Goal: Information Seeking & Learning: Learn about a topic

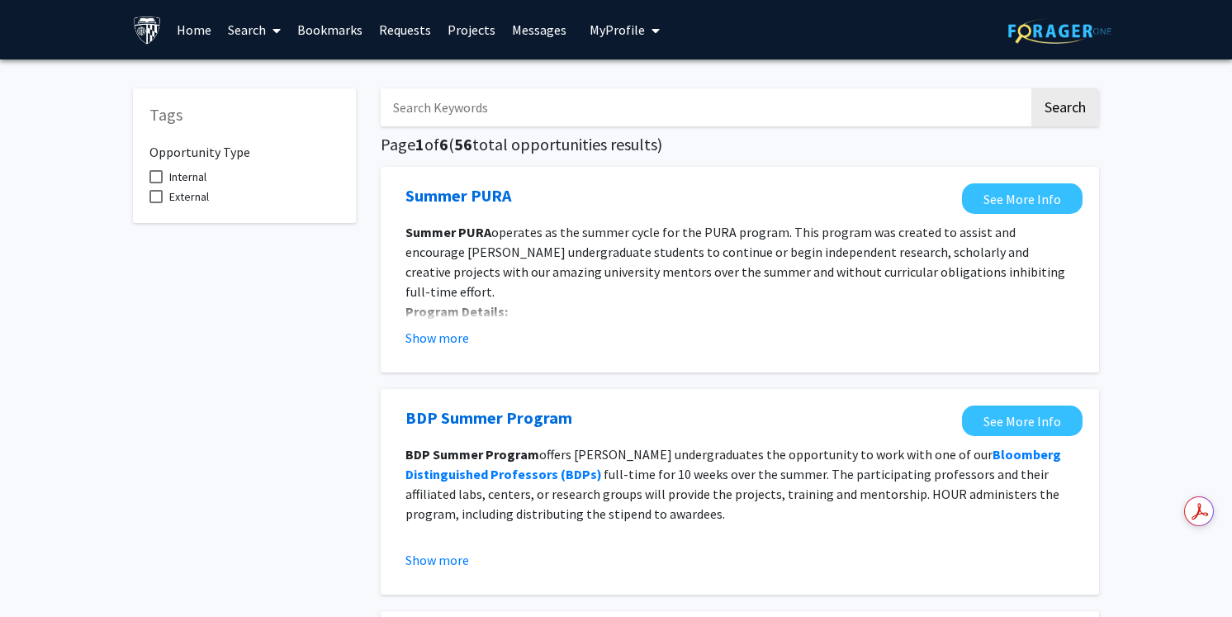
click at [467, 124] on input "Search Keywords" at bounding box center [705, 107] width 648 height 38
type input "graduate"
click at [1083, 109] on button "Search" at bounding box center [1065, 107] width 68 height 38
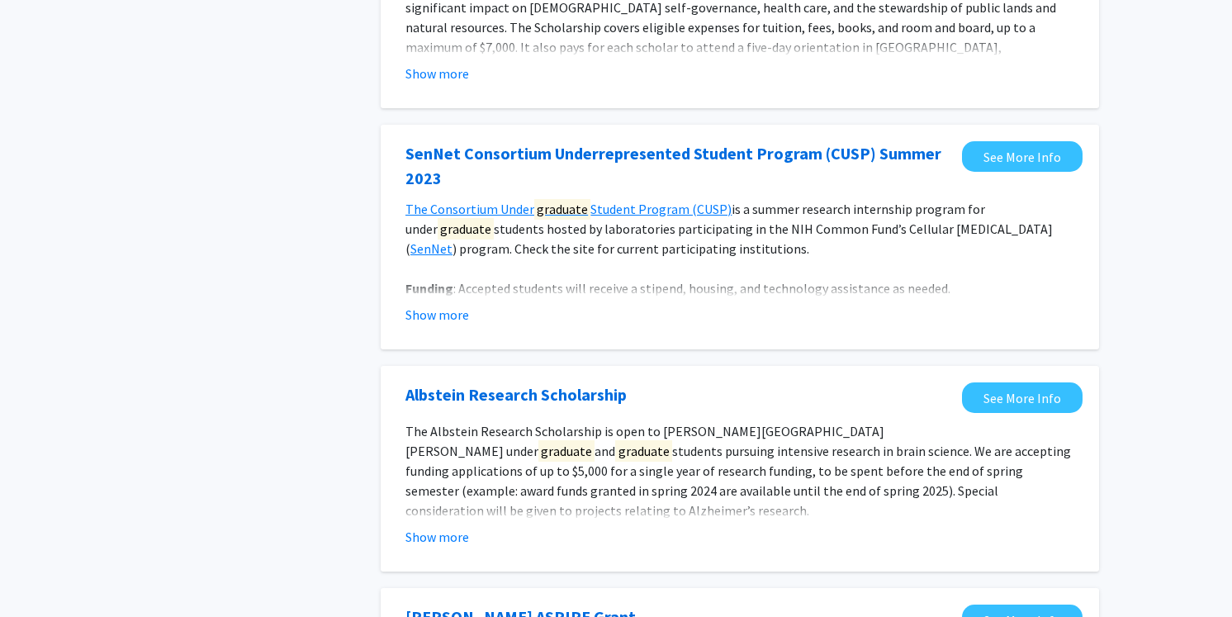
scroll to position [719, 0]
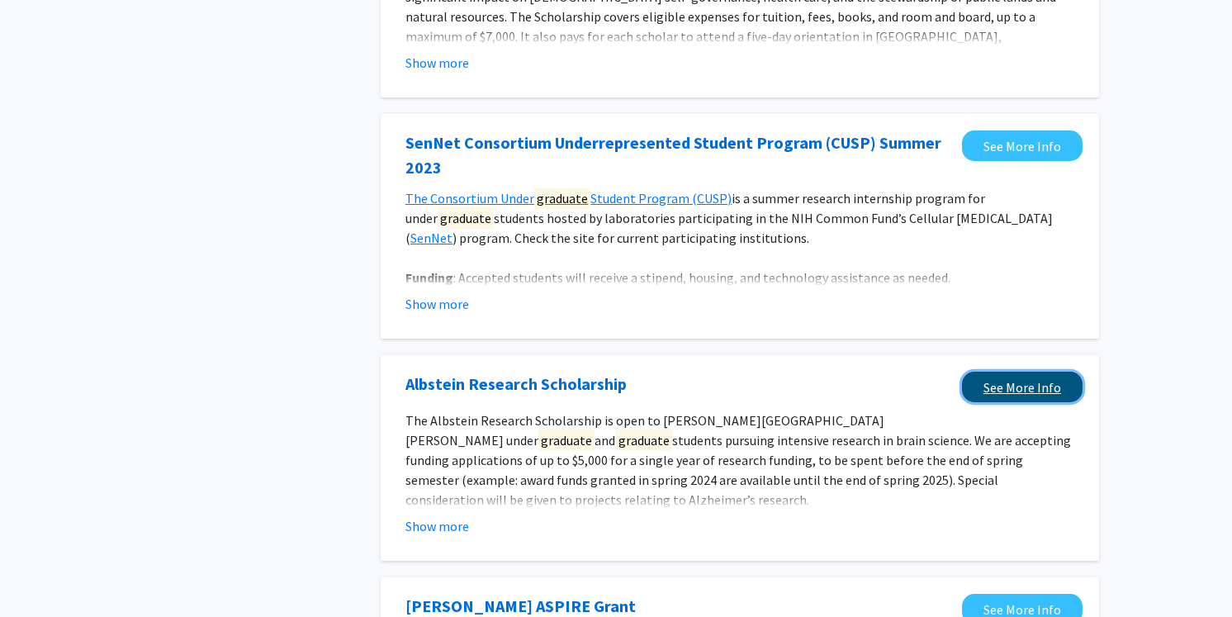
click at [1038, 384] on link "See More Info" at bounding box center [1022, 387] width 121 height 31
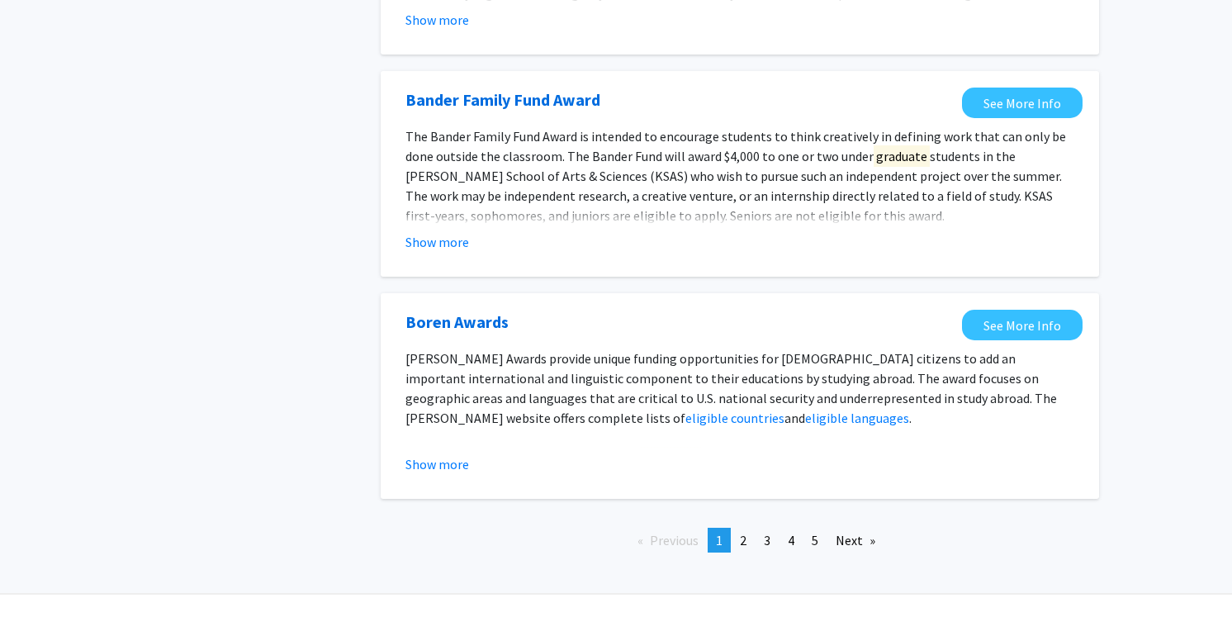
scroll to position [1927, 0]
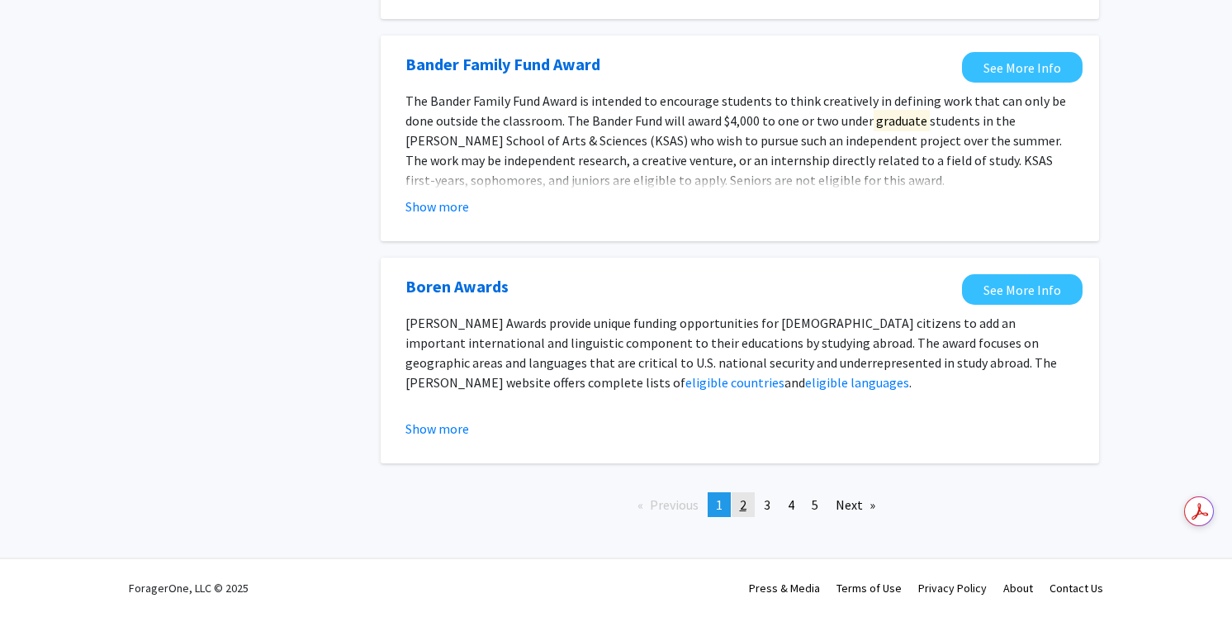
click at [734, 510] on link "page 2" at bounding box center [743, 504] width 23 height 25
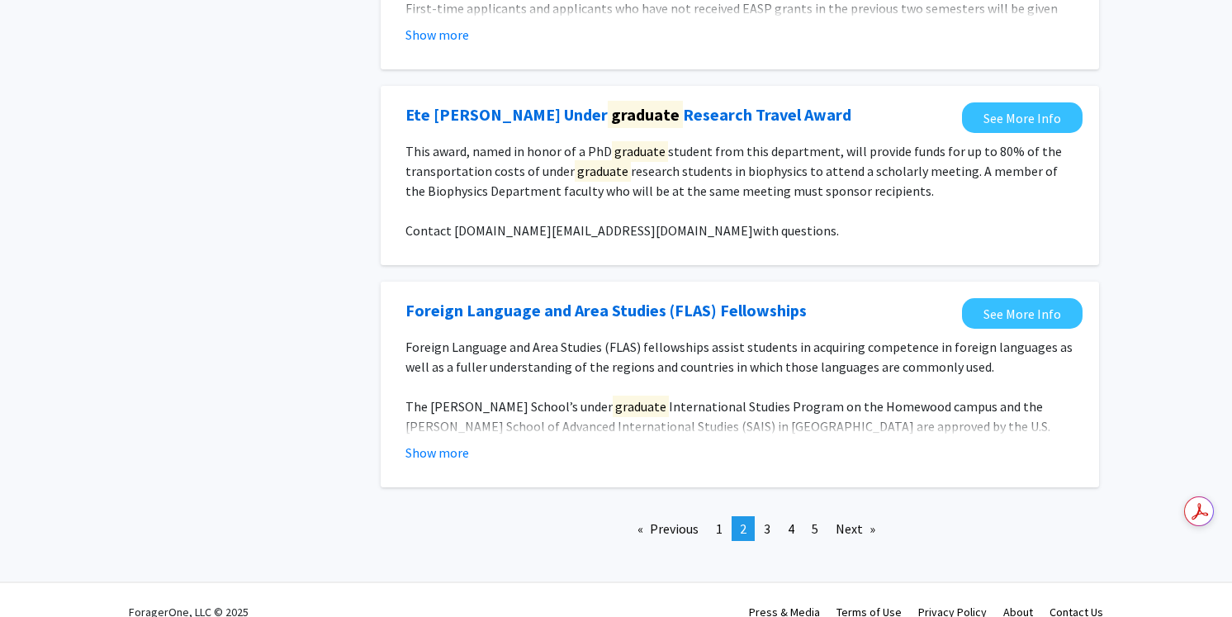
scroll to position [1889, 0]
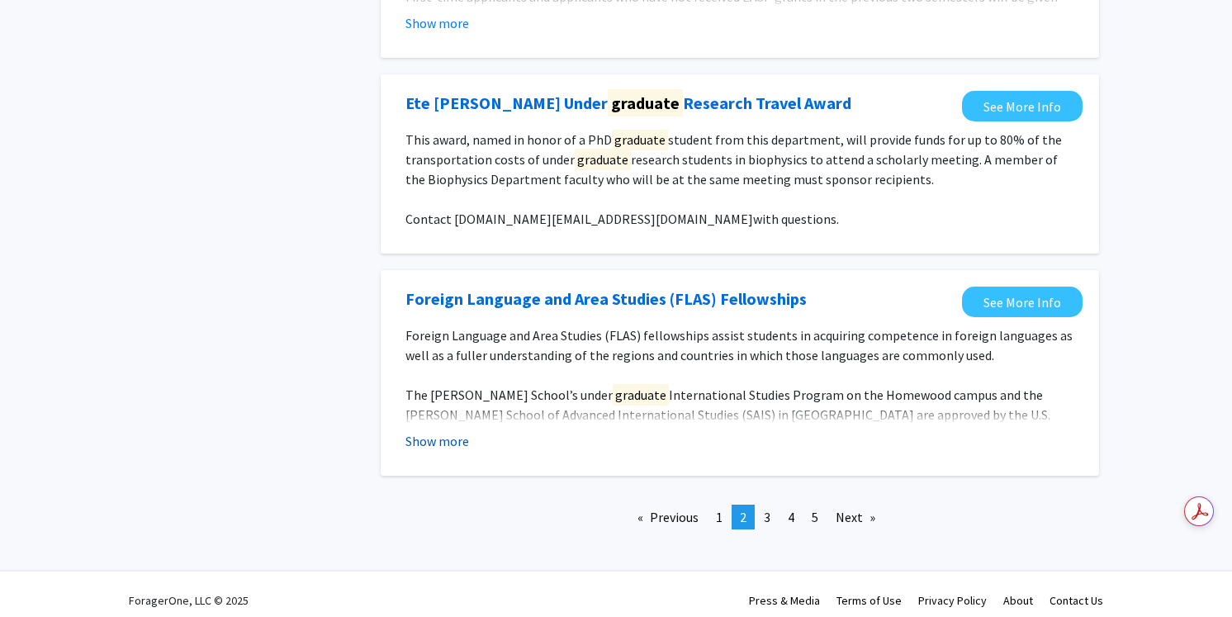
click at [444, 444] on button "Show more" at bounding box center [437, 441] width 64 height 20
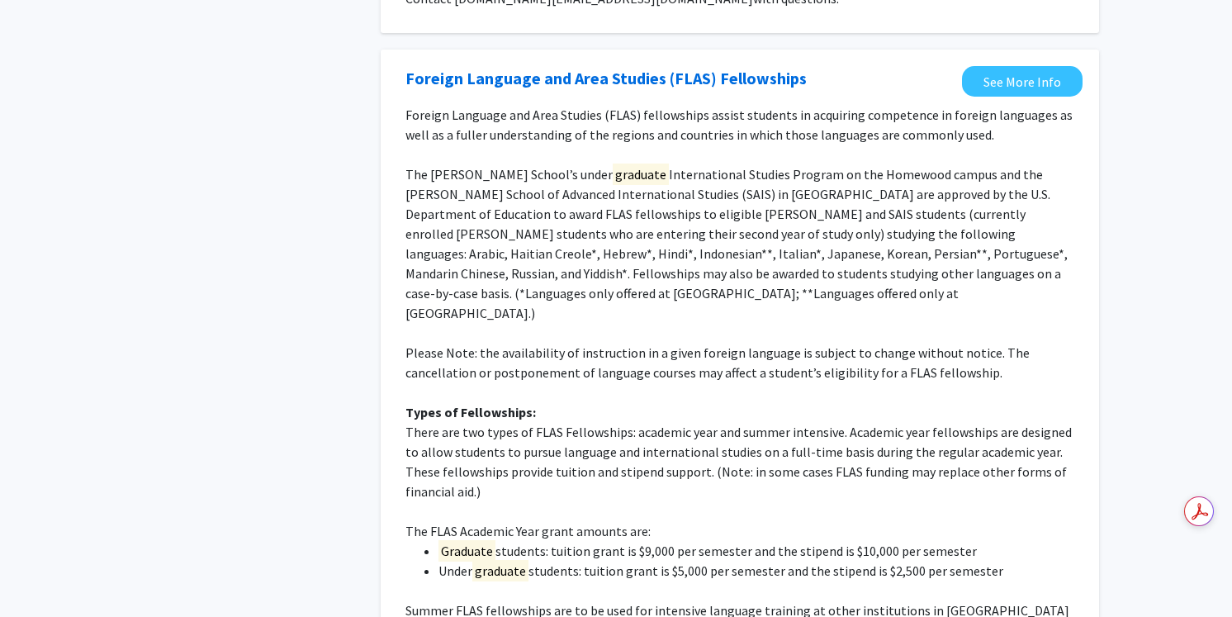
scroll to position [2416, 0]
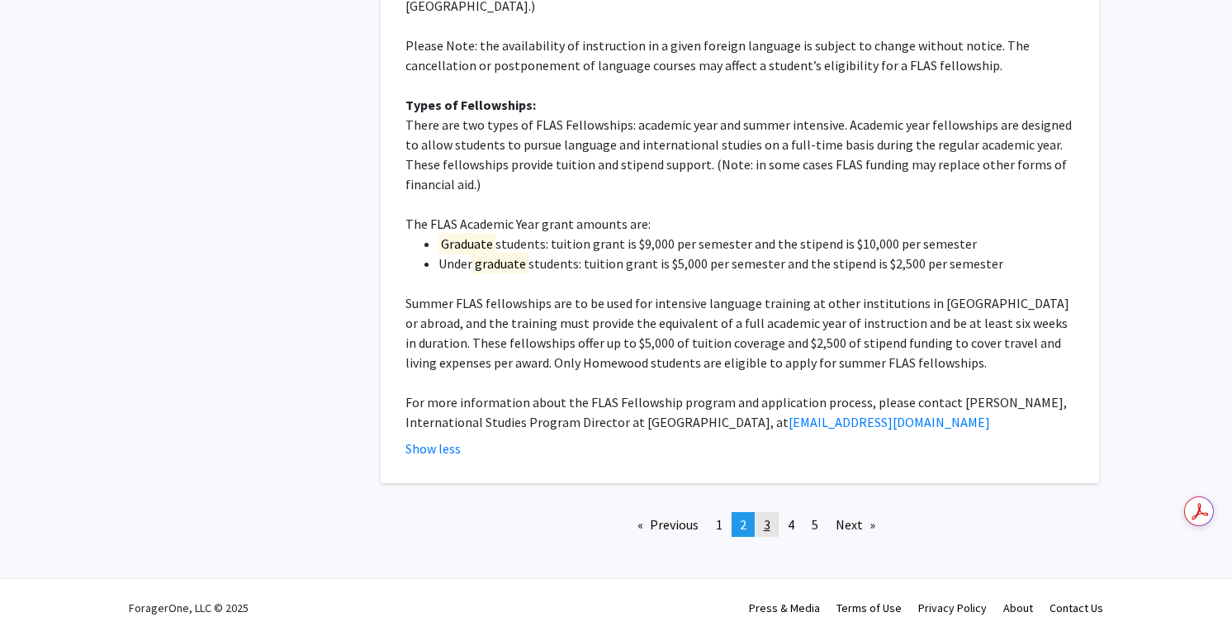
click at [761, 512] on link "page 3" at bounding box center [767, 524] width 23 height 25
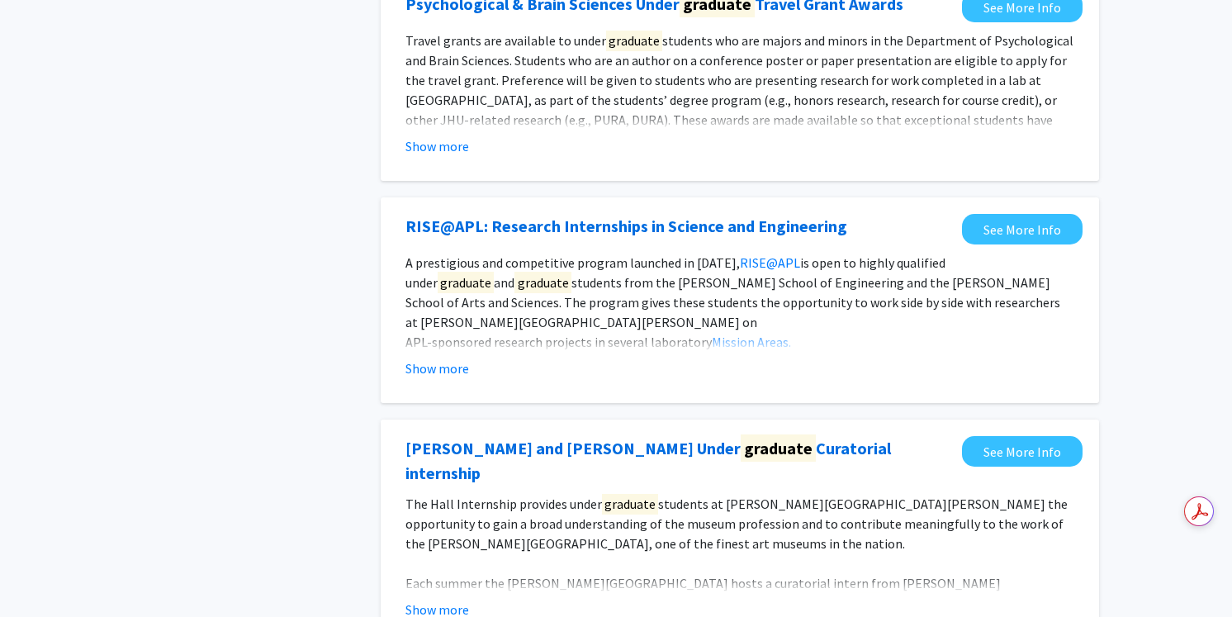
scroll to position [1908, 0]
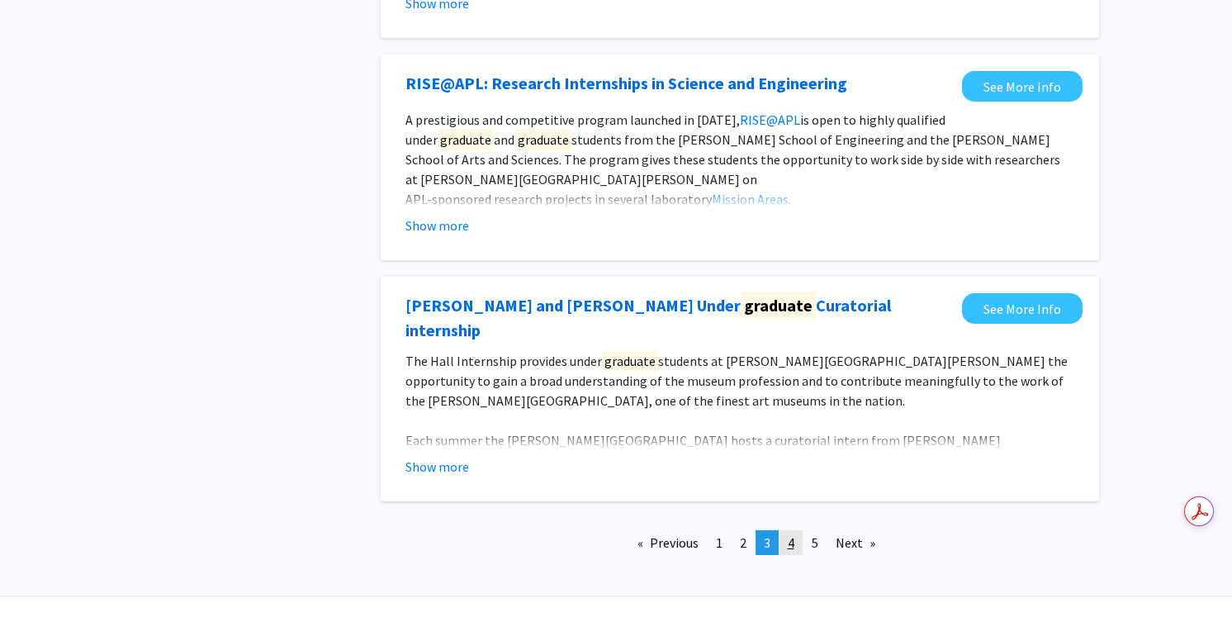
click at [789, 530] on link "page 4" at bounding box center [791, 542] width 23 height 25
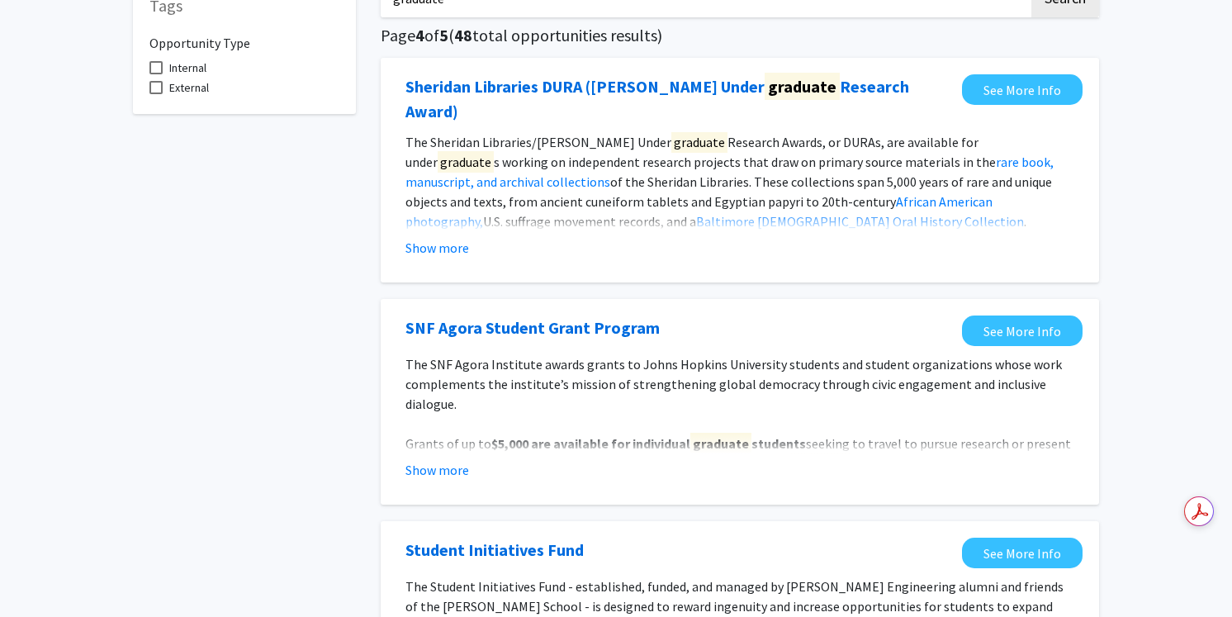
scroll to position [111, 0]
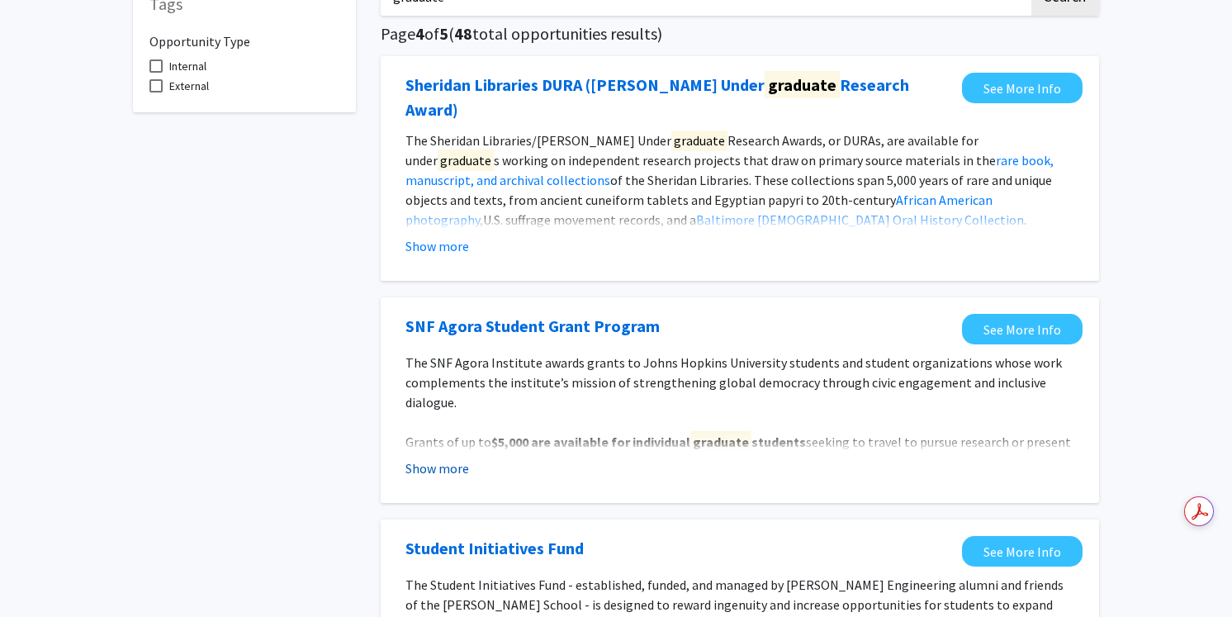
click at [424, 458] on button "Show more" at bounding box center [437, 468] width 64 height 20
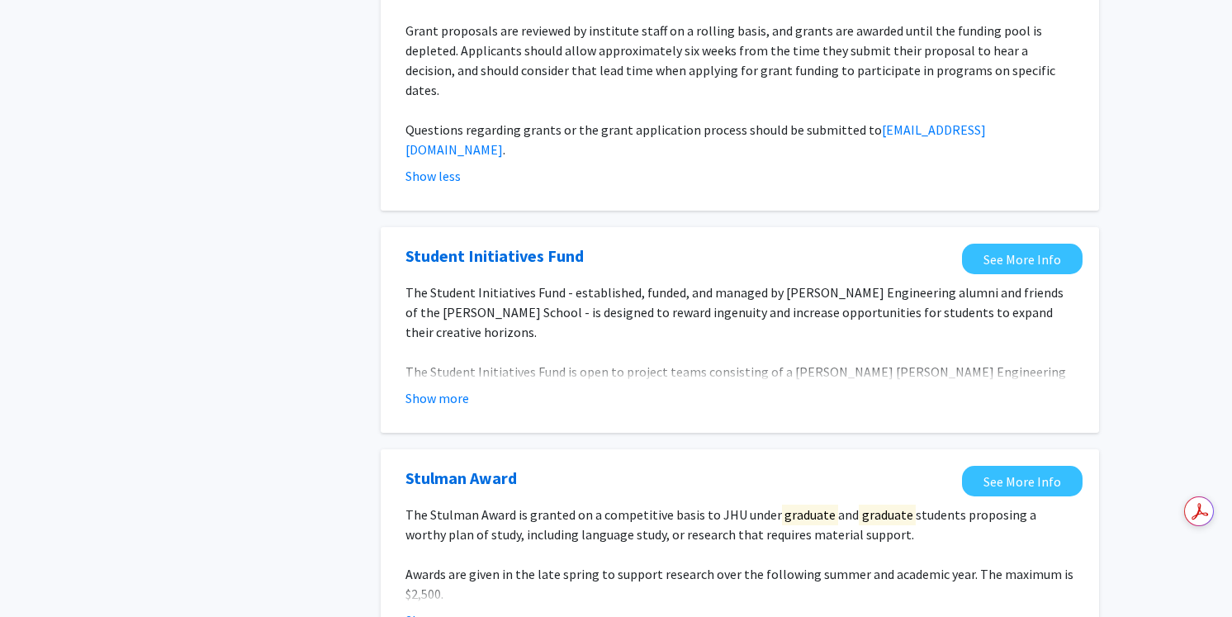
scroll to position [614, 0]
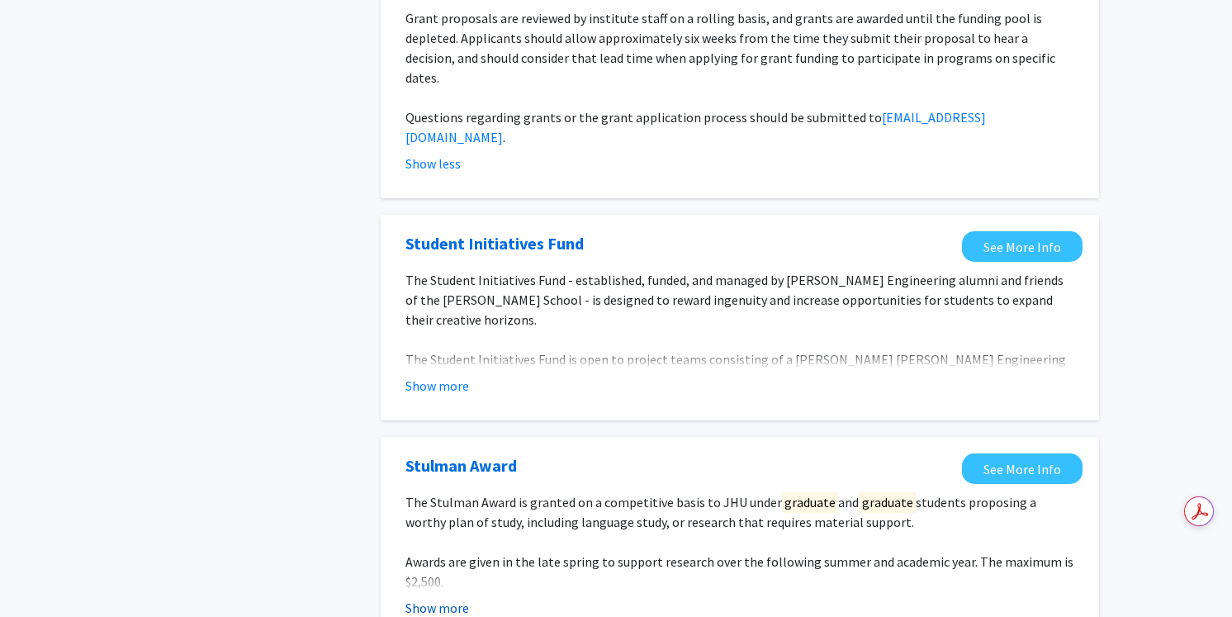
click at [428, 598] on button "Show more" at bounding box center [437, 608] width 64 height 20
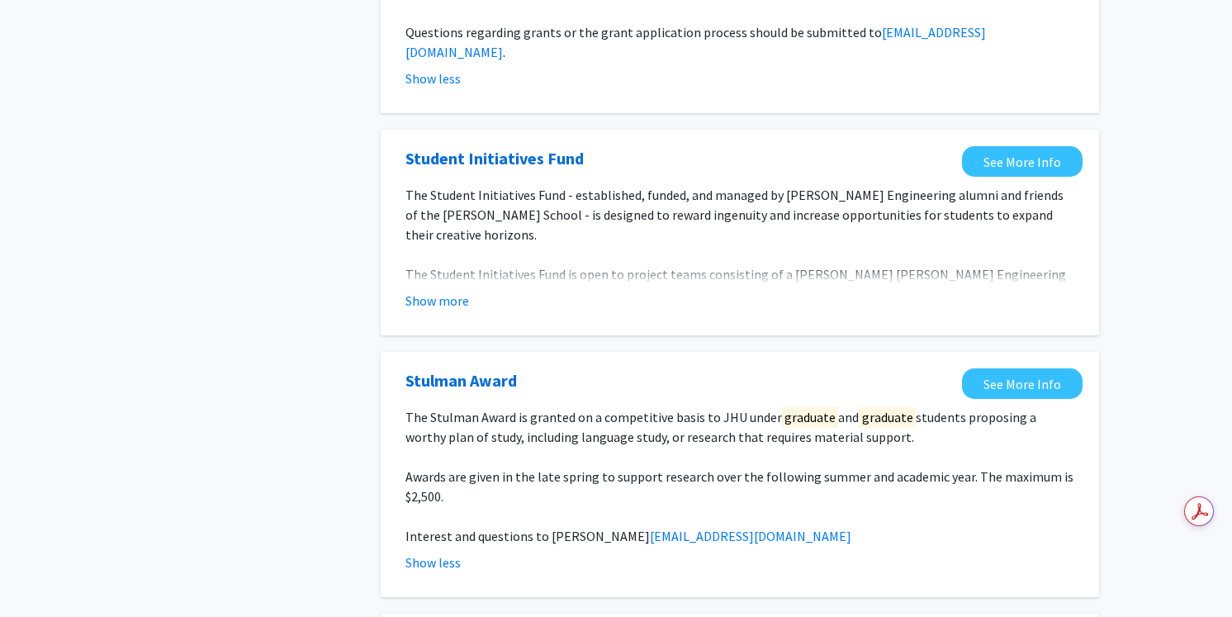
scroll to position [704, 0]
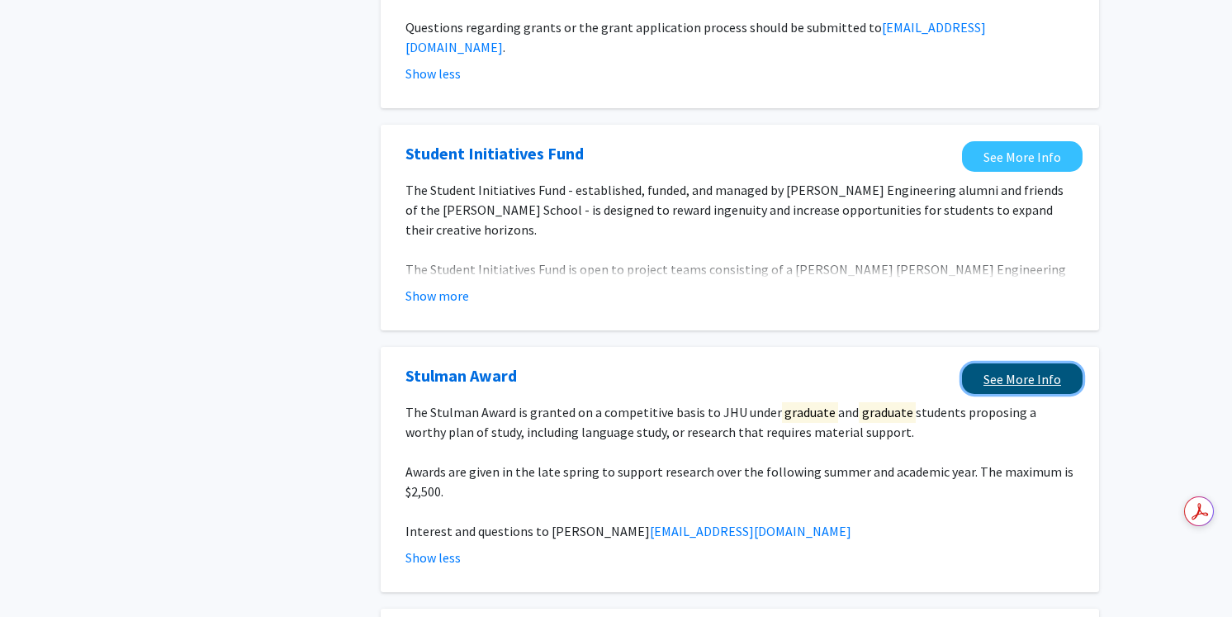
click at [998, 363] on link "See More Info" at bounding box center [1022, 378] width 121 height 31
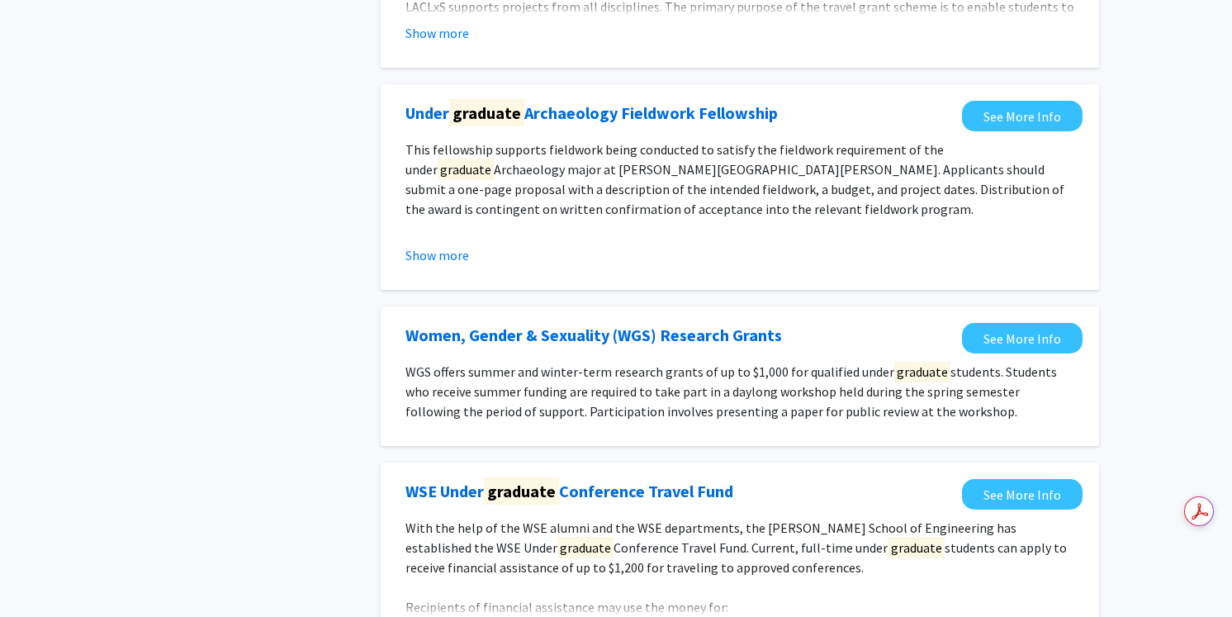
scroll to position [2040, 0]
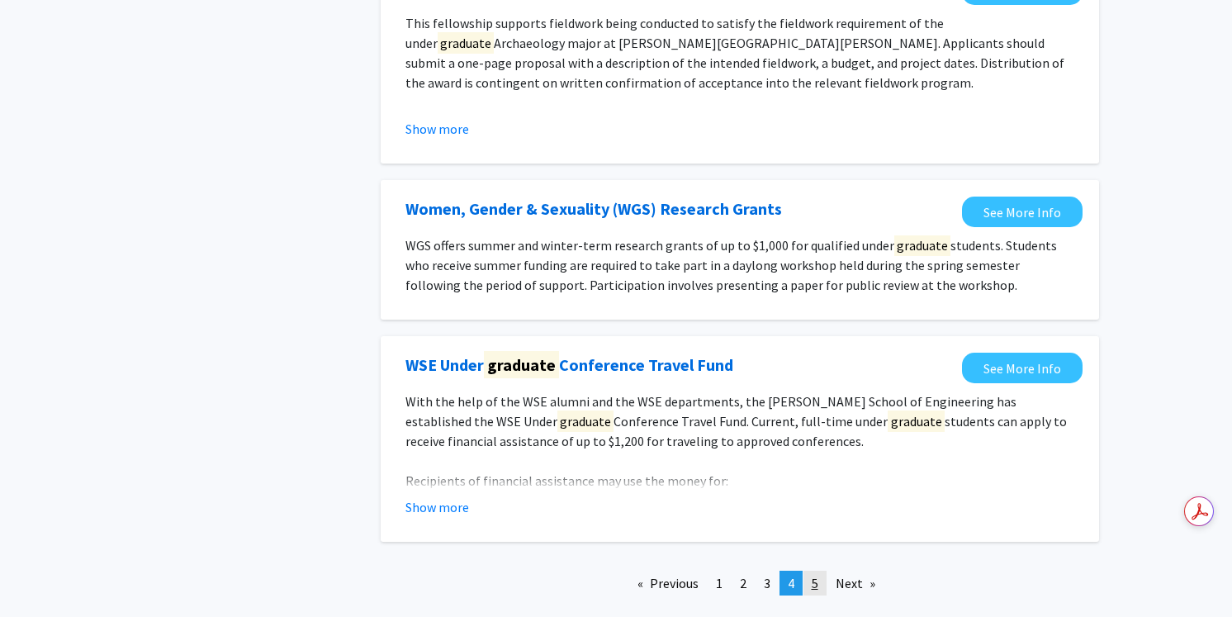
click at [823, 571] on link "page 5" at bounding box center [814, 583] width 23 height 25
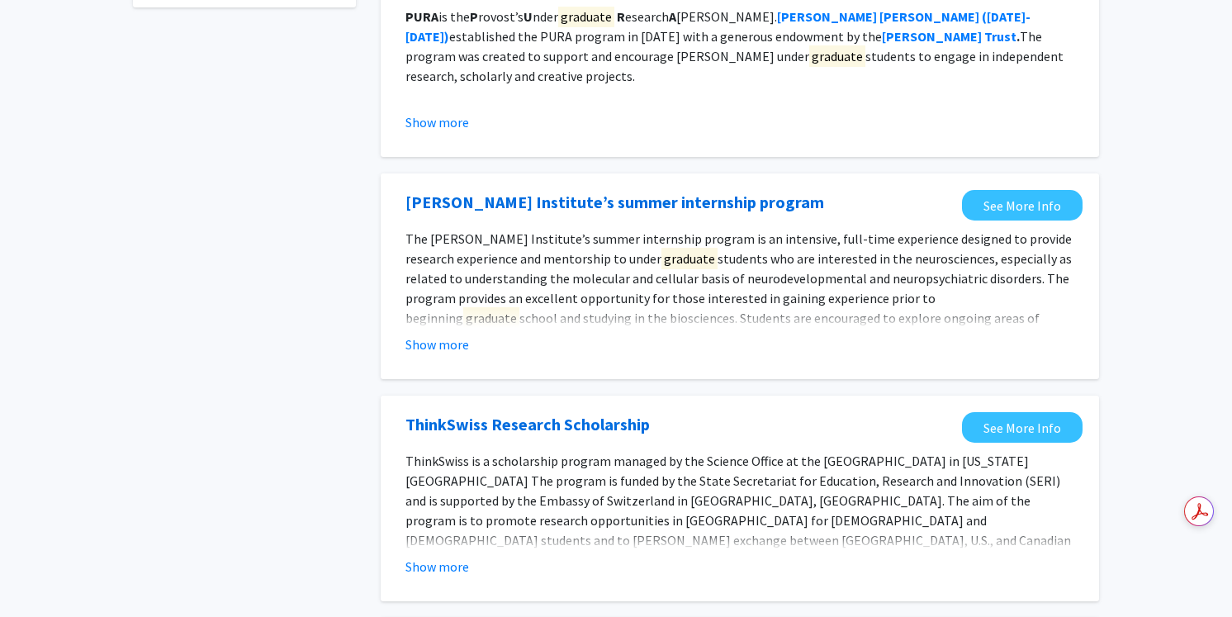
scroll to position [217, 0]
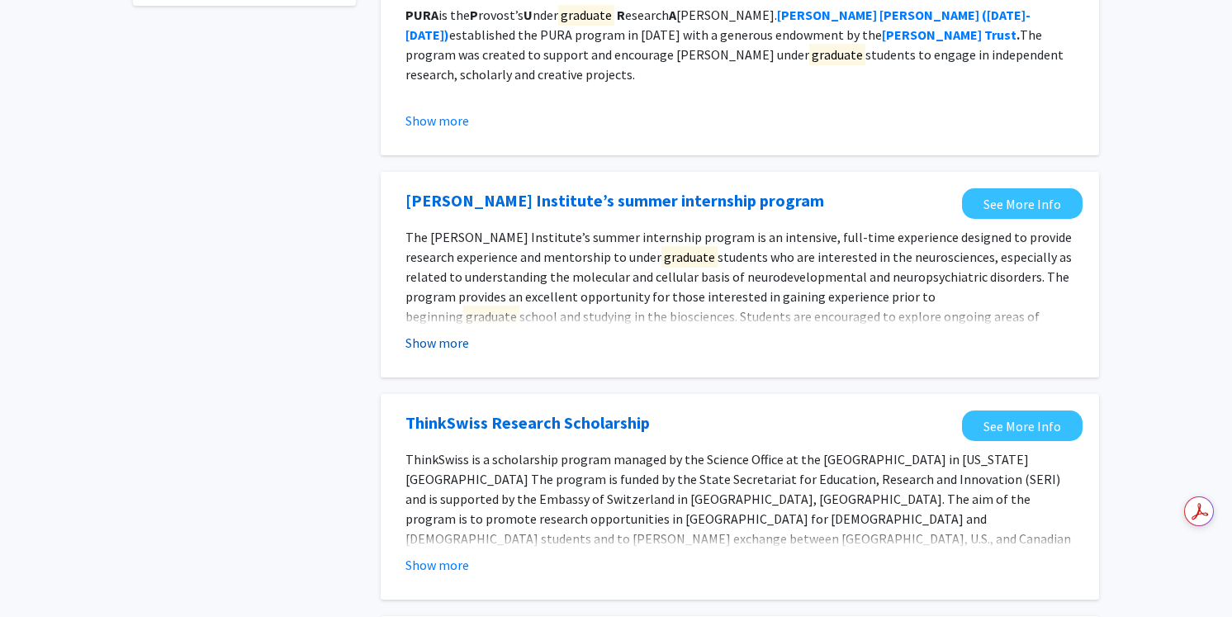
click at [437, 346] on button "Show more" at bounding box center [437, 343] width 64 height 20
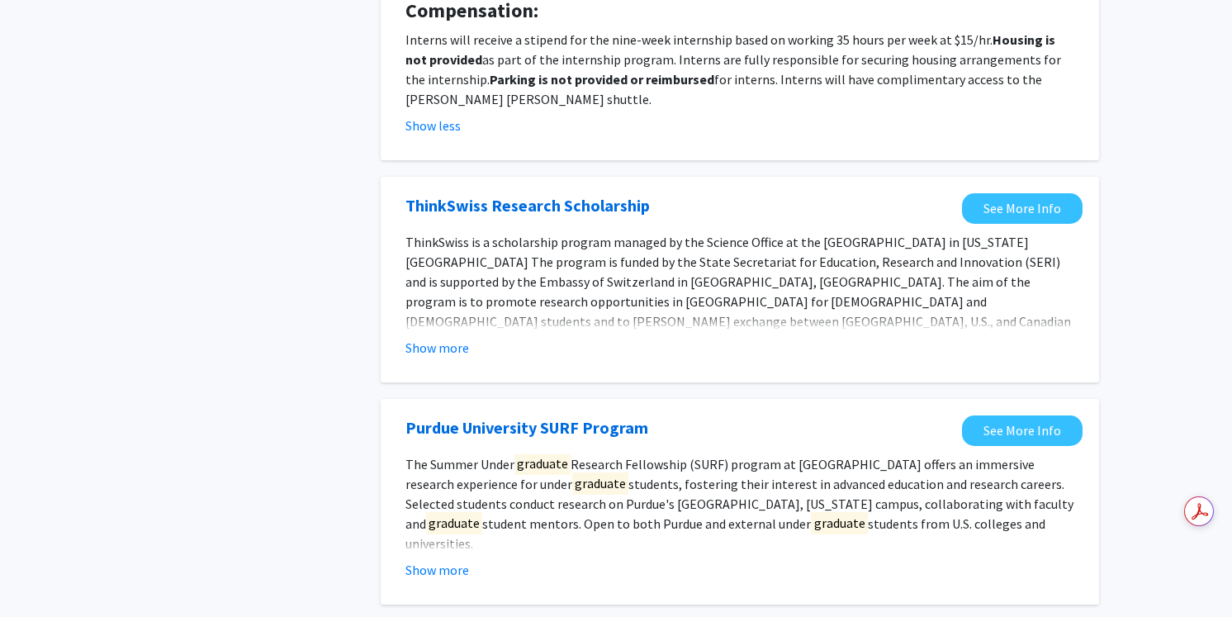
scroll to position [754, 0]
click at [443, 353] on button "Show more" at bounding box center [437, 347] width 64 height 20
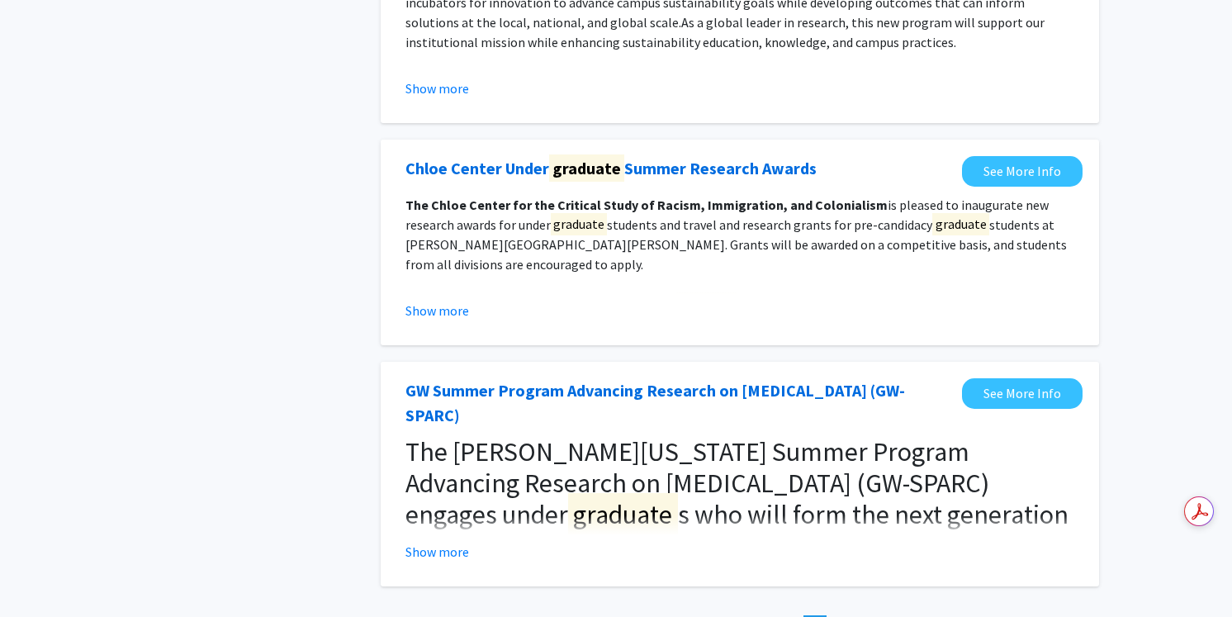
scroll to position [2000, 0]
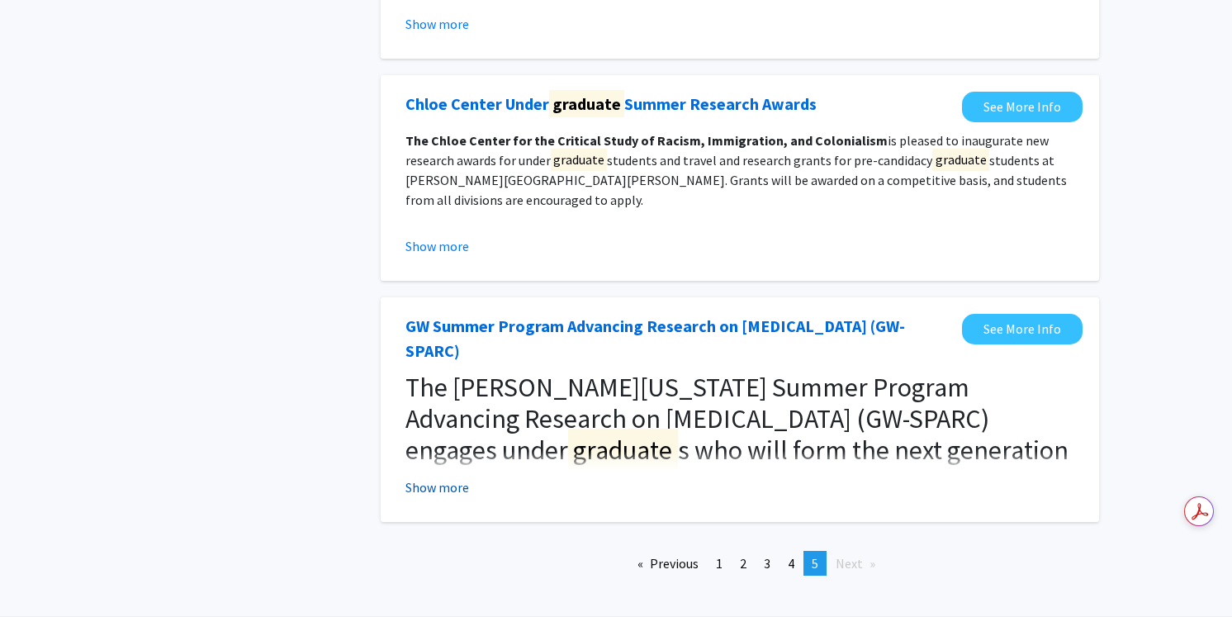
click at [433, 477] on button "Show more" at bounding box center [437, 487] width 64 height 20
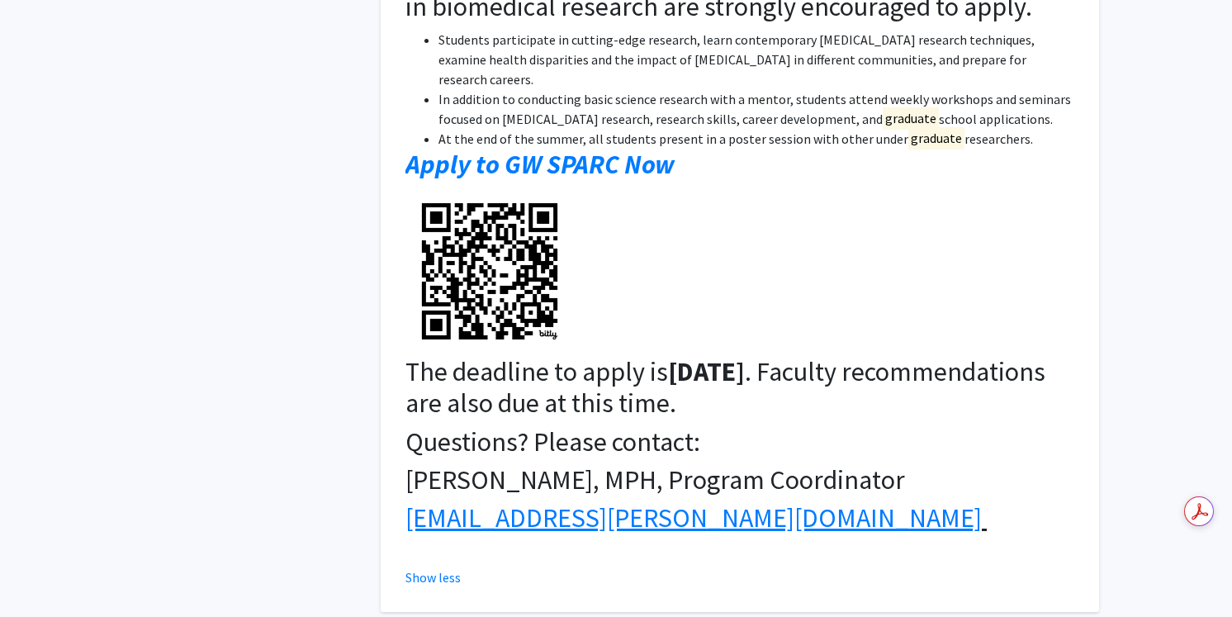
scroll to position [2704, 0]
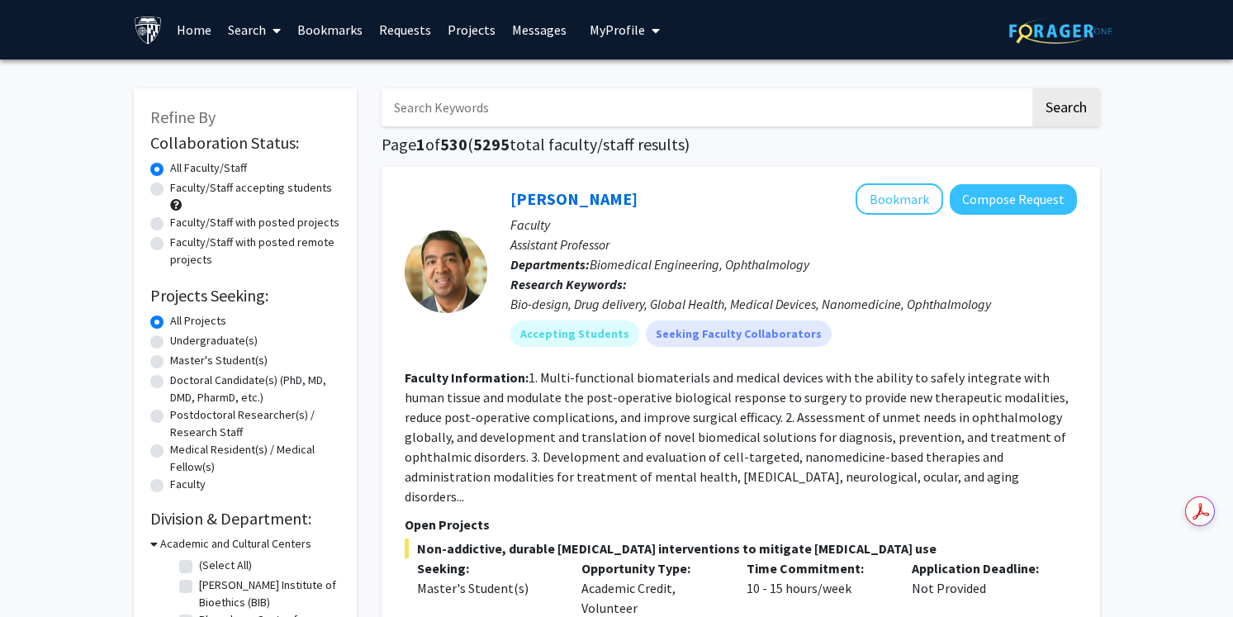
click at [296, 249] on label "Faculty/Staff with posted remote projects" at bounding box center [255, 251] width 170 height 35
click at [181, 244] on input "Faculty/Staff with posted remote projects" at bounding box center [175, 239] width 11 height 11
radio input "true"
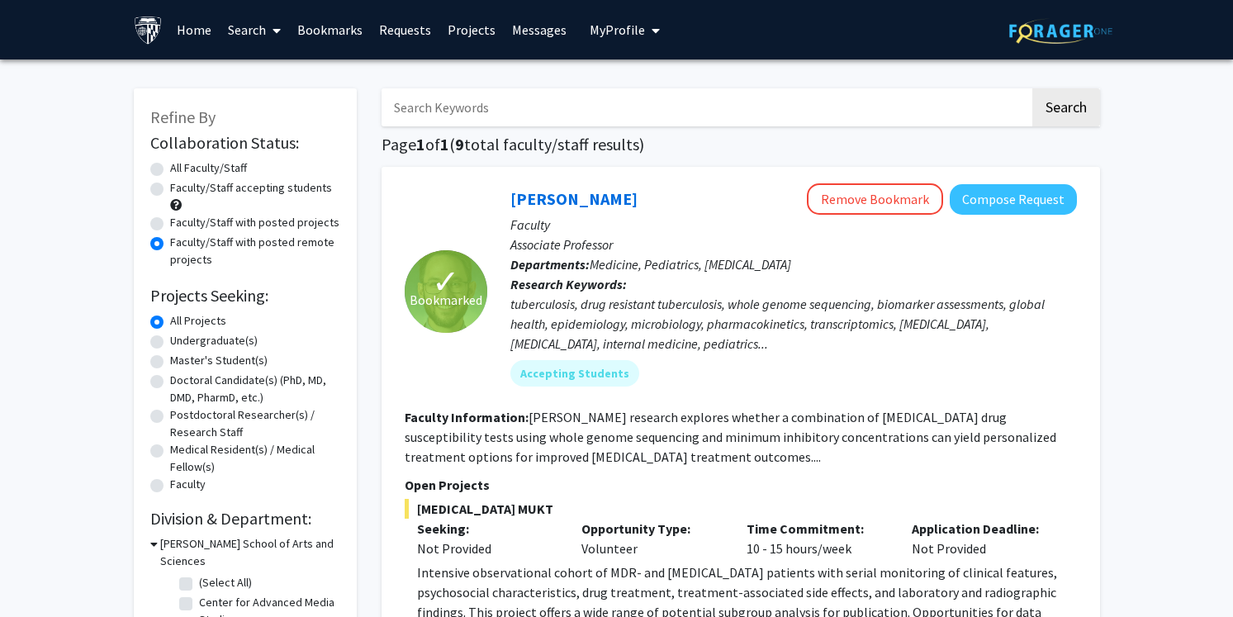
click at [170, 166] on label "All Faculty/Staff" at bounding box center [208, 167] width 77 height 17
click at [170, 166] on input "All Faculty/Staff" at bounding box center [175, 164] width 11 height 11
radio input "true"
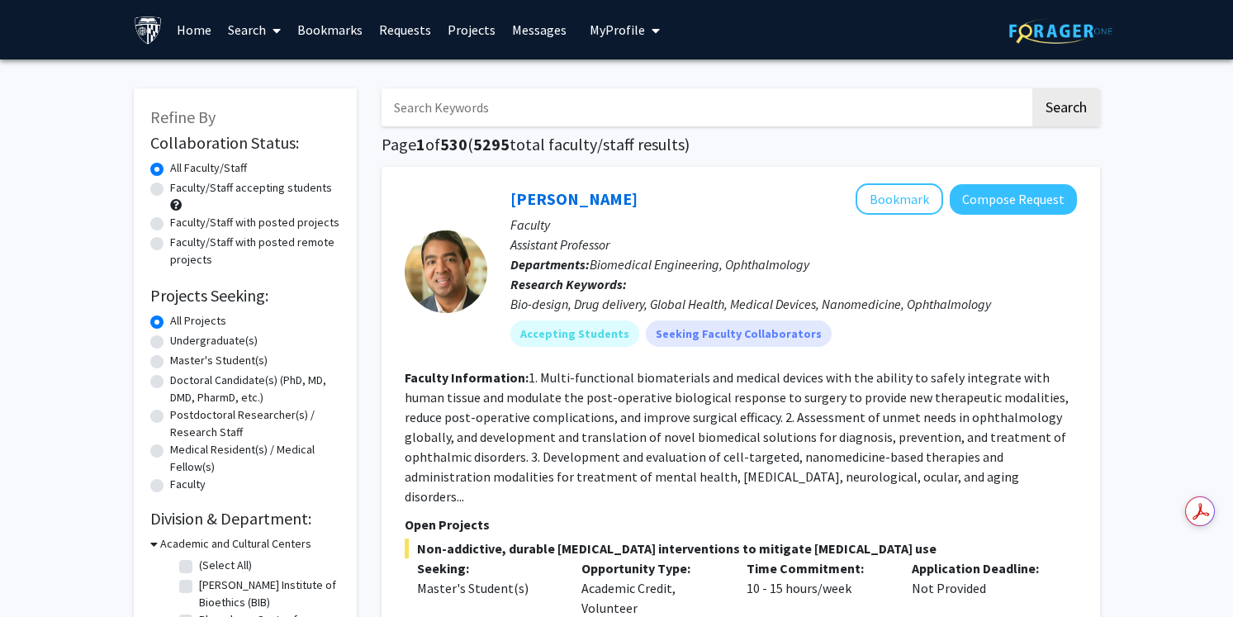
click at [170, 220] on label "Faculty/Staff with posted projects" at bounding box center [254, 222] width 169 height 17
click at [170, 220] on input "Faculty/Staff with posted projects" at bounding box center [175, 219] width 11 height 11
radio input "true"
click at [480, 121] on input "Search Keywords" at bounding box center [706, 107] width 648 height 38
type input "histology pathology neuro"
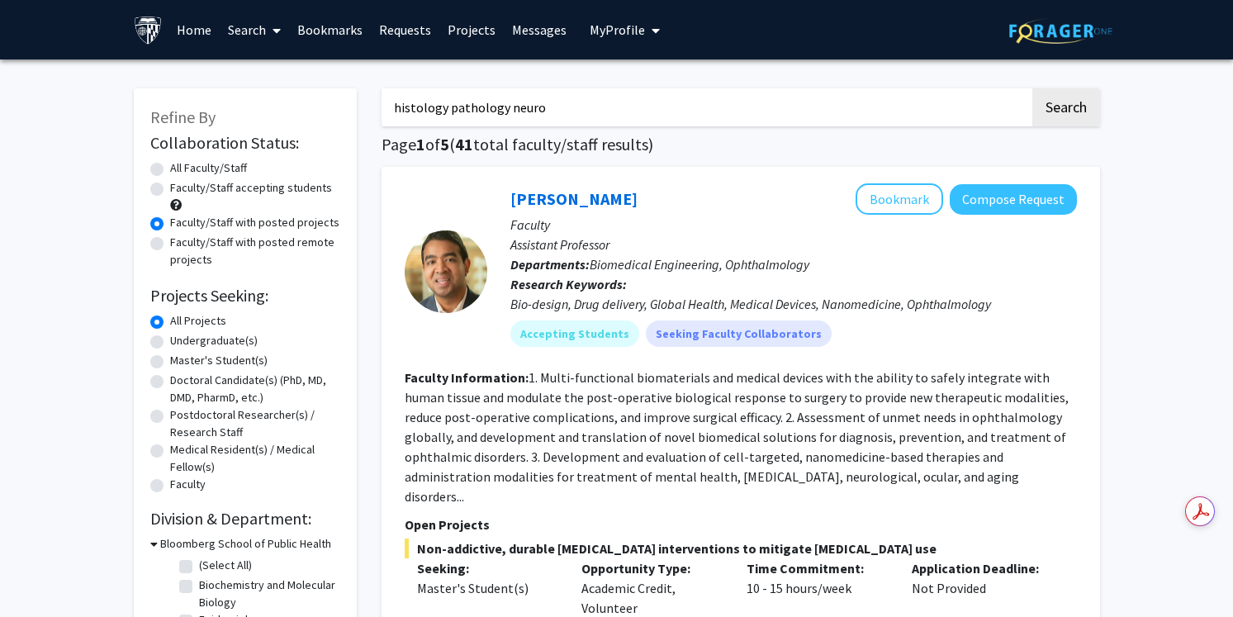
click at [1032, 88] on button "Search" at bounding box center [1066, 107] width 68 height 38
radio input "true"
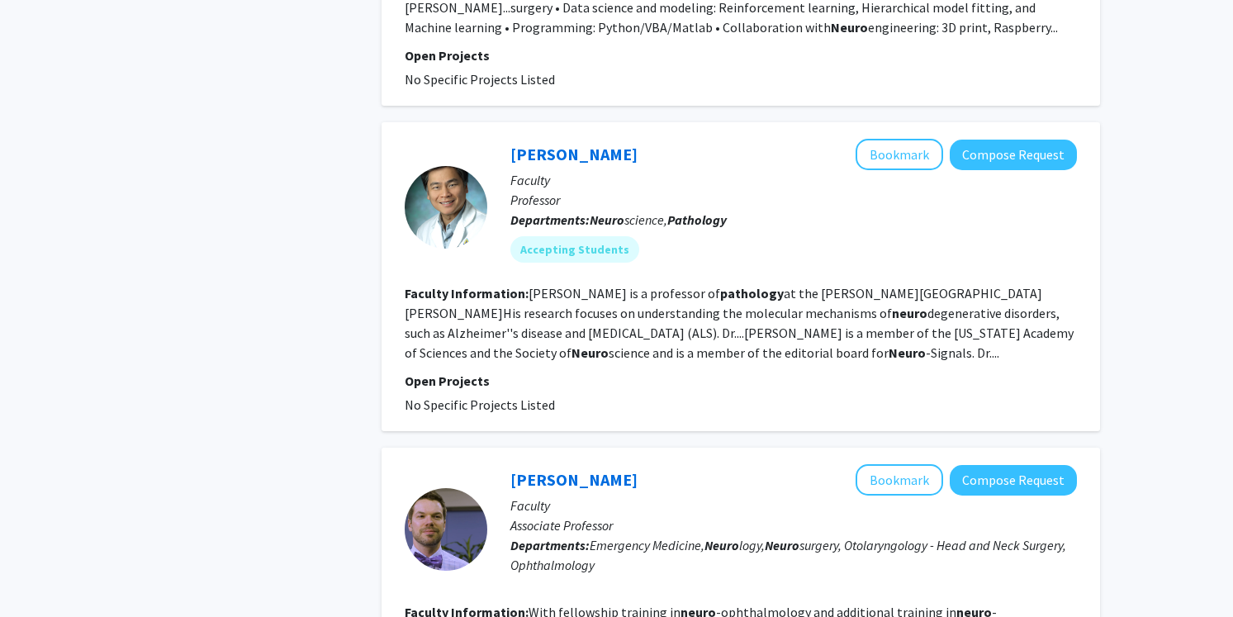
scroll to position [1877, 0]
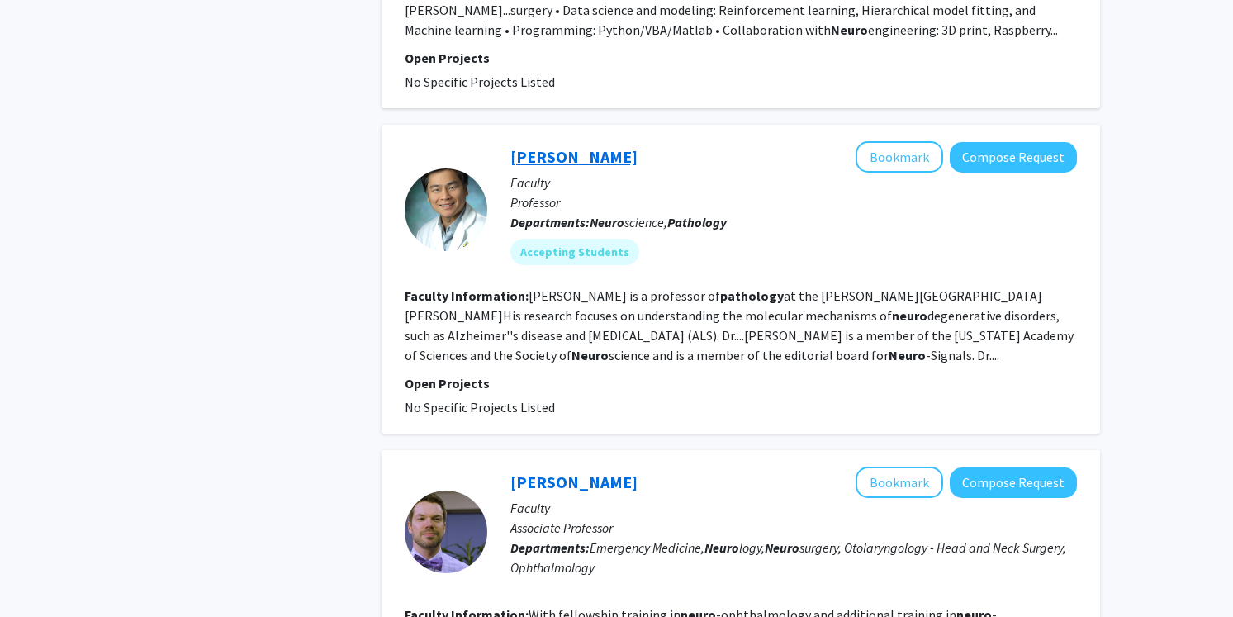
click at [544, 146] on link "[PERSON_NAME]" at bounding box center [573, 156] width 127 height 21
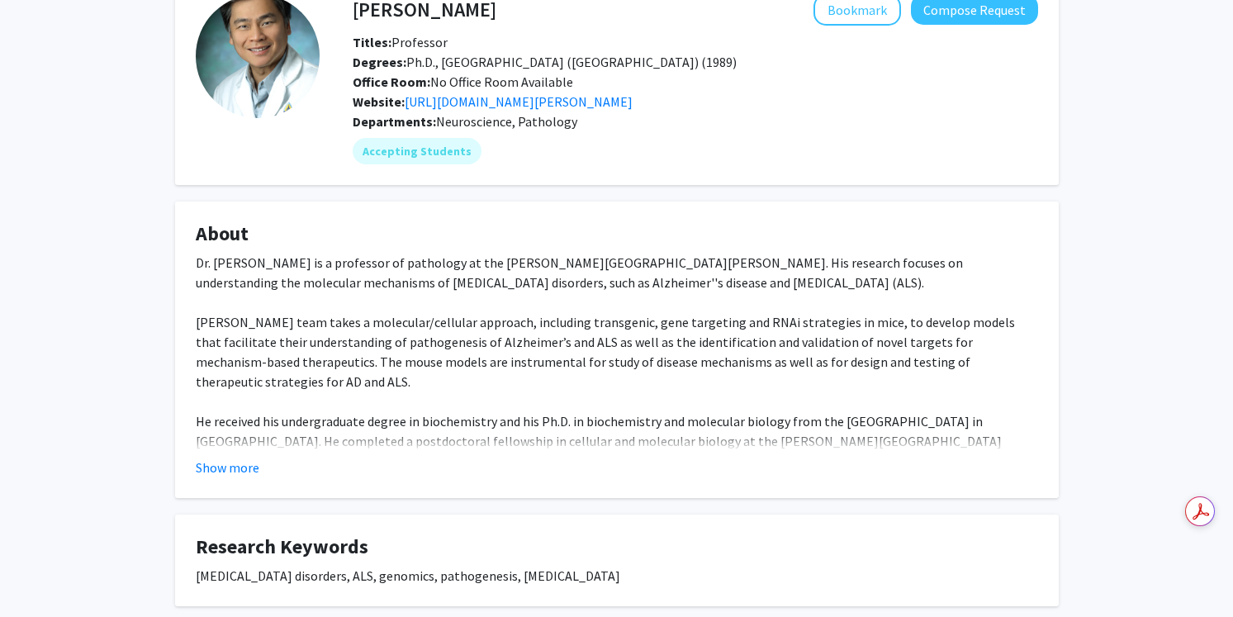
scroll to position [100, 0]
click at [233, 473] on button "Show more" at bounding box center [228, 466] width 64 height 20
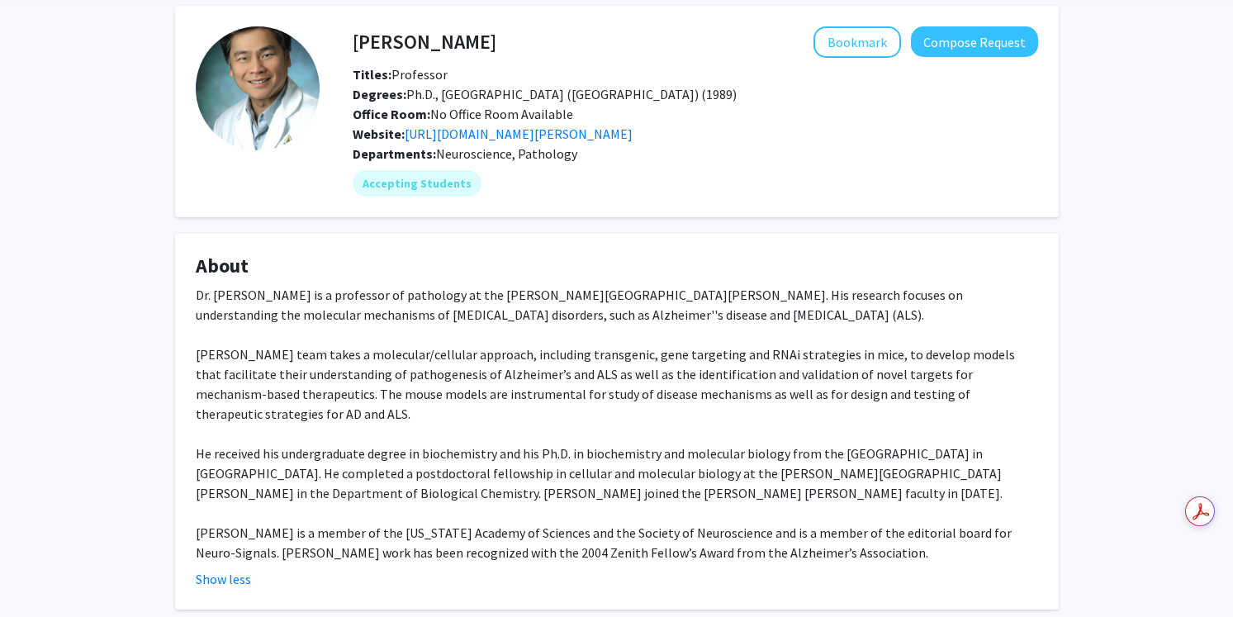
scroll to position [65, 0]
click at [633, 135] on link "[URL][DOMAIN_NAME][PERSON_NAME]" at bounding box center [519, 134] width 228 height 17
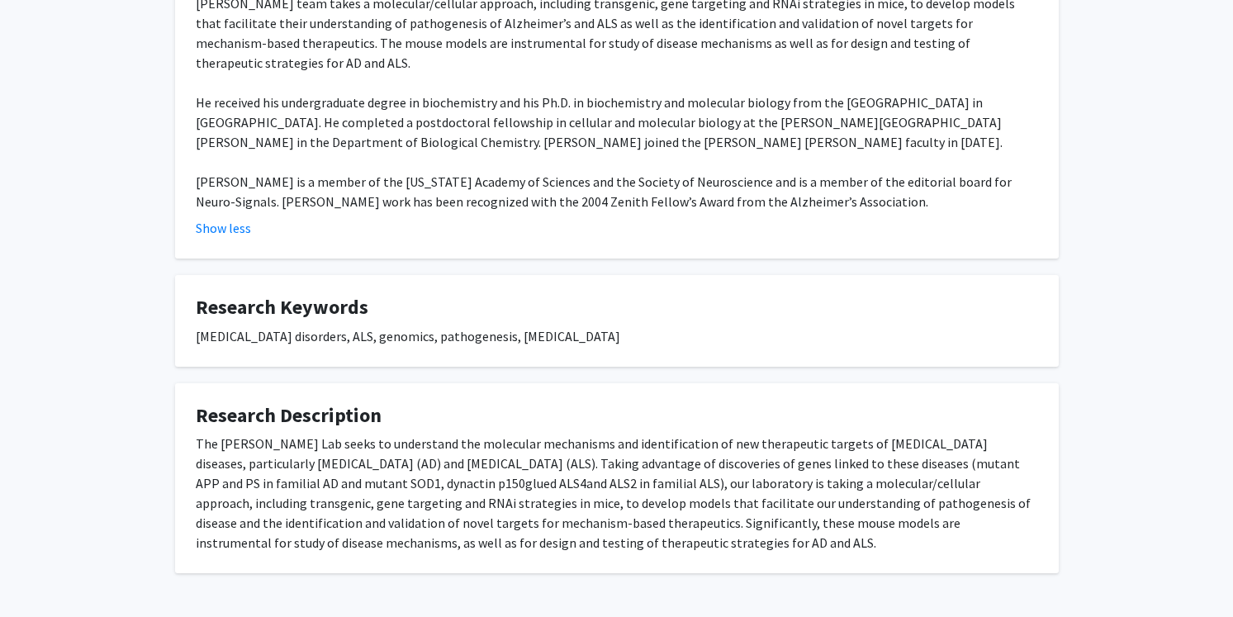
scroll to position [476, 0]
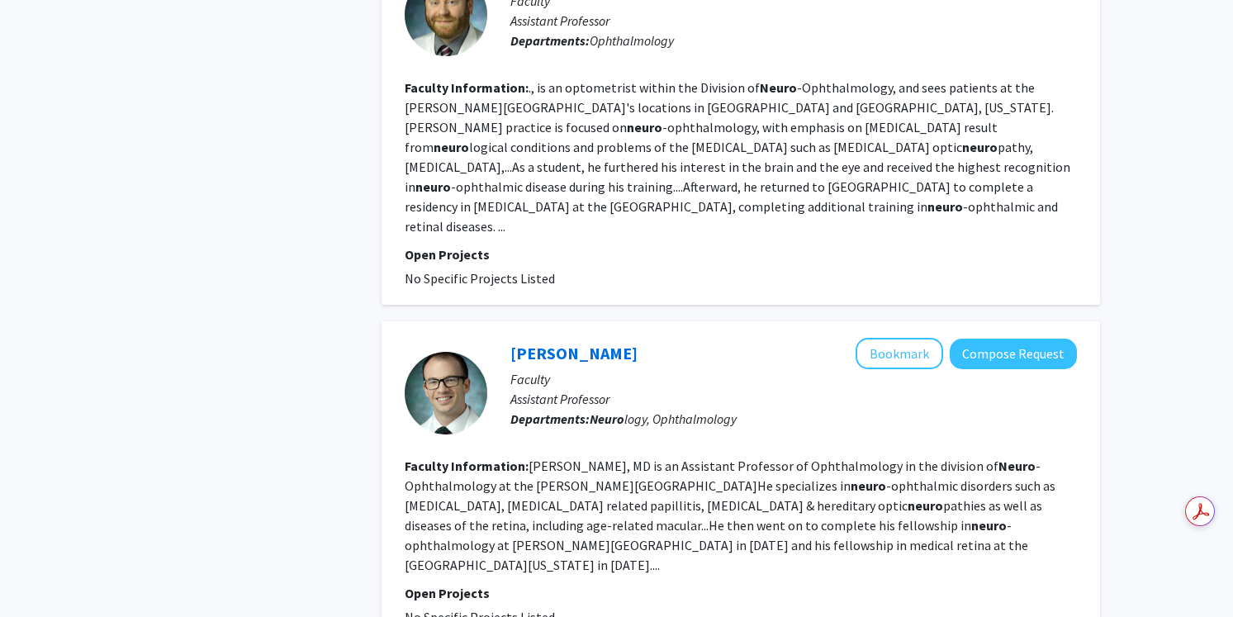
scroll to position [3282, 0]
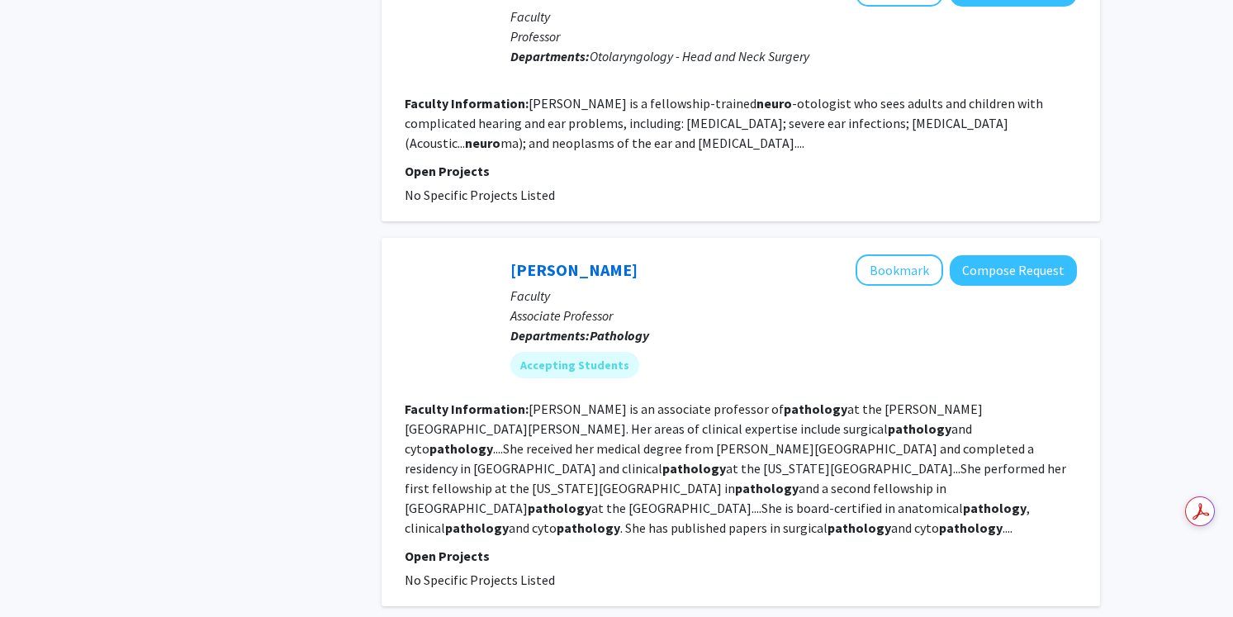
scroll to position [2996, 0]
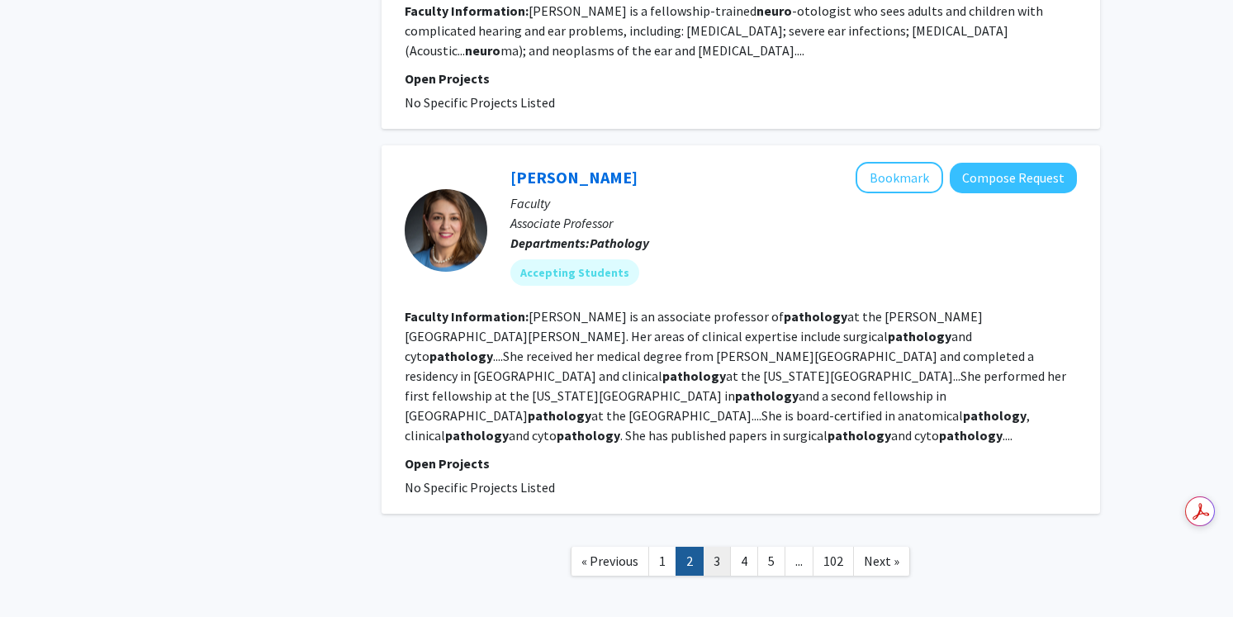
click at [718, 547] on link "3" at bounding box center [717, 561] width 28 height 29
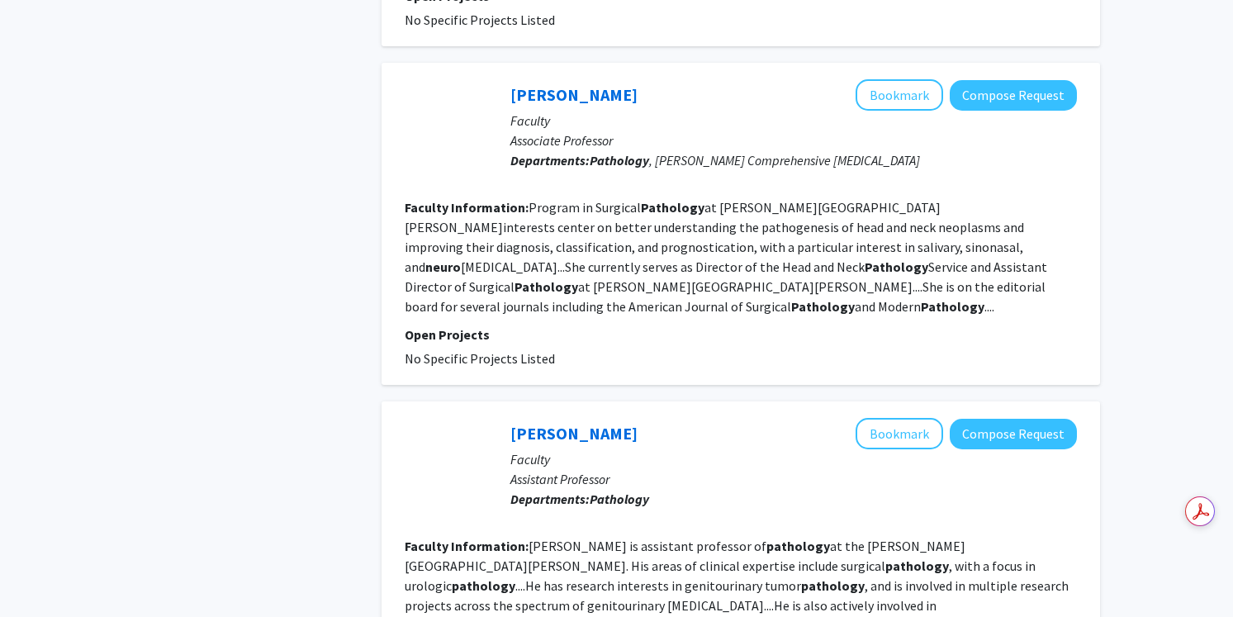
scroll to position [2995, 0]
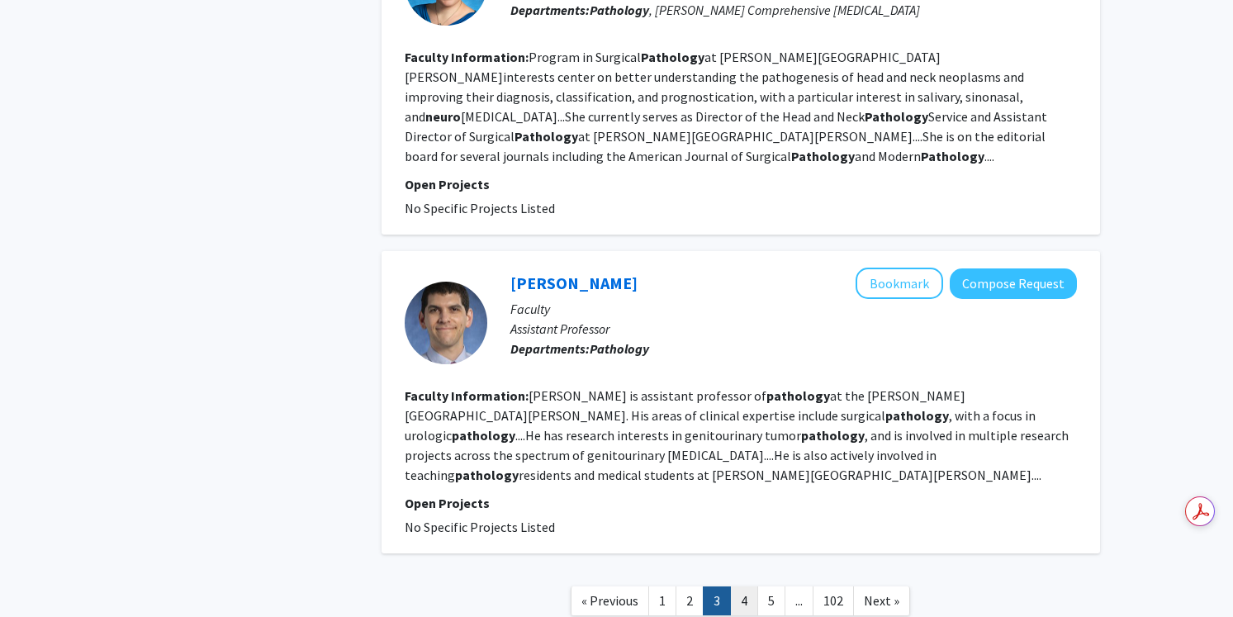
click at [746, 586] on link "4" at bounding box center [744, 600] width 28 height 29
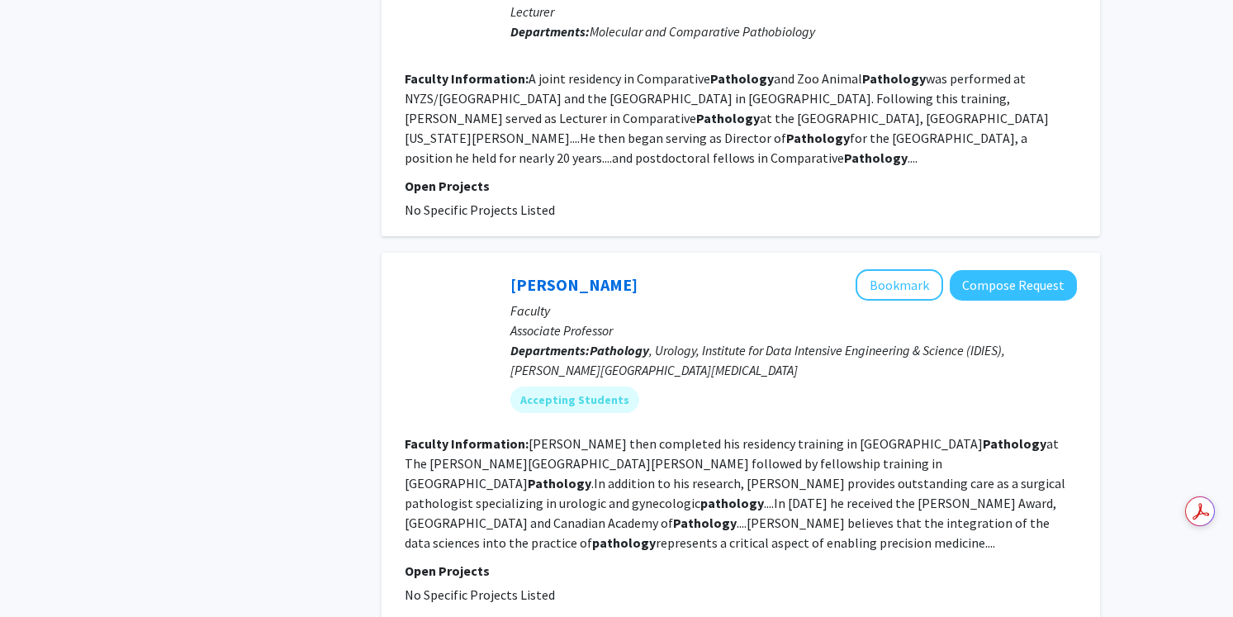
scroll to position [3071, 0]
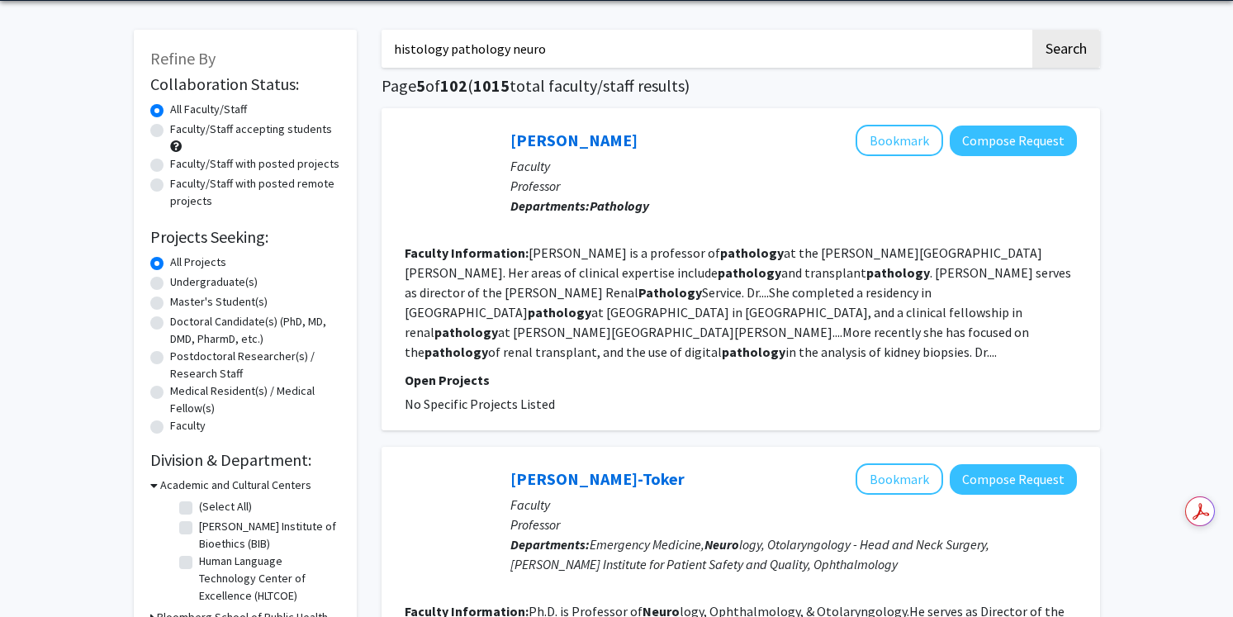
scroll to position [61, 0]
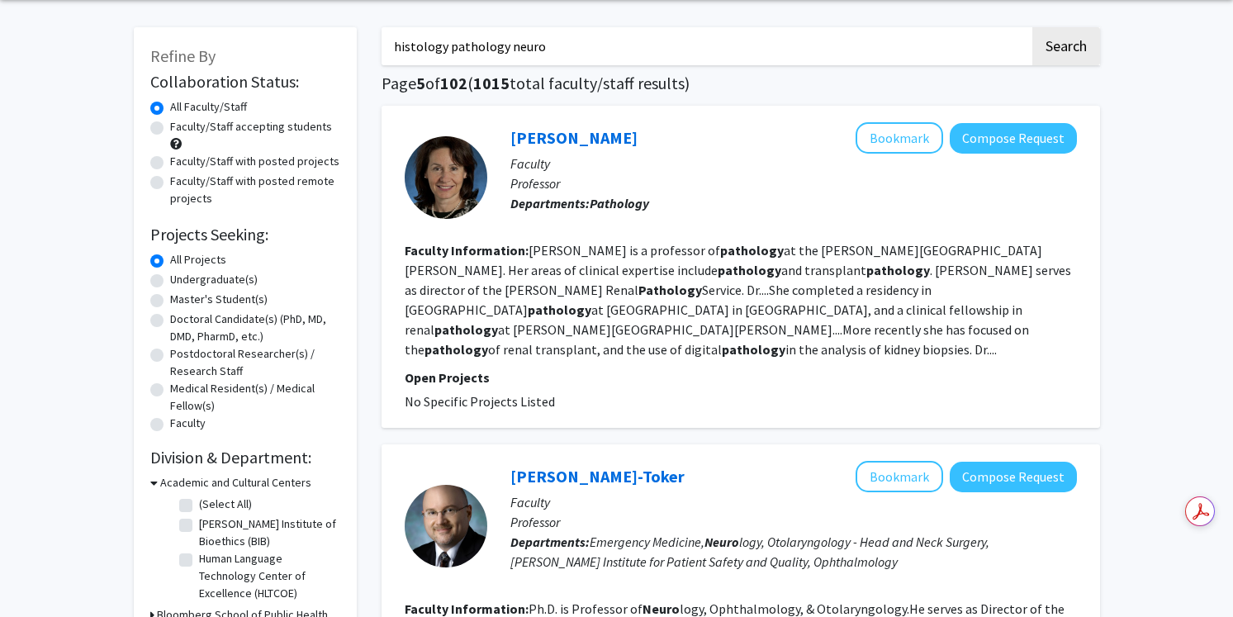
click at [226, 303] on label "Master's Student(s)" at bounding box center [218, 299] width 97 height 17
click at [181, 301] on input "Master's Student(s)" at bounding box center [175, 296] width 11 height 11
radio input "true"
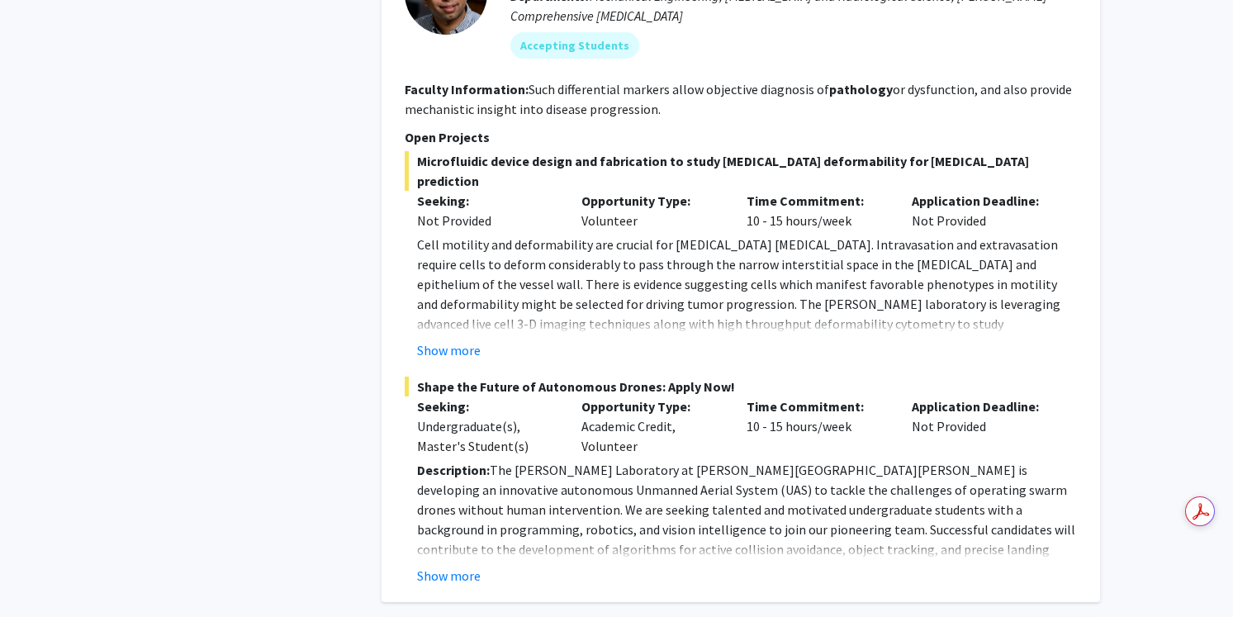
scroll to position [1109, 0]
click at [457, 564] on button "Show more" at bounding box center [449, 574] width 64 height 20
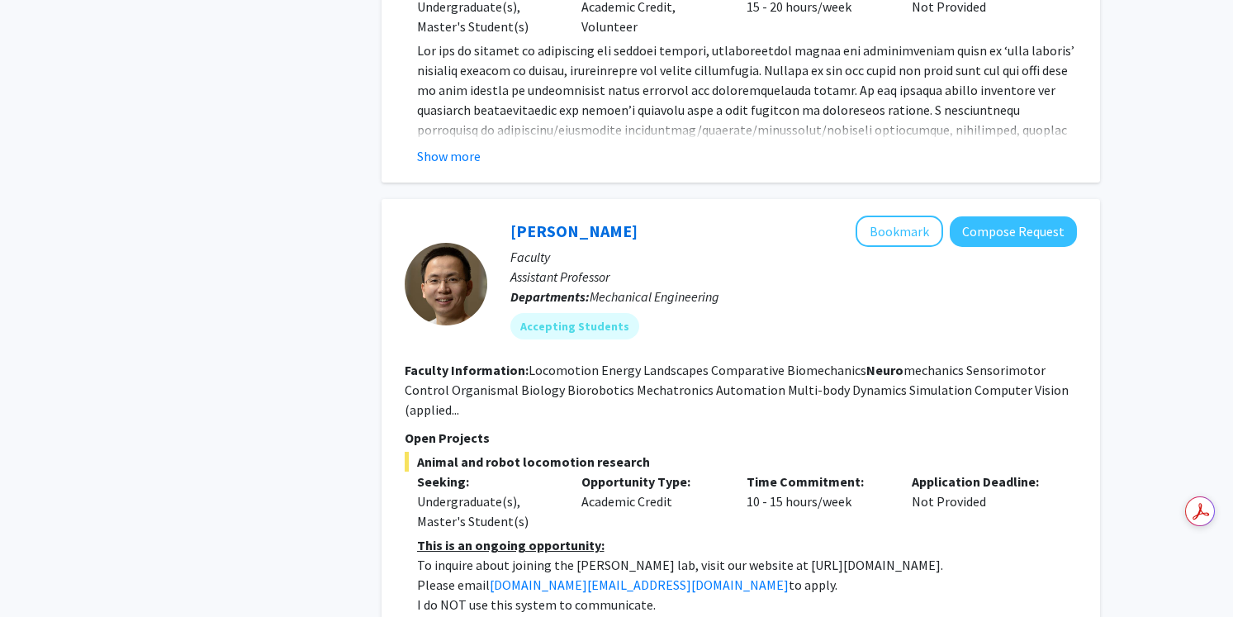
scroll to position [4173, 0]
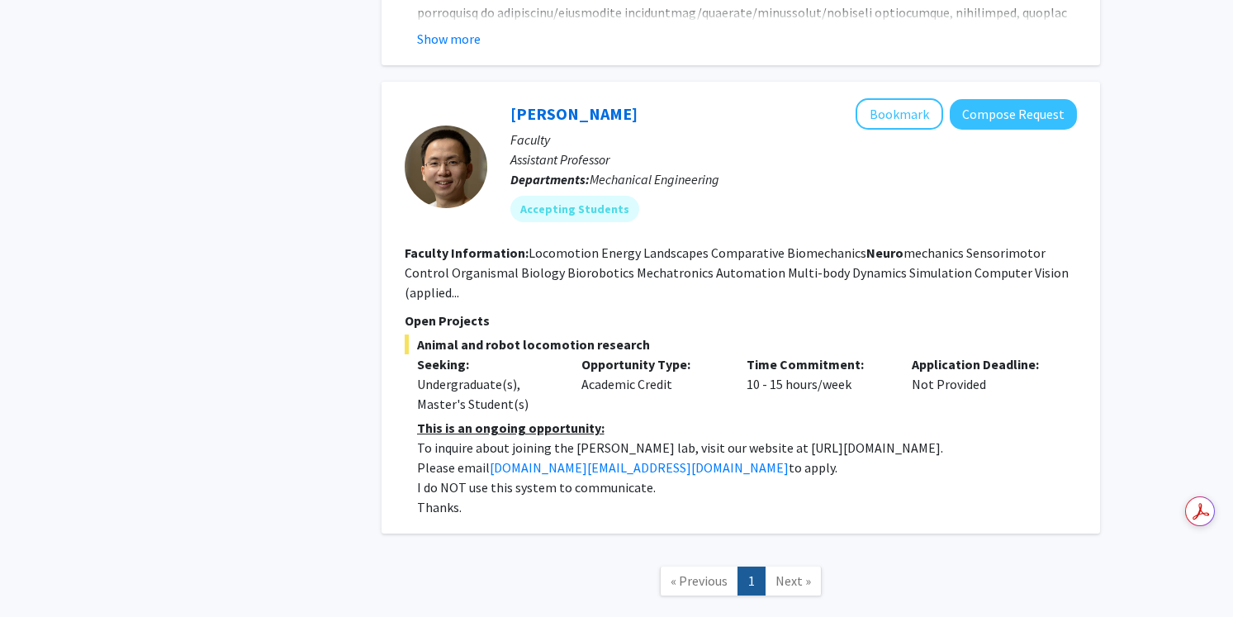
click at [788, 572] on span "Next »" at bounding box center [793, 580] width 36 height 17
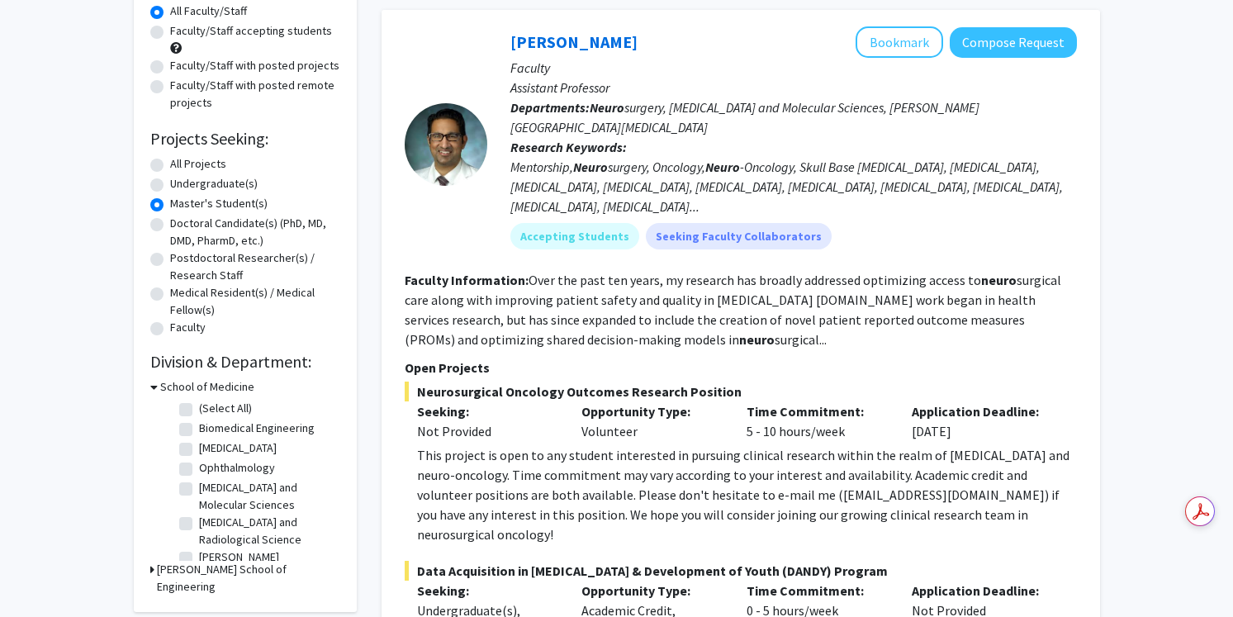
scroll to position [0, 0]
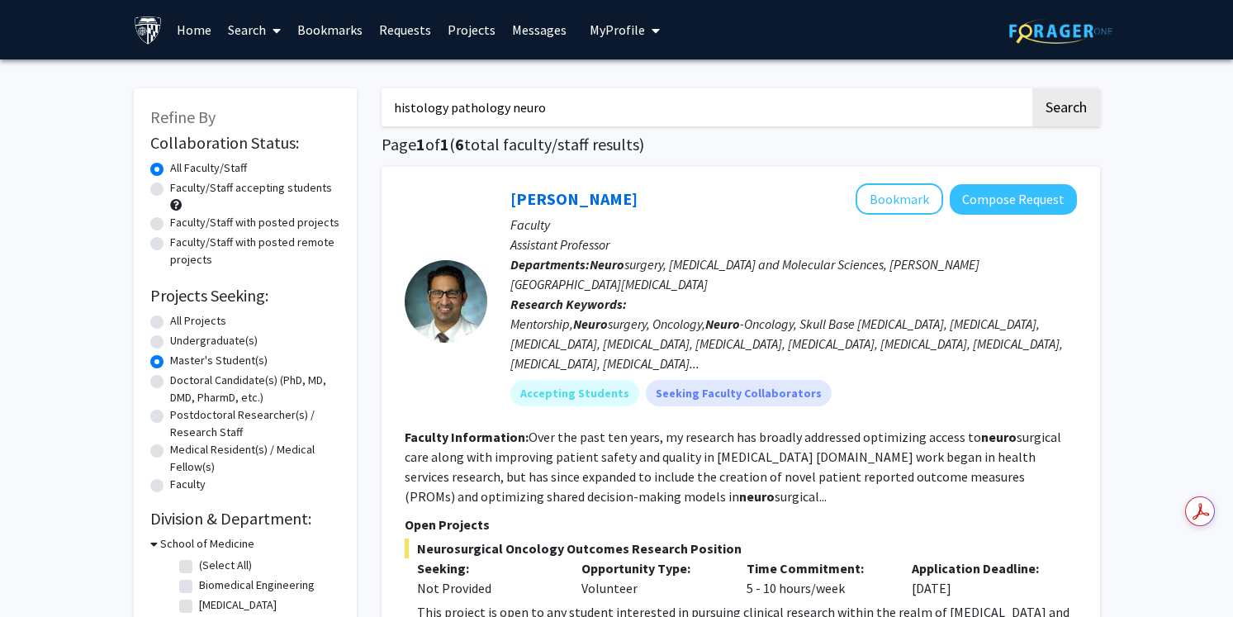
drag, startPoint x: 552, startPoint y: 108, endPoint x: 251, endPoint y: 108, distance: 301.4
type input "[MEDICAL_DATA]"
click at [1032, 88] on button "Search" at bounding box center [1066, 107] width 68 height 38
radio input "true"
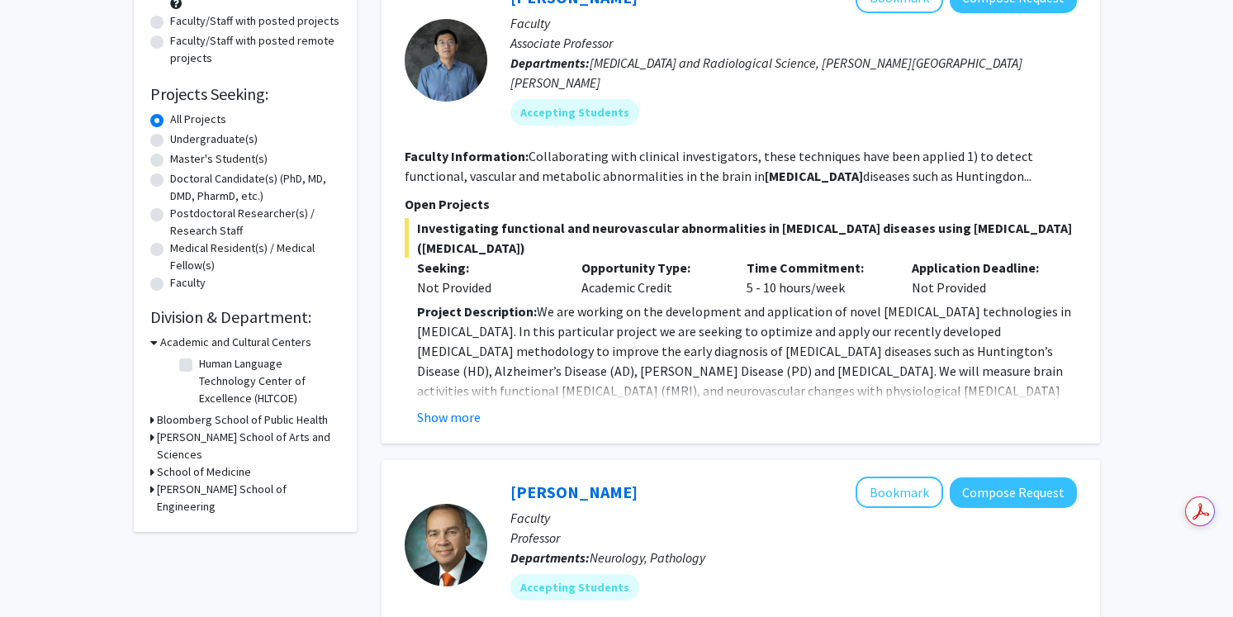
scroll to position [204, 0]
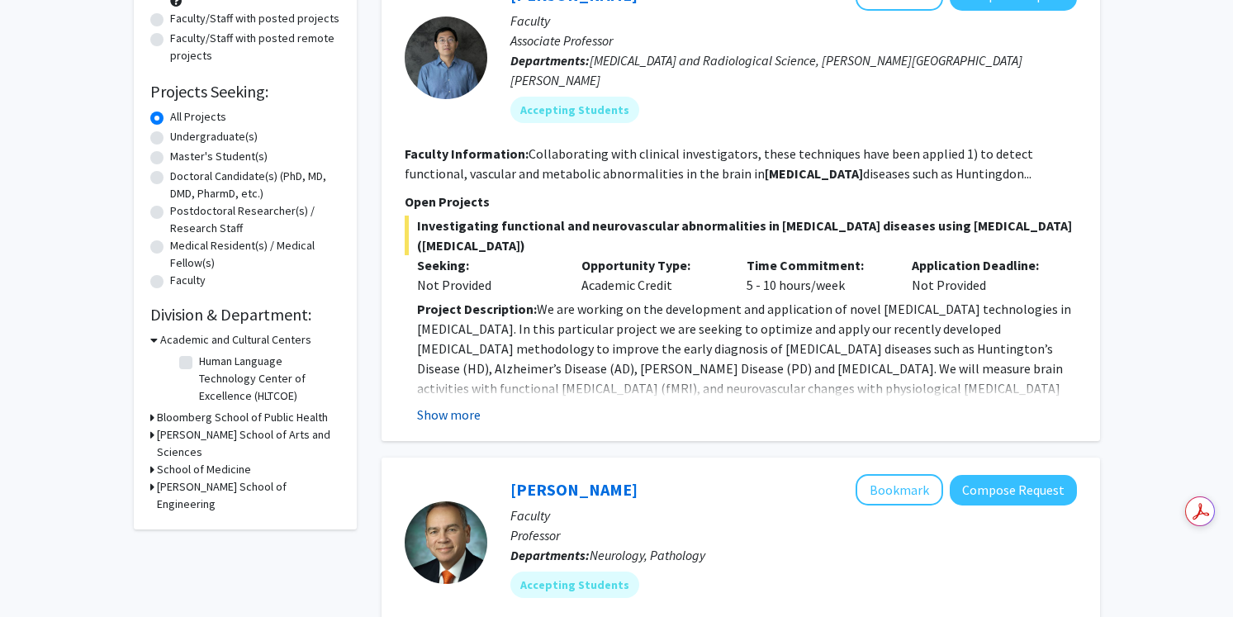
click at [468, 405] on button "Show more" at bounding box center [449, 415] width 64 height 20
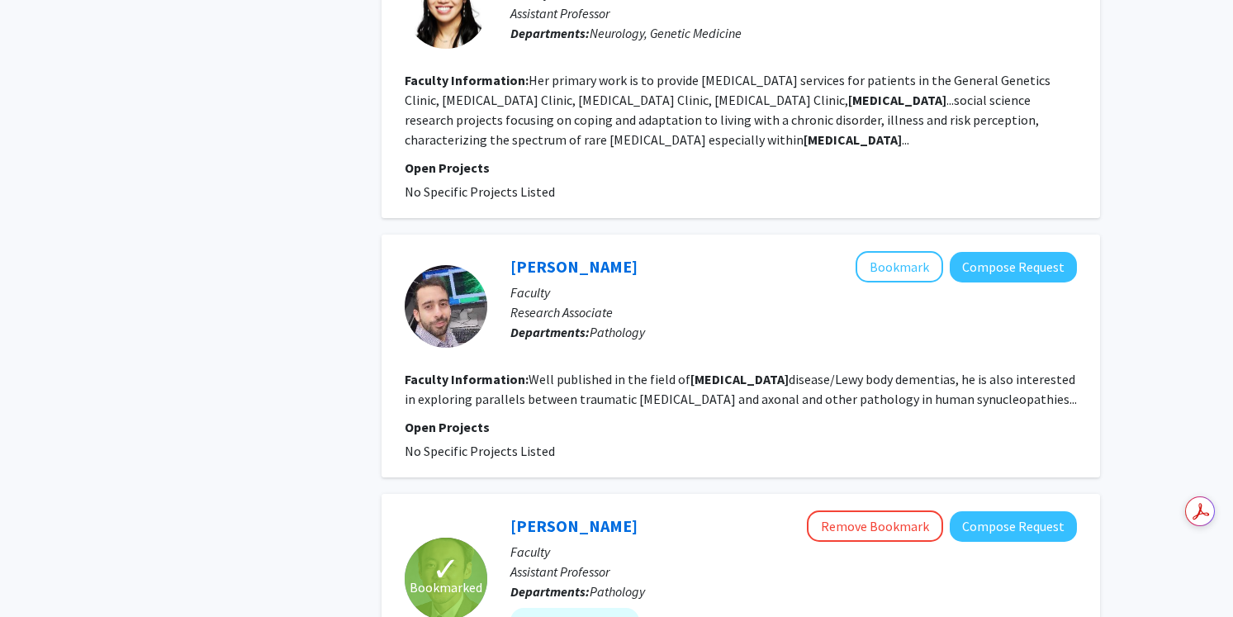
scroll to position [3270, 0]
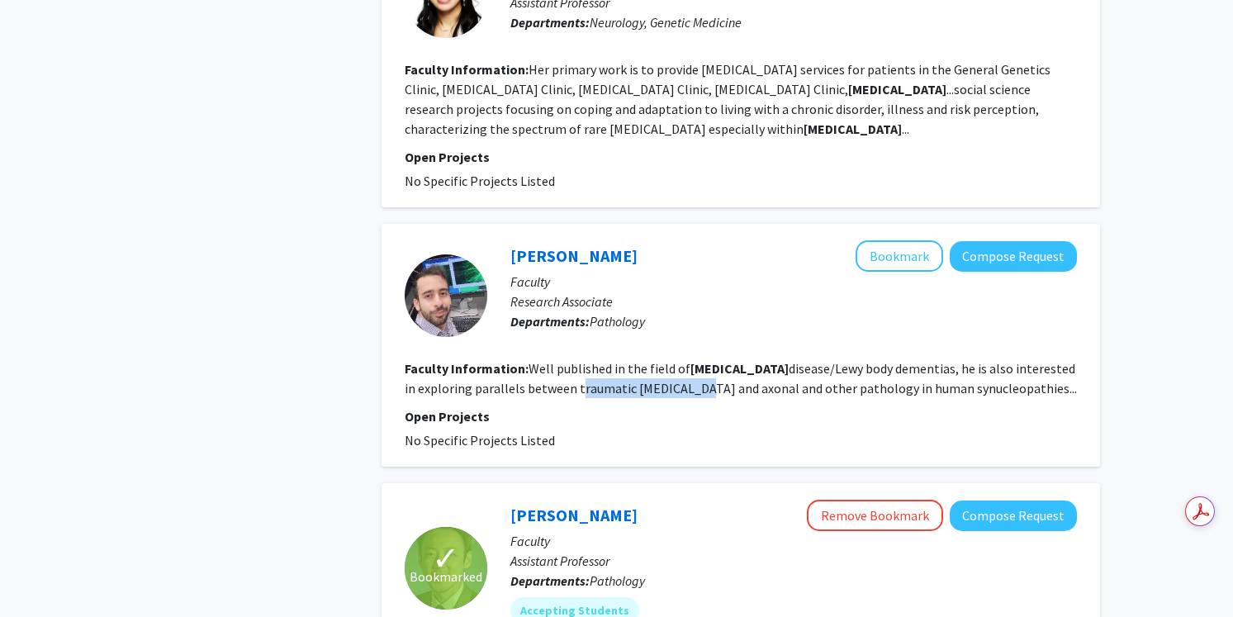
drag, startPoint x: 630, startPoint y: 293, endPoint x: 751, endPoint y: 292, distance: 121.4
click at [751, 360] on fg-read-more "Well published in the field of [MEDICAL_DATA] disease/Lewy body dementias, he i…" at bounding box center [741, 378] width 672 height 36
copy fg-read-more "traumatic [MEDICAL_DATA]"
click at [520, 245] on link "[PERSON_NAME]" at bounding box center [573, 255] width 127 height 21
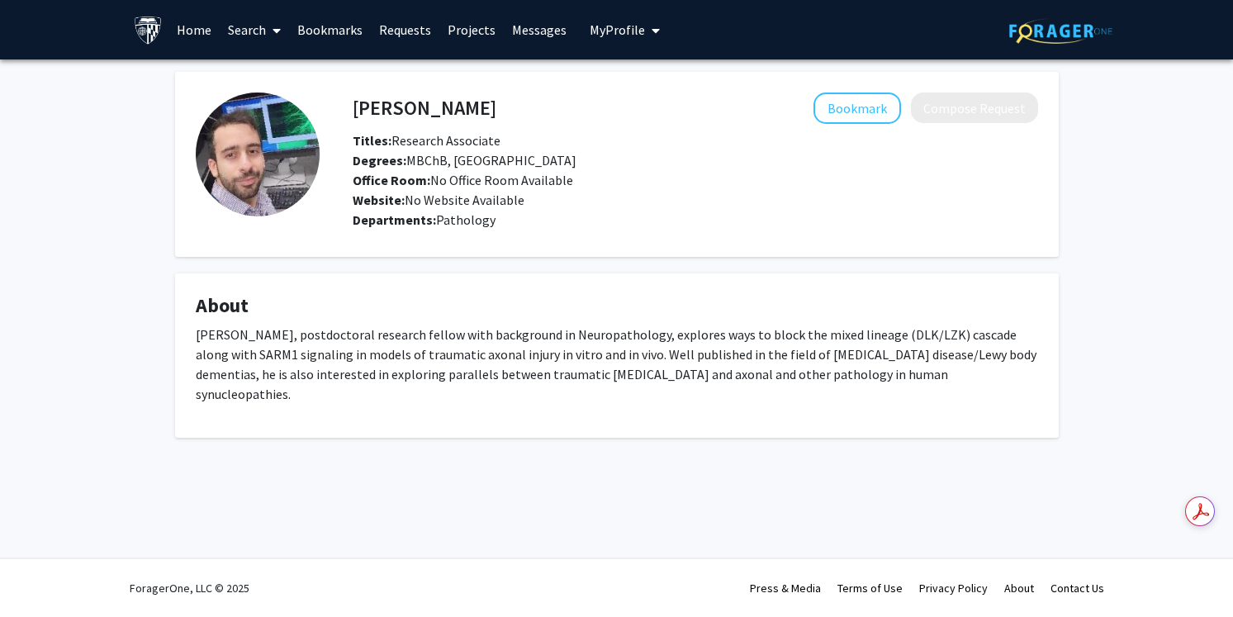
drag, startPoint x: 514, startPoint y: 105, endPoint x: 346, endPoint y: 94, distance: 168.8
click at [346, 94] on div "[PERSON_NAME] Bookmark Compose Request" at bounding box center [695, 107] width 710 height 31
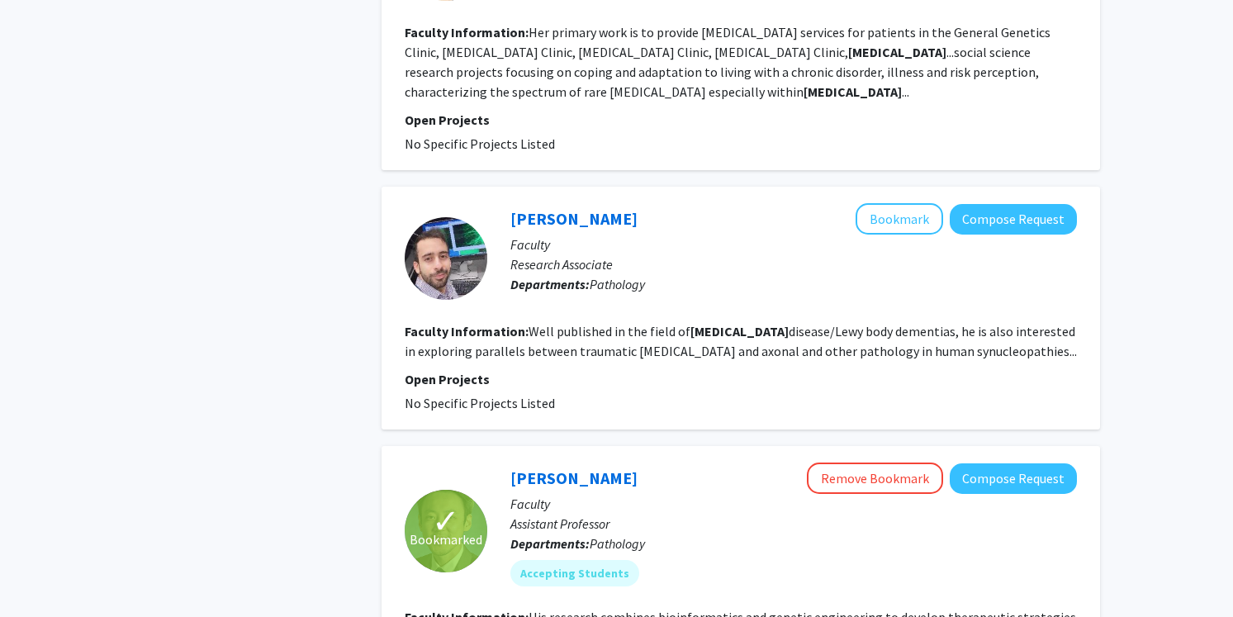
scroll to position [2976, 0]
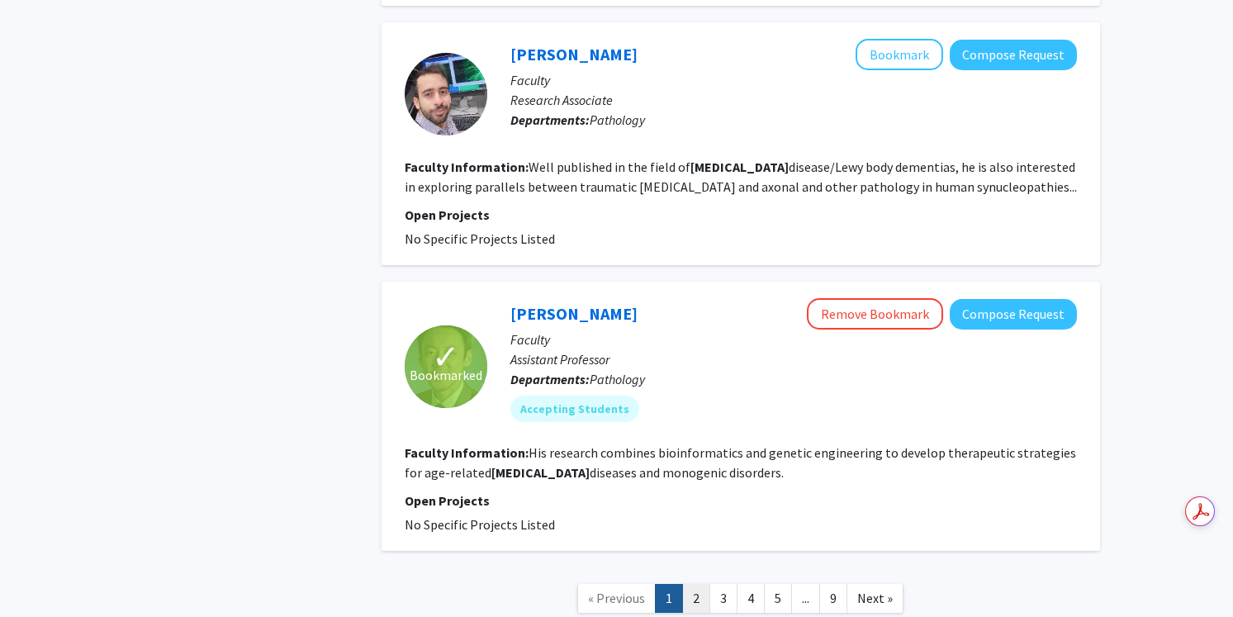
click at [696, 584] on link "2" at bounding box center [696, 598] width 28 height 29
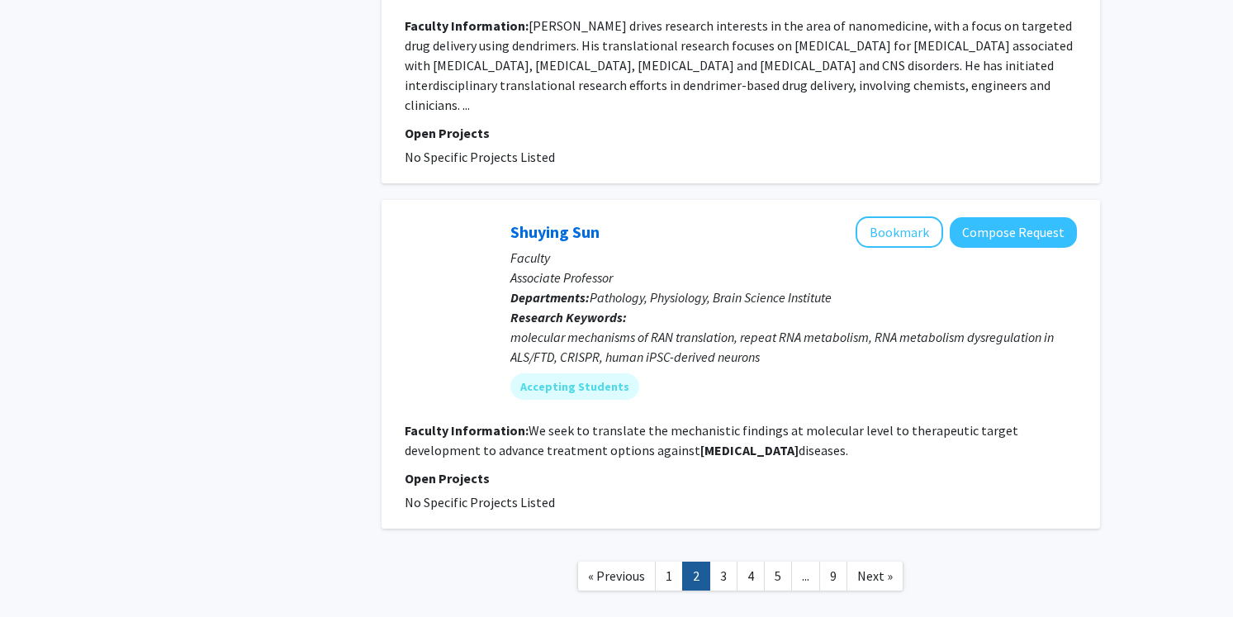
scroll to position [2792, 0]
click at [724, 561] on link "3" at bounding box center [723, 575] width 28 height 29
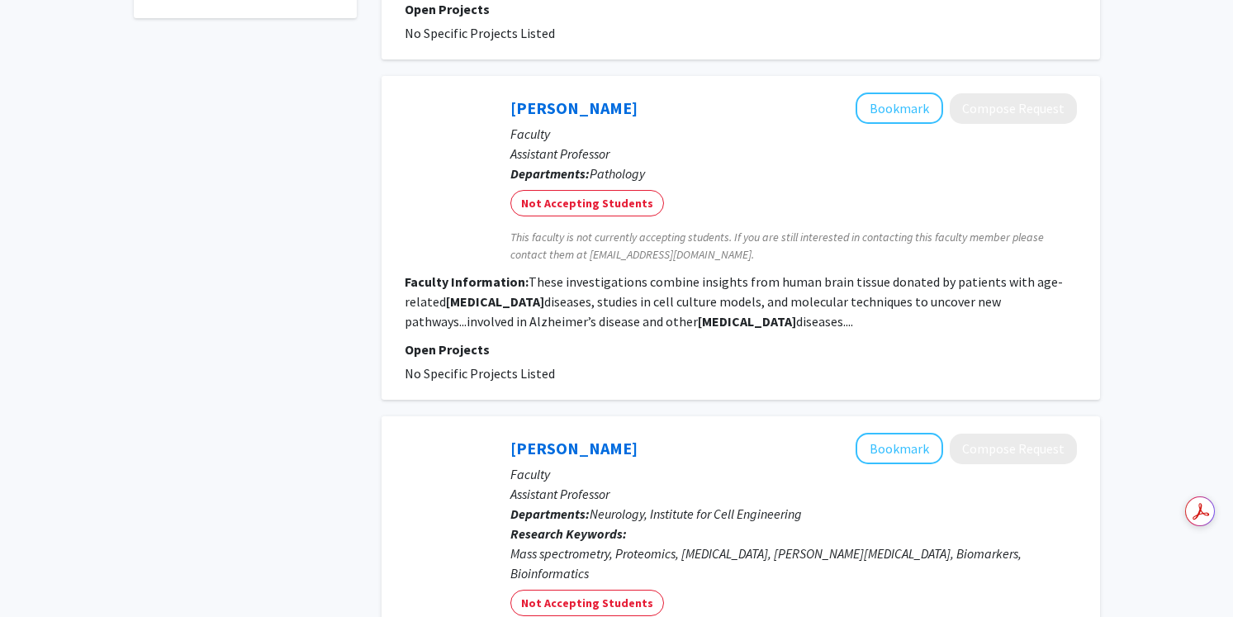
scroll to position [727, 0]
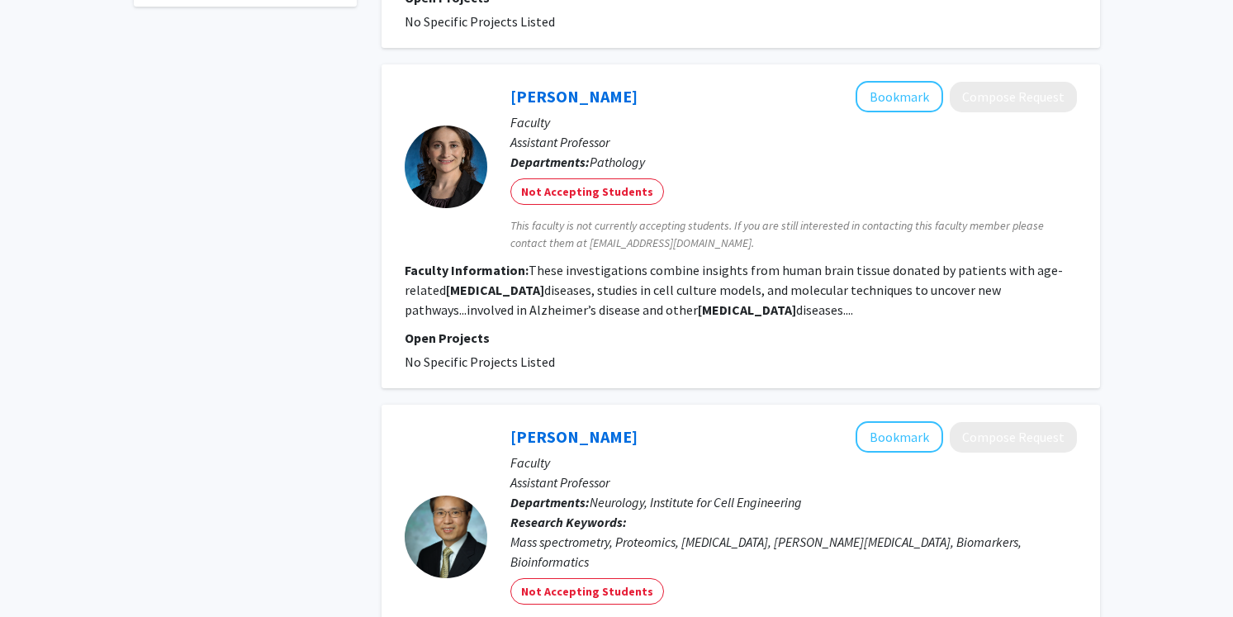
click at [740, 311] on b "[MEDICAL_DATA]" at bounding box center [747, 309] width 98 height 17
click at [586, 95] on link "[PERSON_NAME]" at bounding box center [573, 96] width 127 height 21
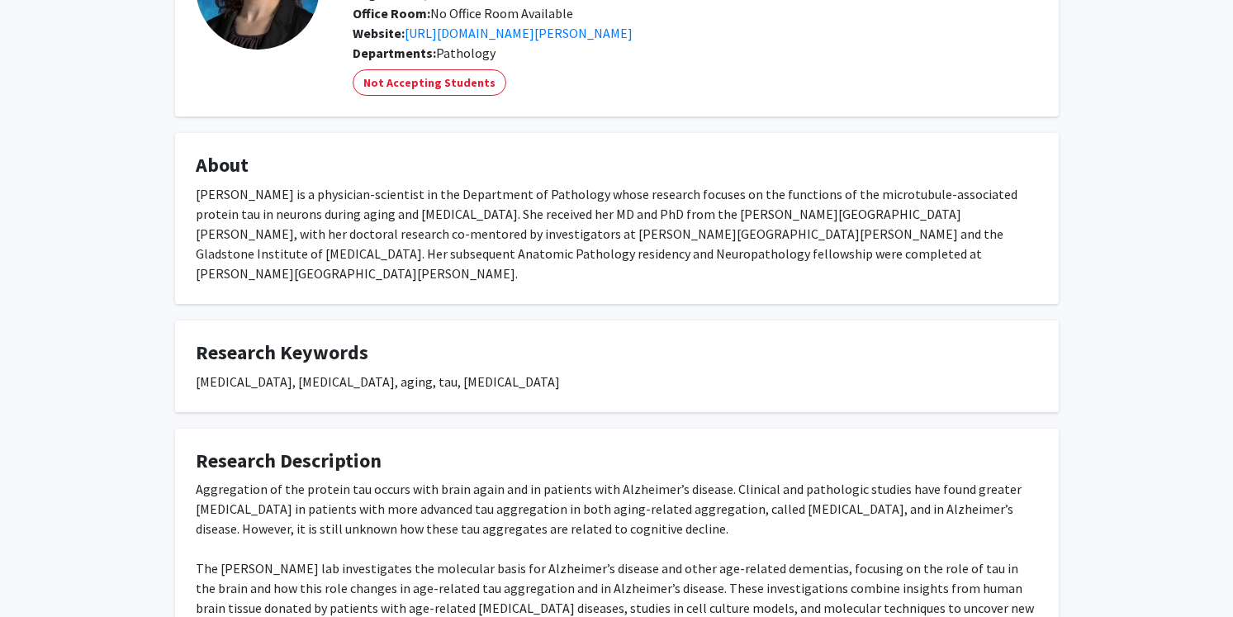
scroll to position [291, 0]
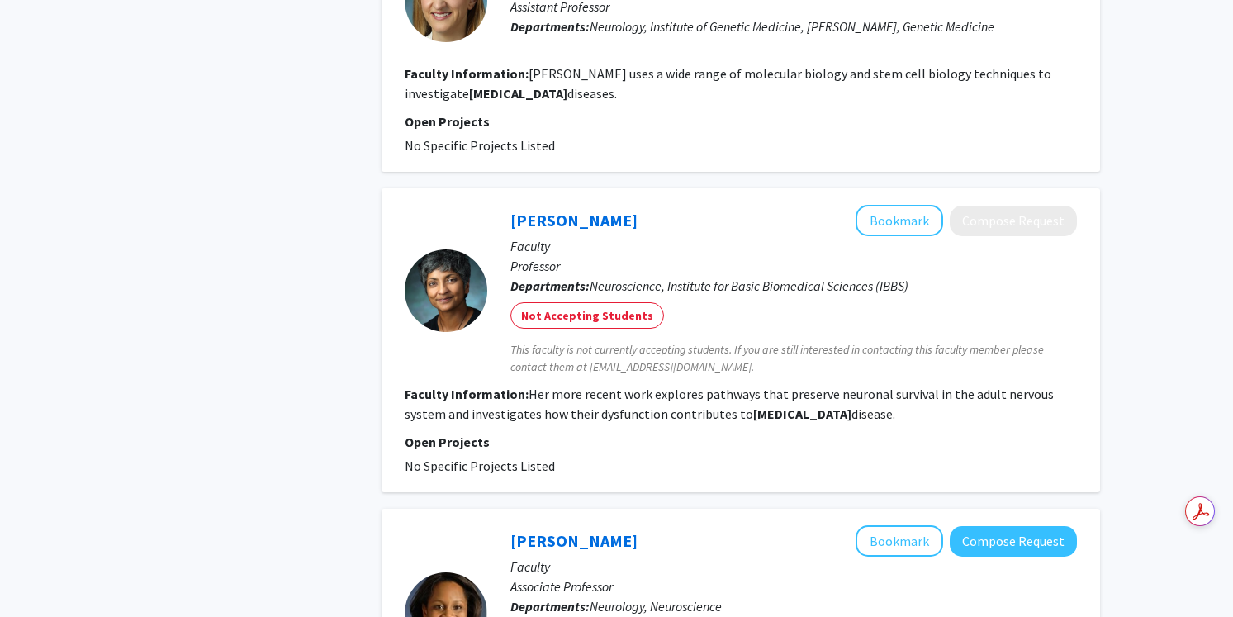
scroll to position [2948, 0]
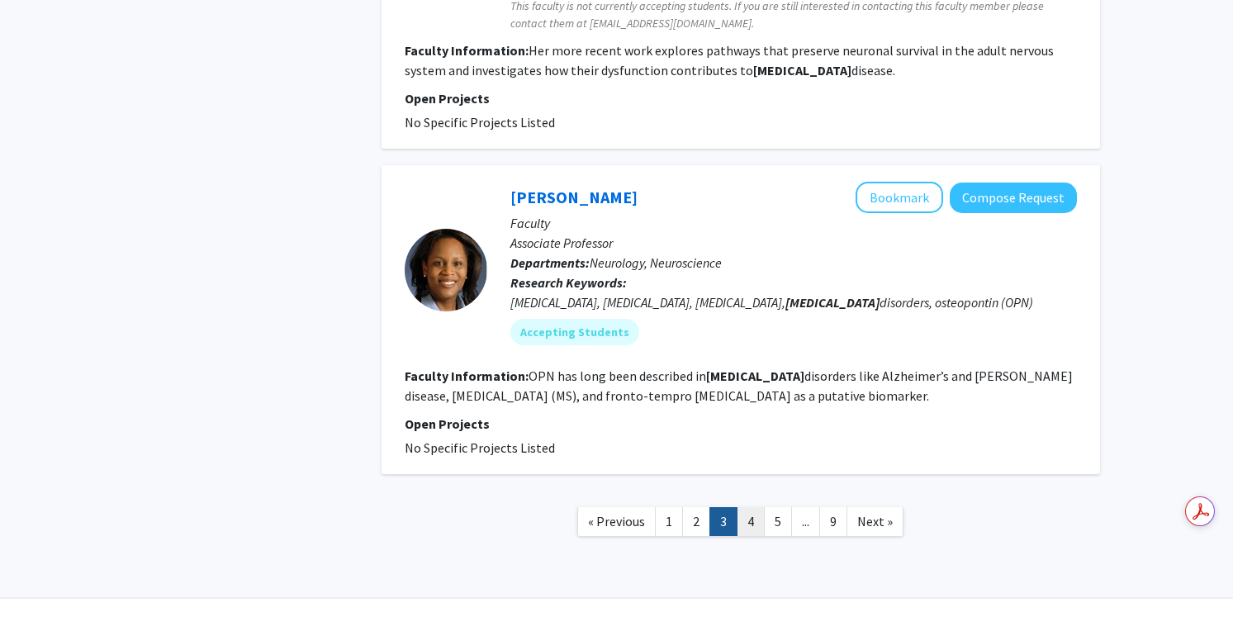
click at [748, 507] on link "4" at bounding box center [751, 521] width 28 height 29
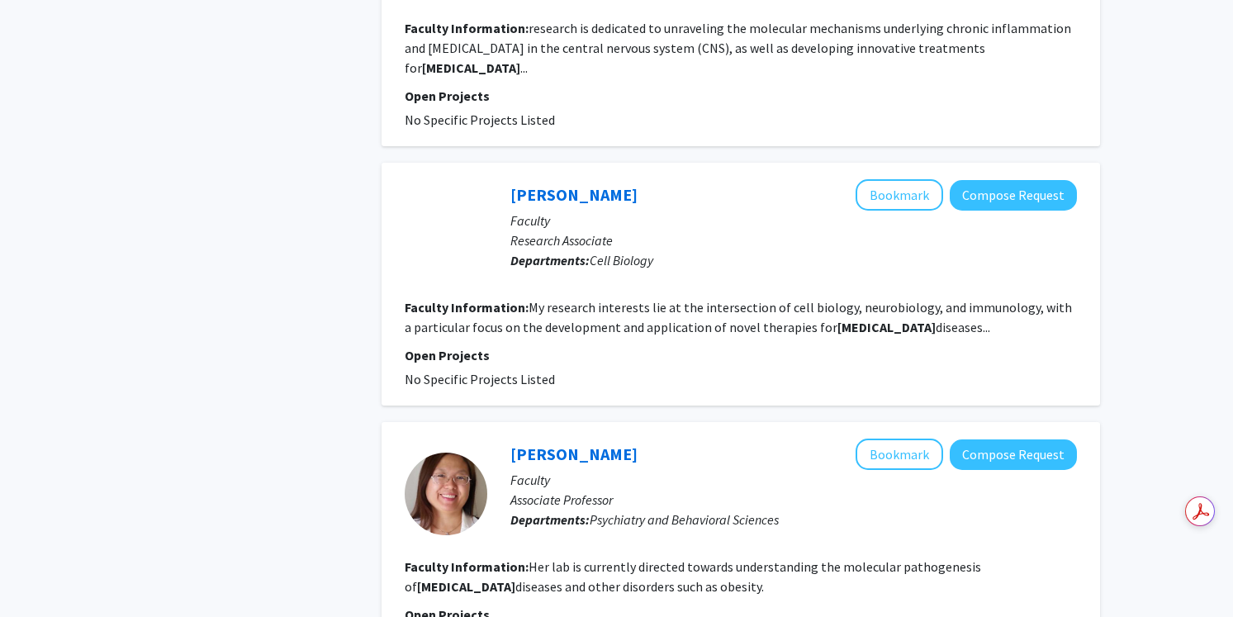
scroll to position [2679, 0]
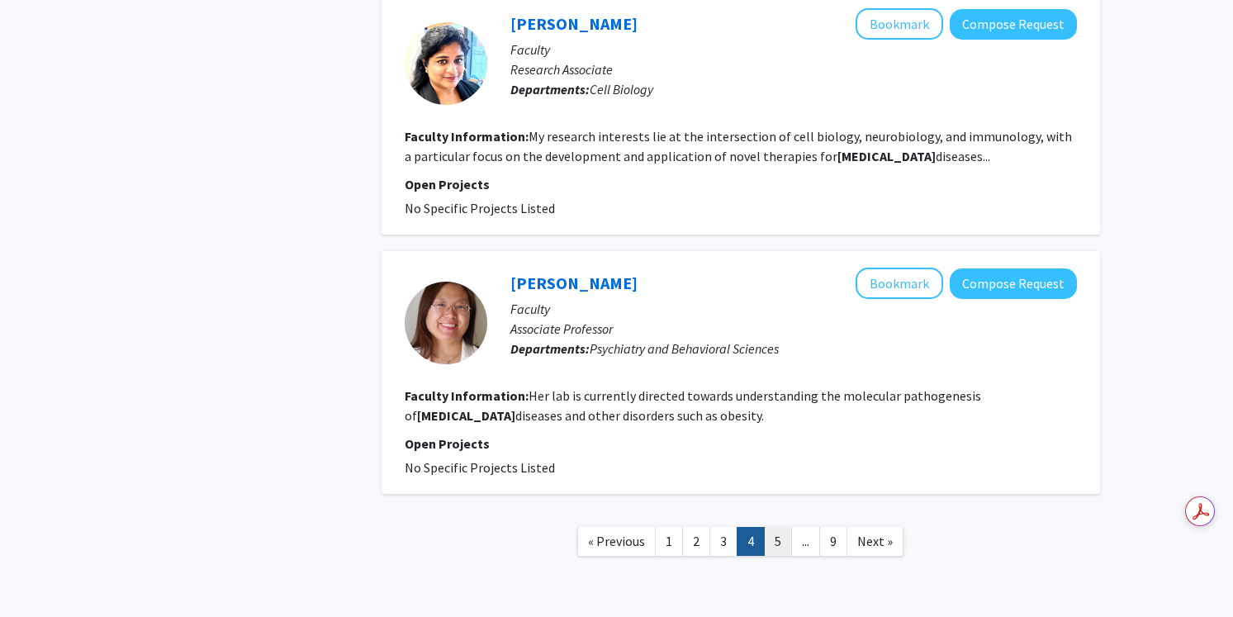
click at [775, 527] on link "5" at bounding box center [778, 541] width 28 height 29
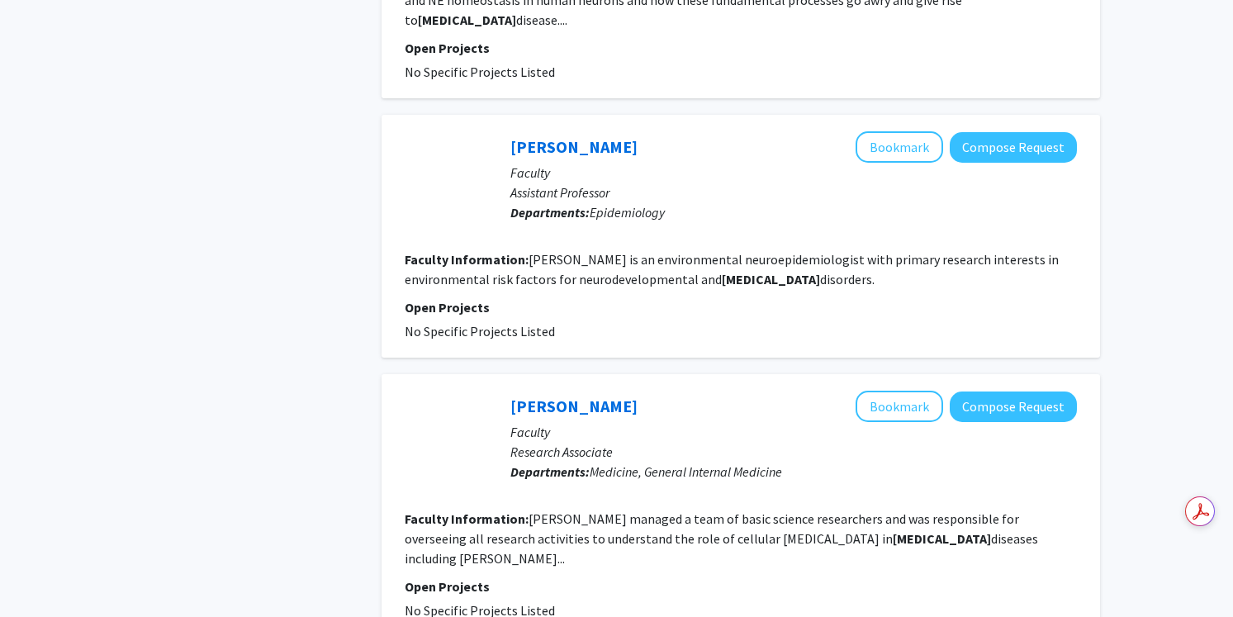
scroll to position [2694, 0]
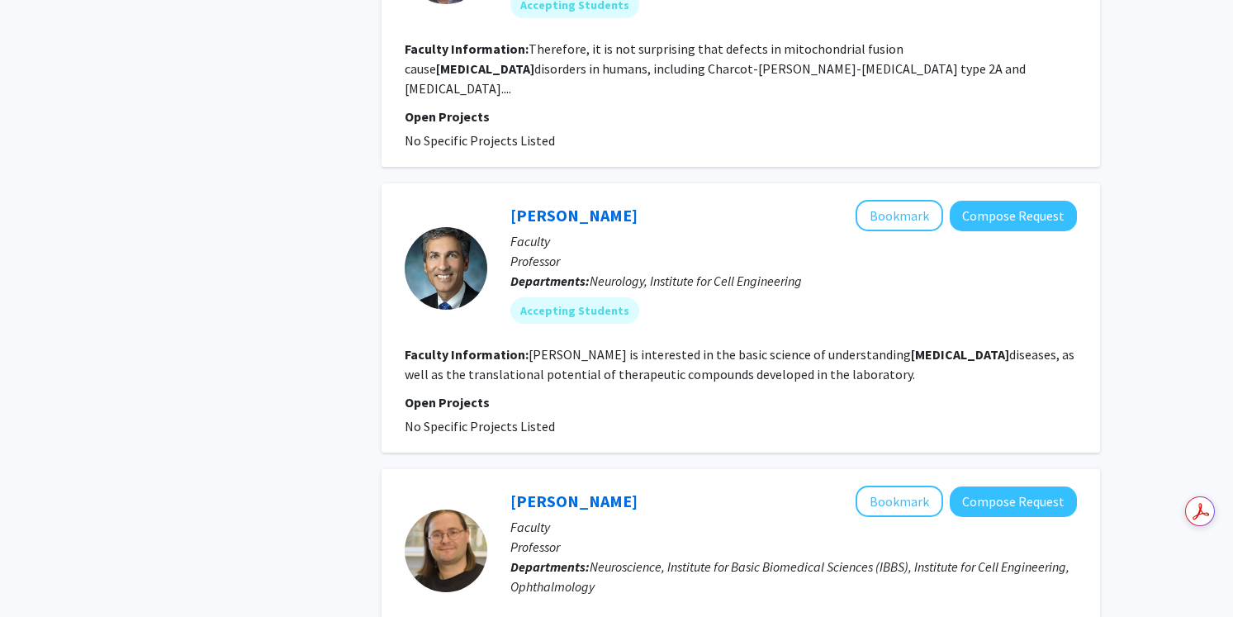
scroll to position [1656, 0]
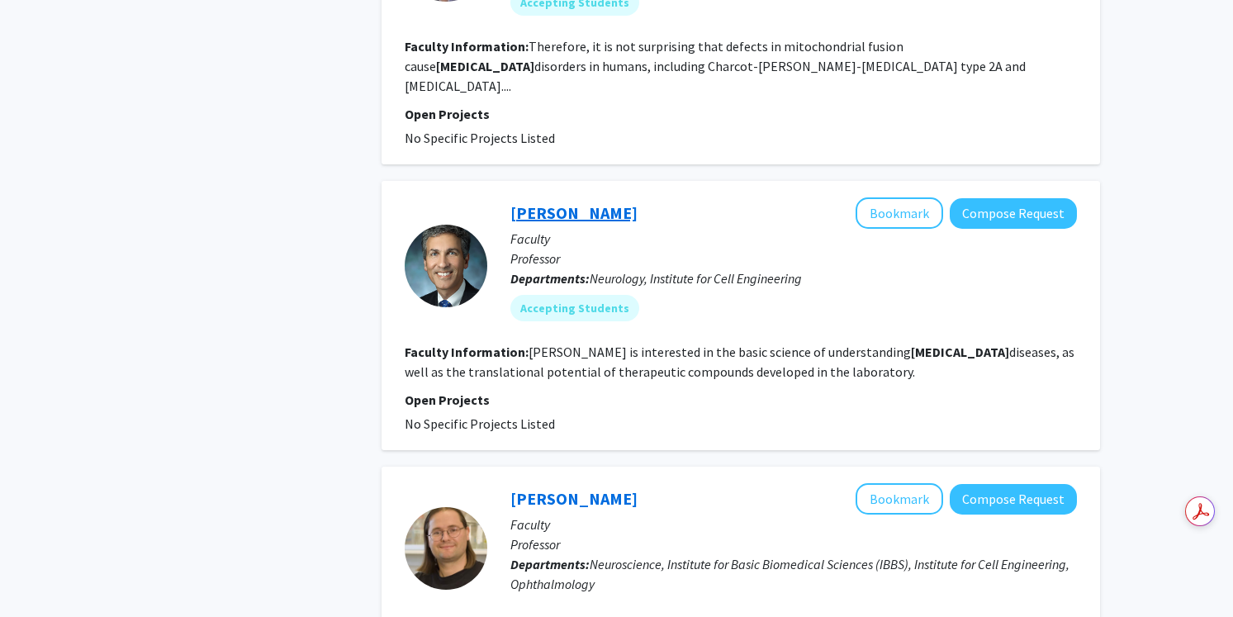
click at [593, 202] on link "[PERSON_NAME]" at bounding box center [573, 212] width 127 height 21
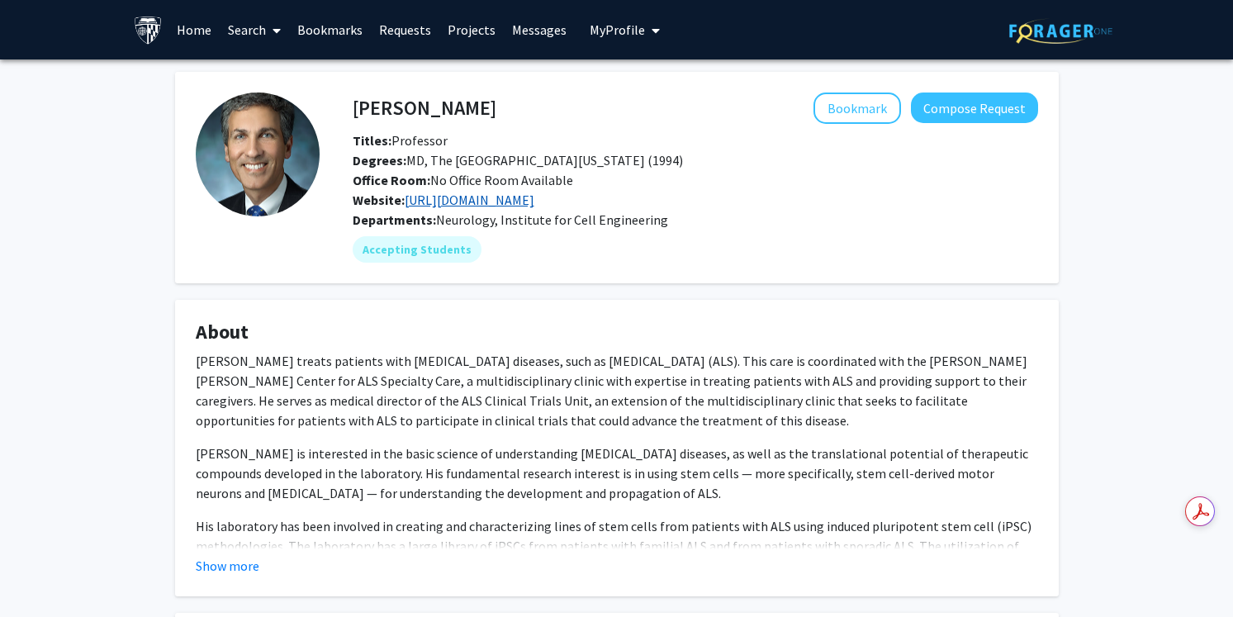
click at [534, 195] on link "[URL][DOMAIN_NAME]" at bounding box center [470, 200] width 130 height 17
click at [534, 194] on link "[URL][DOMAIN_NAME]" at bounding box center [470, 200] width 130 height 17
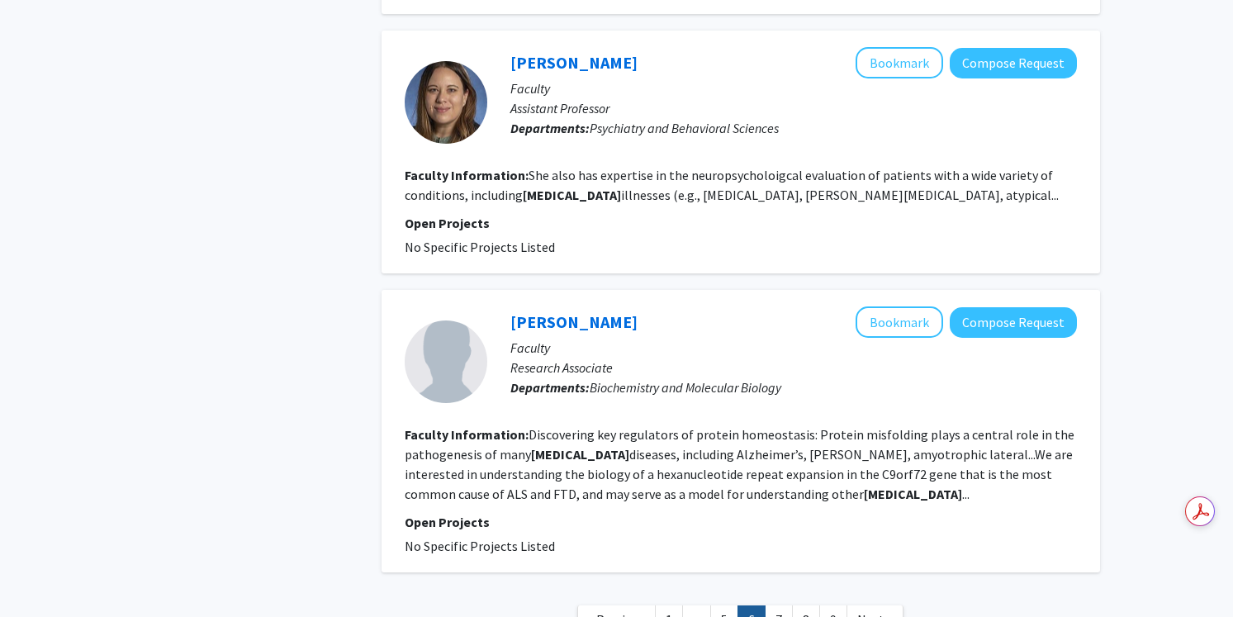
scroll to position [2652, 0]
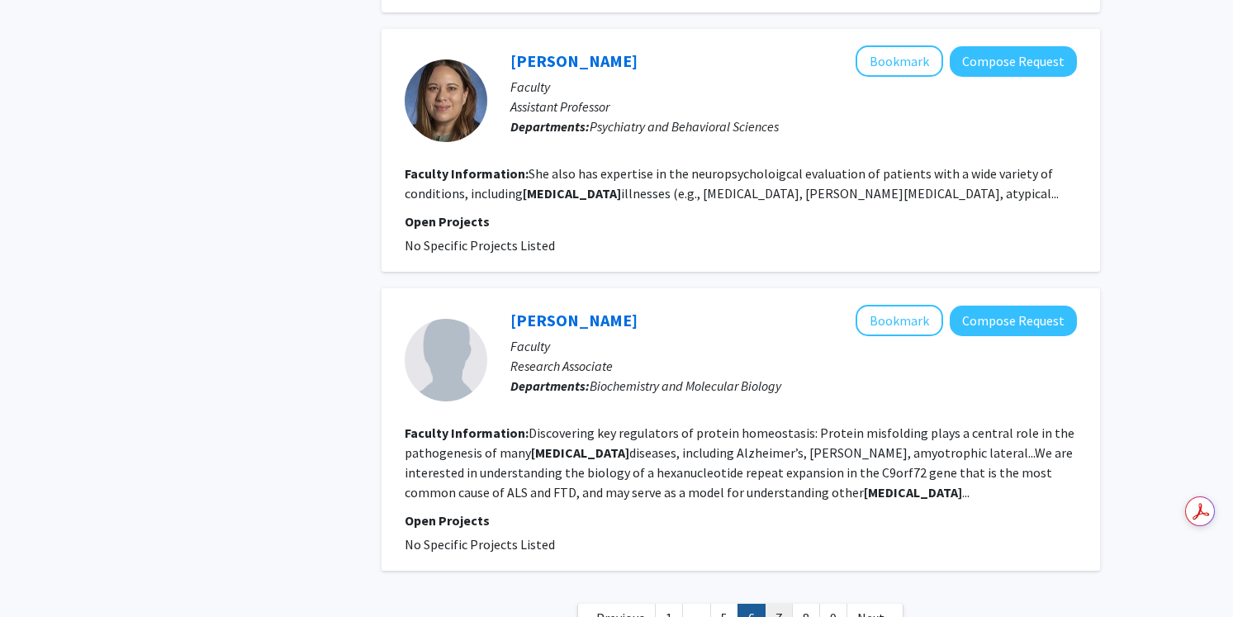
click at [774, 604] on link "7" at bounding box center [779, 618] width 28 height 29
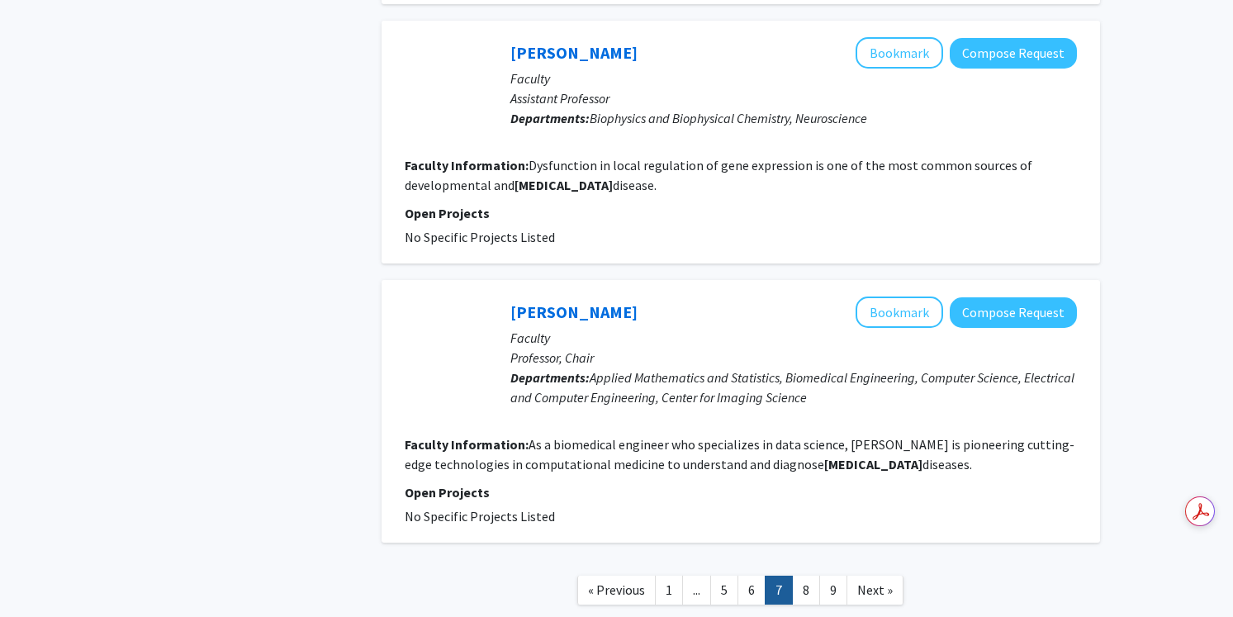
scroll to position [2542, 0]
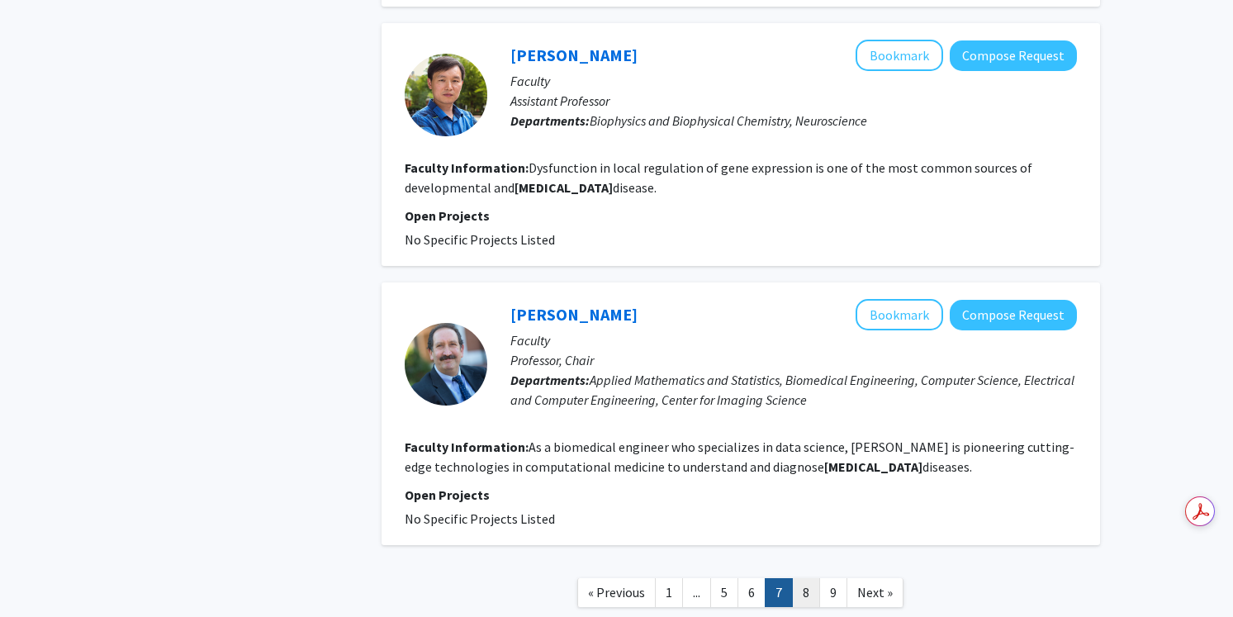
click at [805, 578] on link "8" at bounding box center [806, 592] width 28 height 29
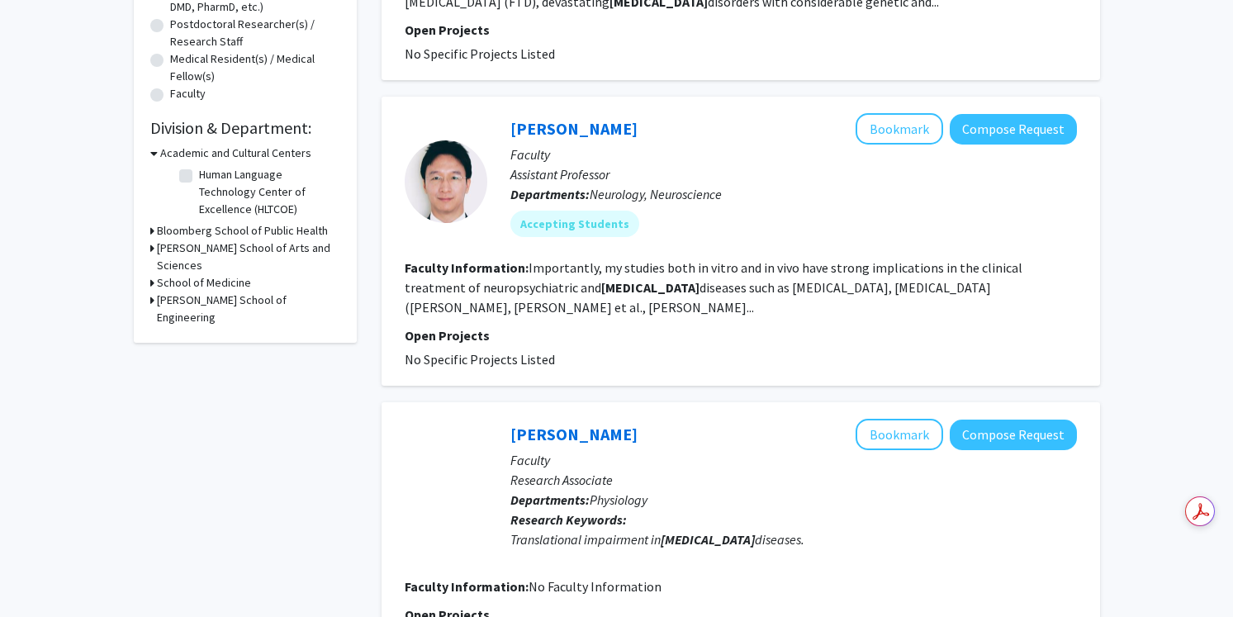
scroll to position [392, 0]
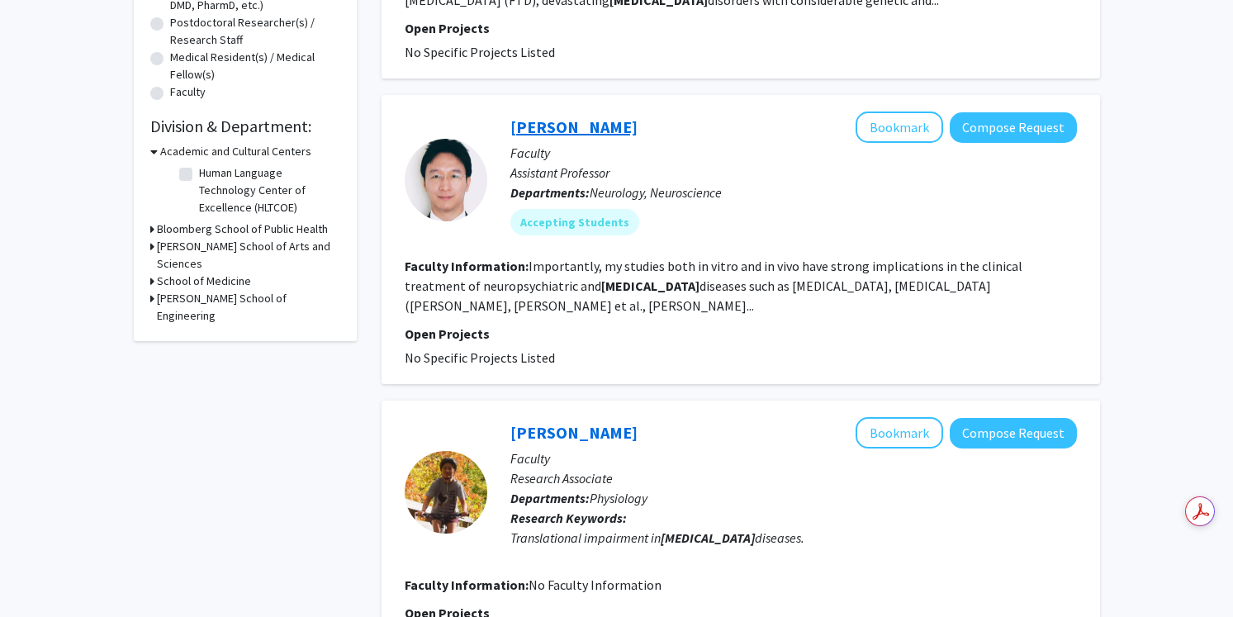
click at [556, 128] on link "[PERSON_NAME]" at bounding box center [573, 126] width 127 height 21
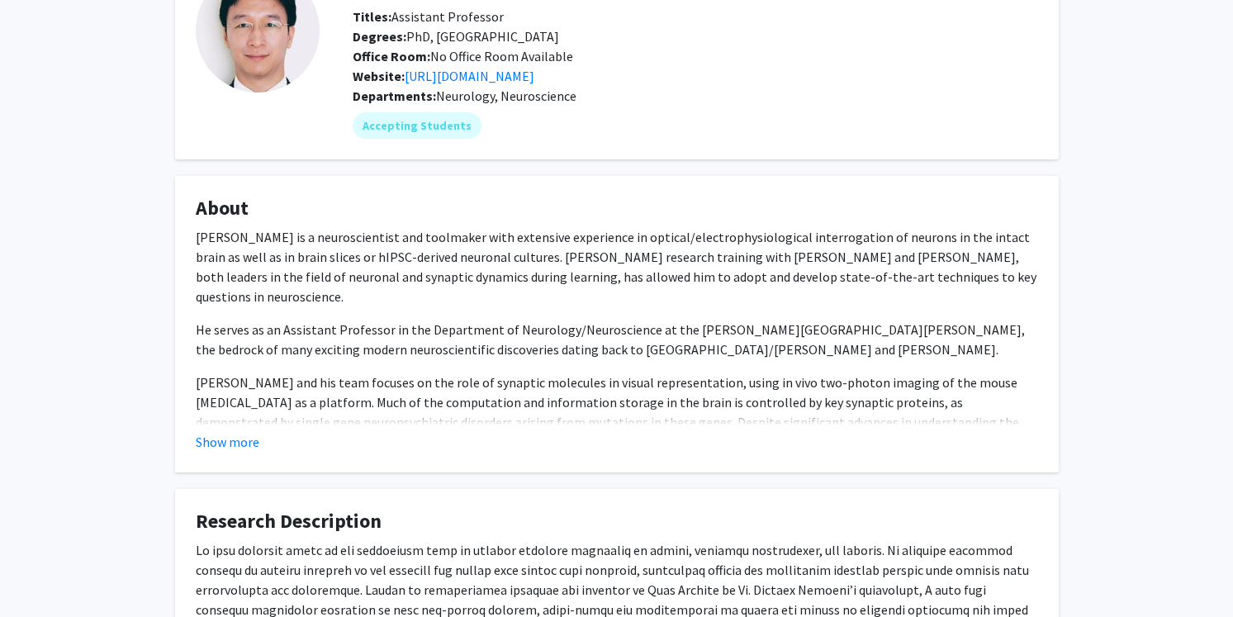
scroll to position [126, 0]
click at [222, 434] on button "Show more" at bounding box center [228, 440] width 64 height 20
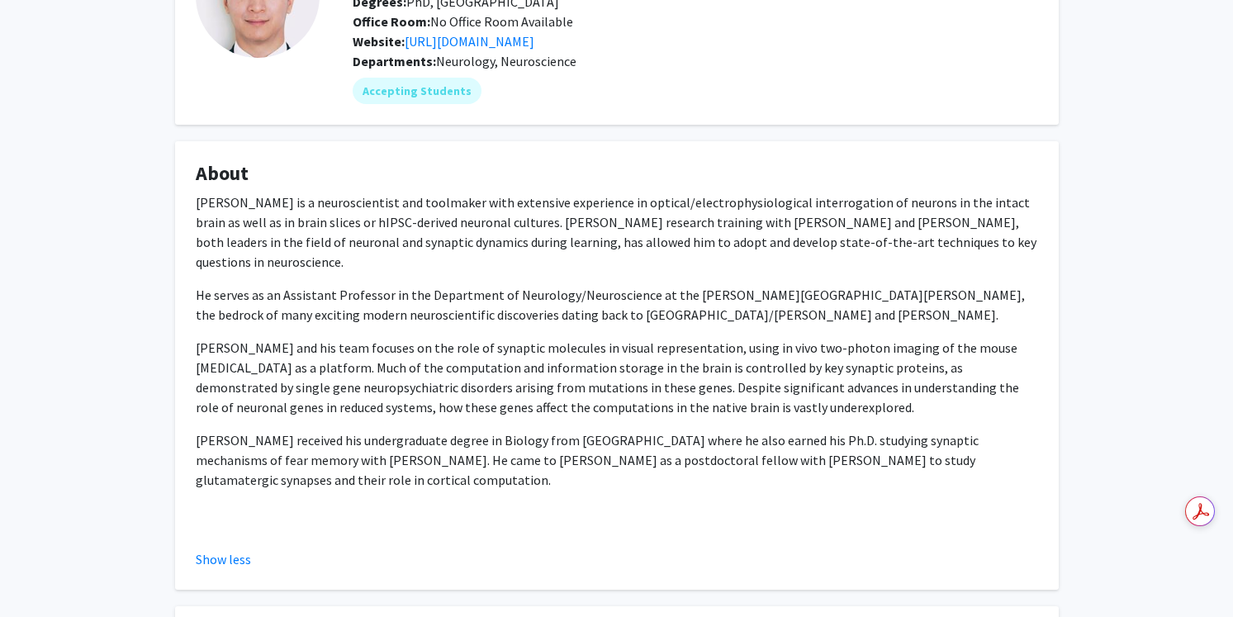
scroll to position [0, 0]
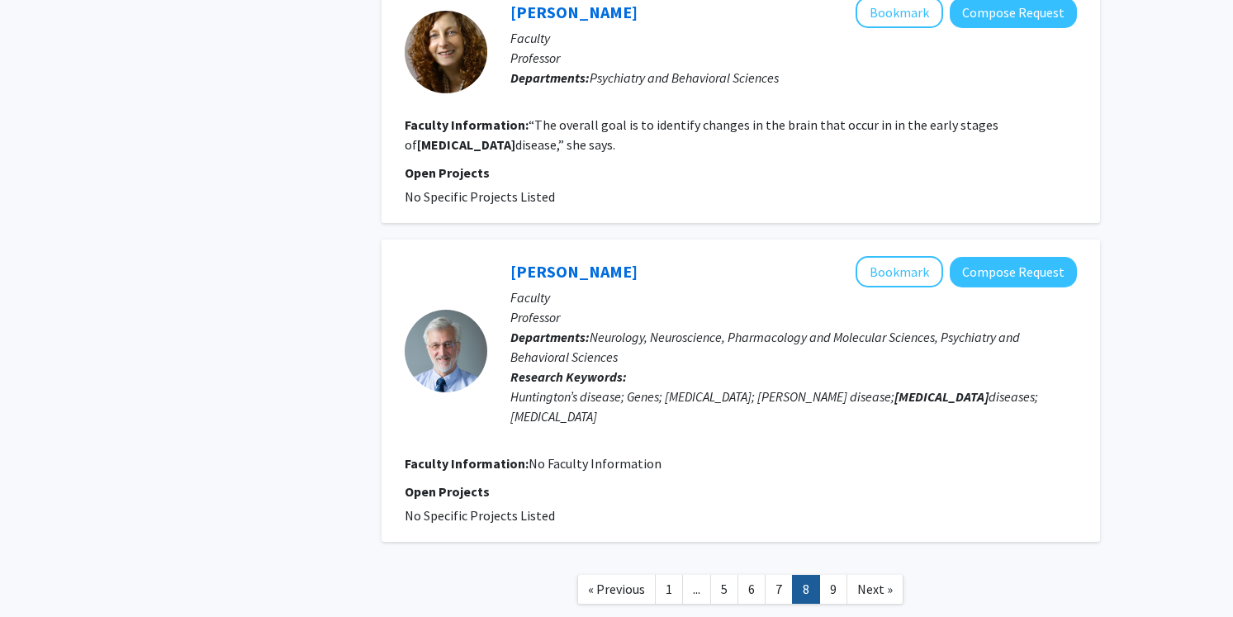
scroll to position [2718, 0]
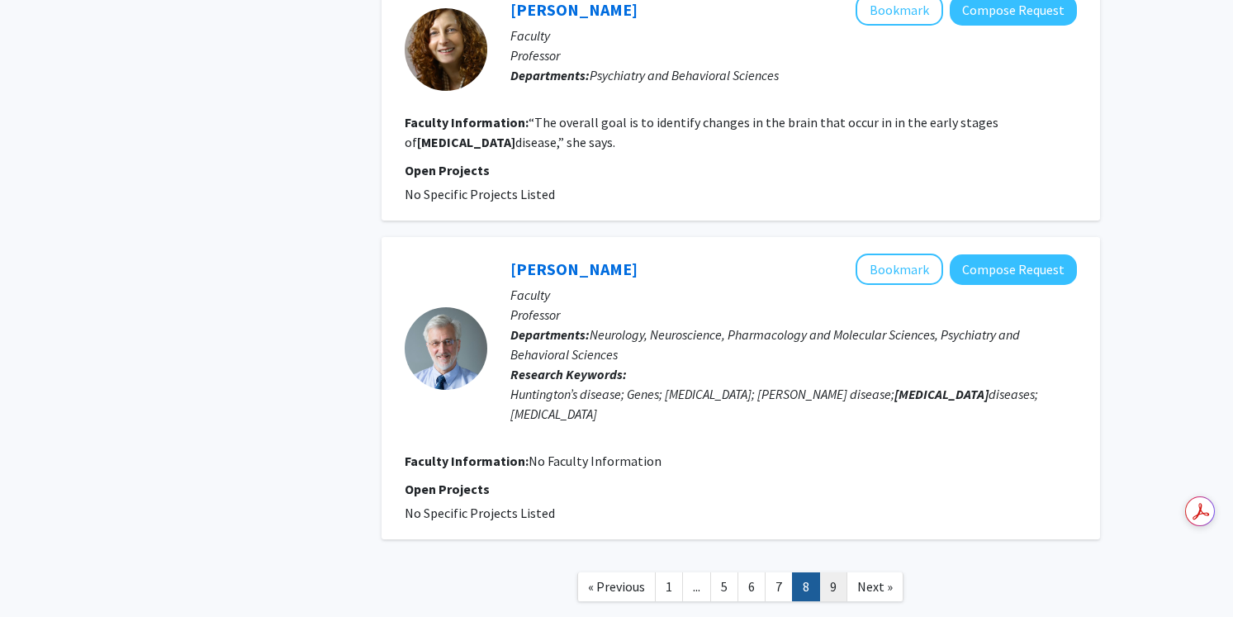
click at [827, 580] on link "9" at bounding box center [833, 586] width 28 height 29
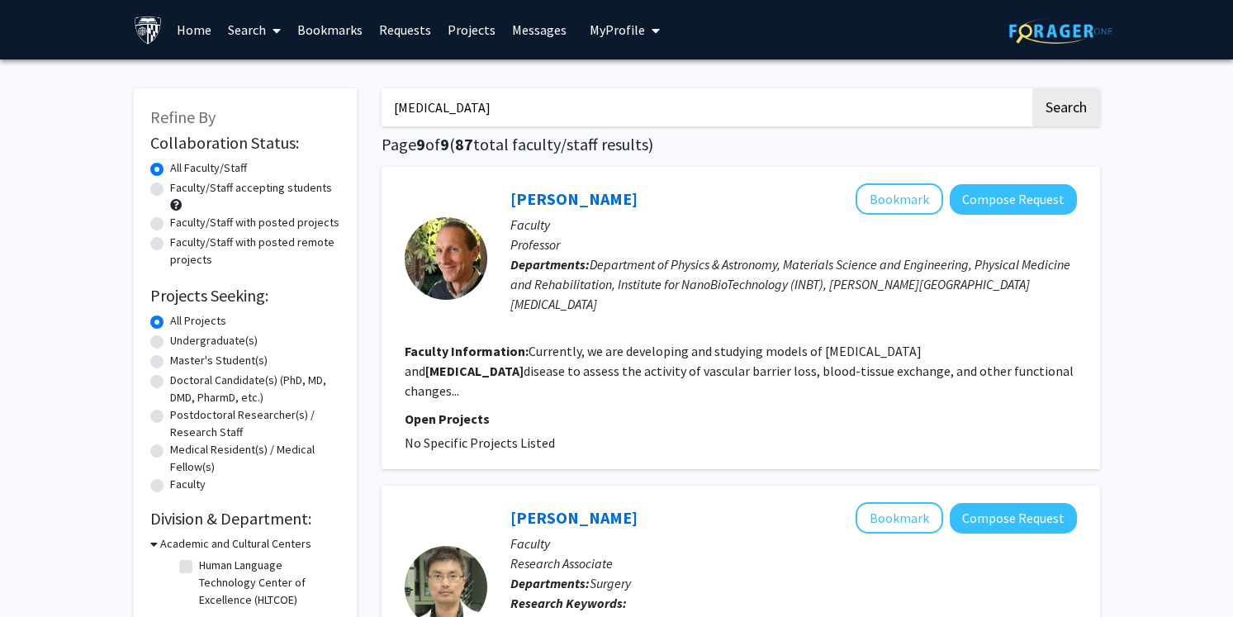
click at [467, 107] on input "[MEDICAL_DATA]" at bounding box center [706, 107] width 648 height 38
type input "[MEDICAL_DATA]"
click at [1032, 88] on button "Search" at bounding box center [1066, 107] width 68 height 38
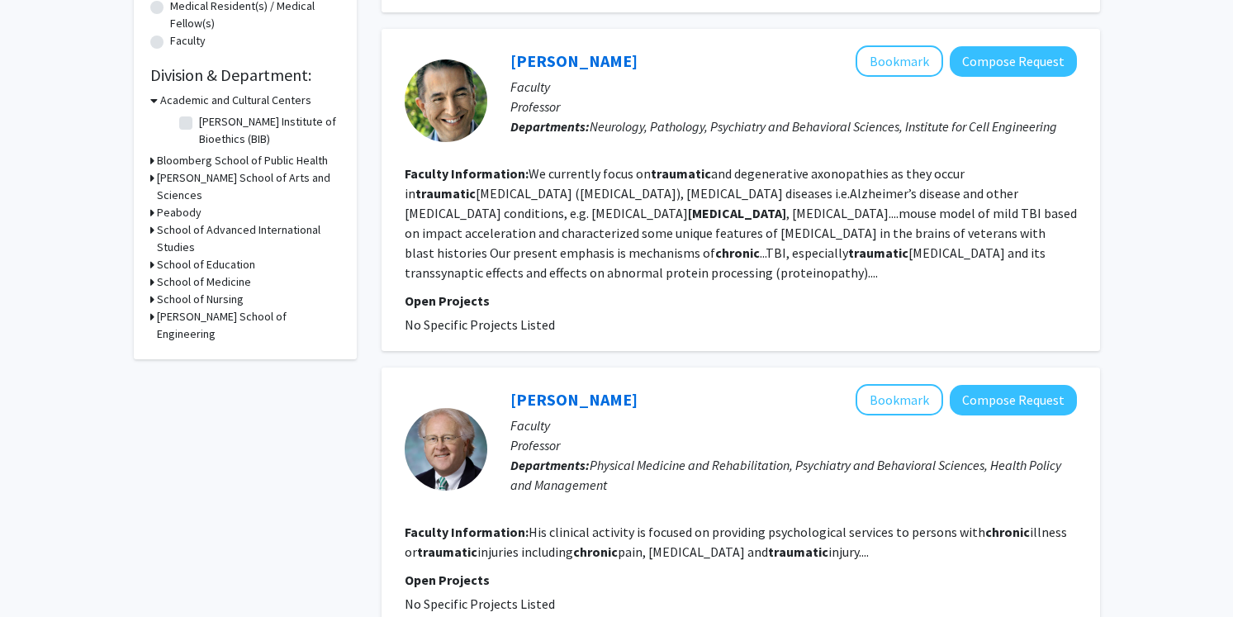
scroll to position [435, 0]
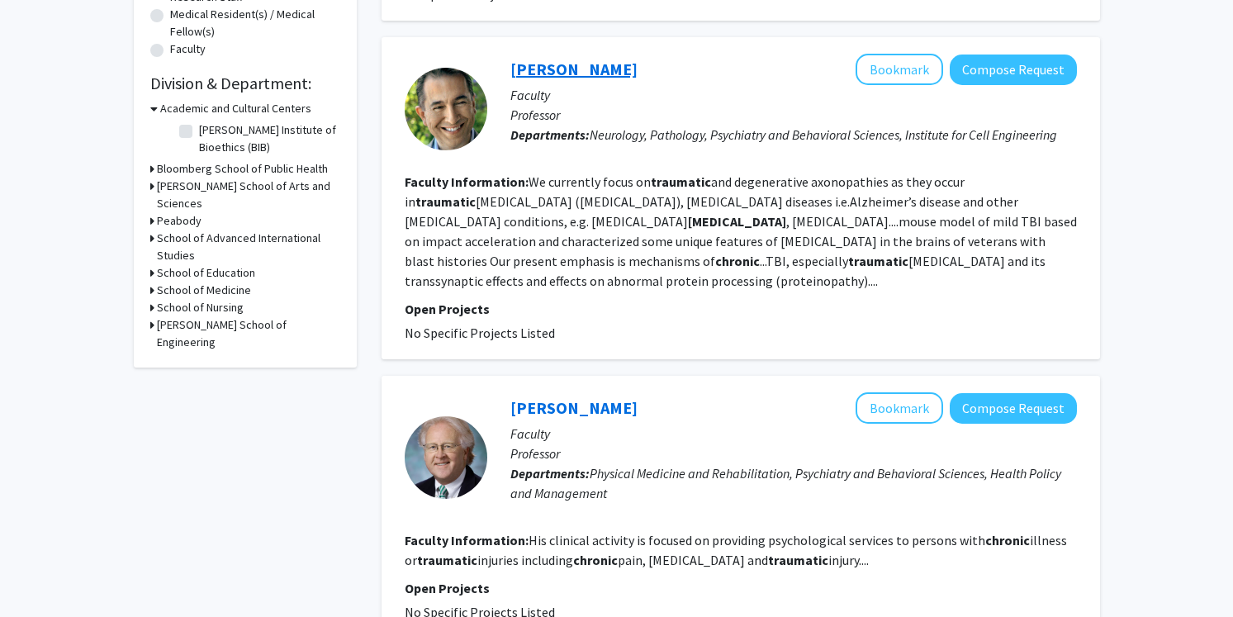
click at [601, 59] on link "[PERSON_NAME]" at bounding box center [573, 69] width 127 height 21
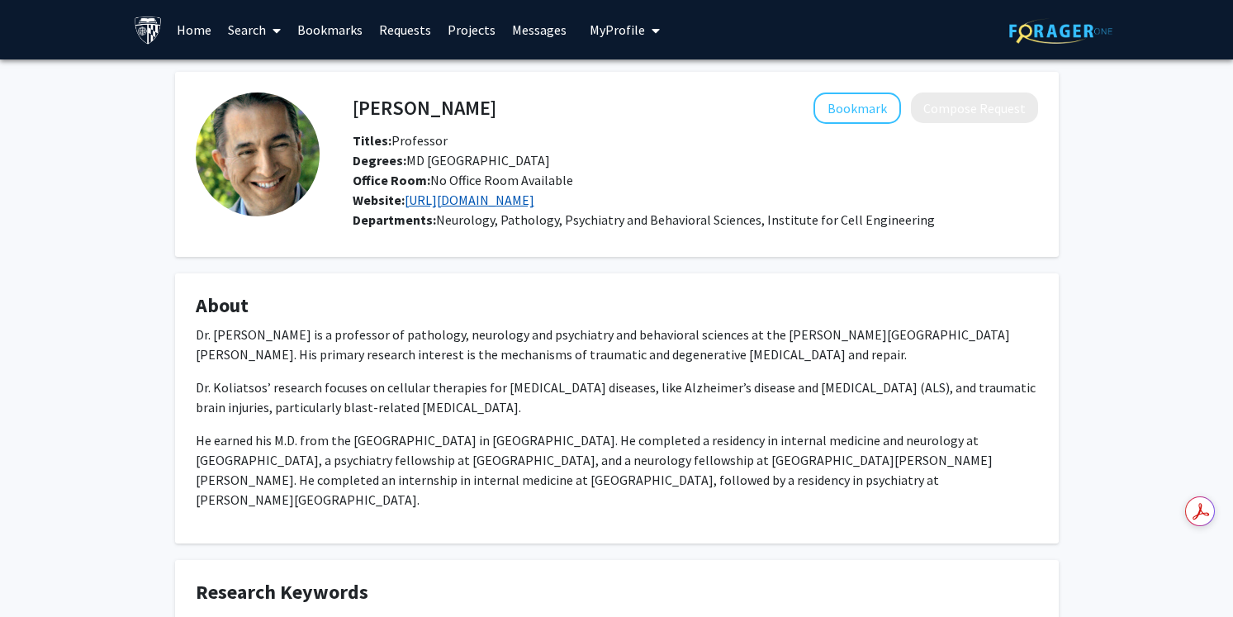
click at [534, 199] on link "[URL][DOMAIN_NAME]" at bounding box center [470, 200] width 130 height 17
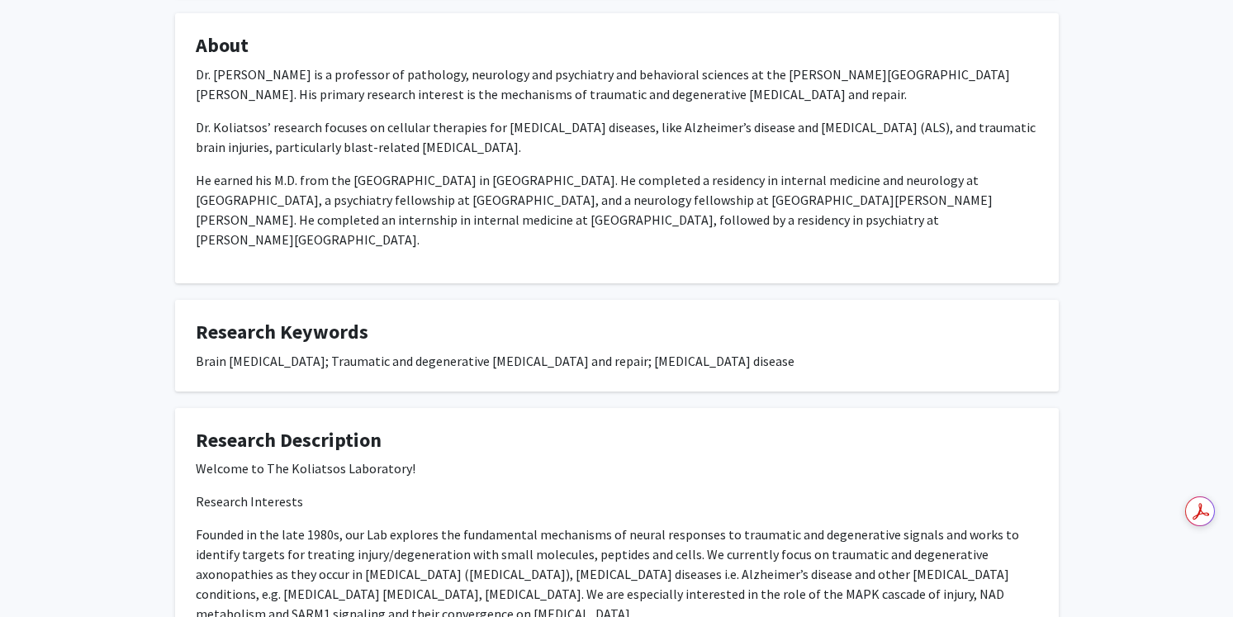
scroll to position [430, 0]
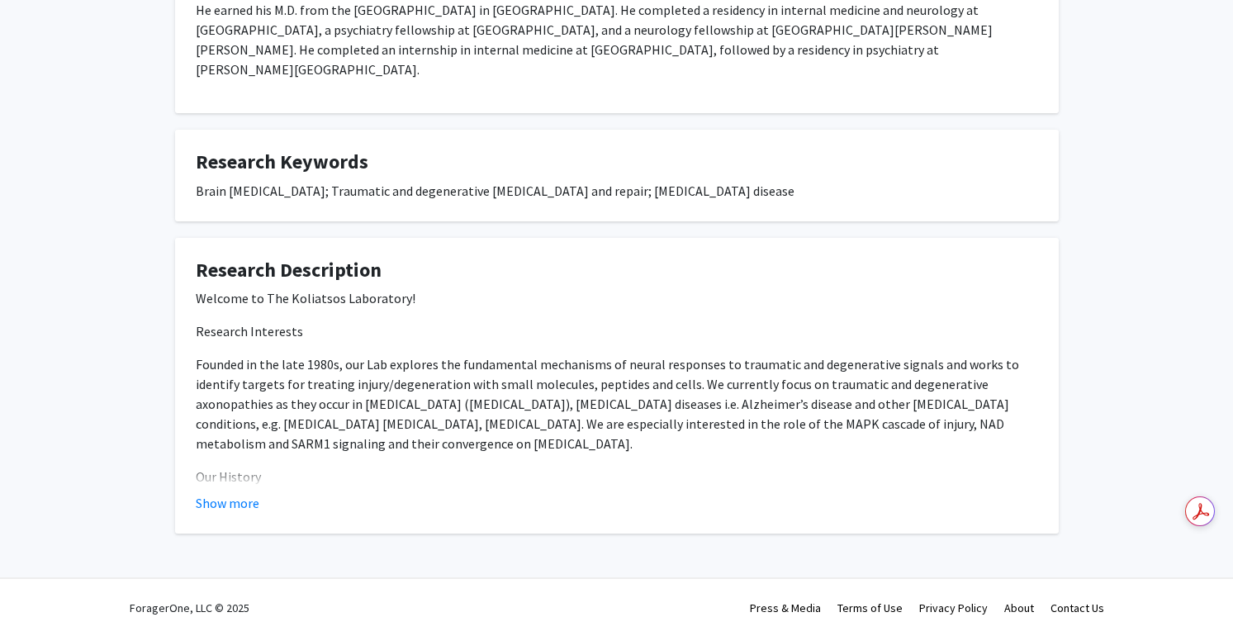
click at [235, 497] on fg-card "Research Description Welcome to The Koliatsos Laboratory! Research Interests Fo…" at bounding box center [617, 386] width 884 height 296
click at [239, 493] on button "Show more" at bounding box center [228, 503] width 64 height 20
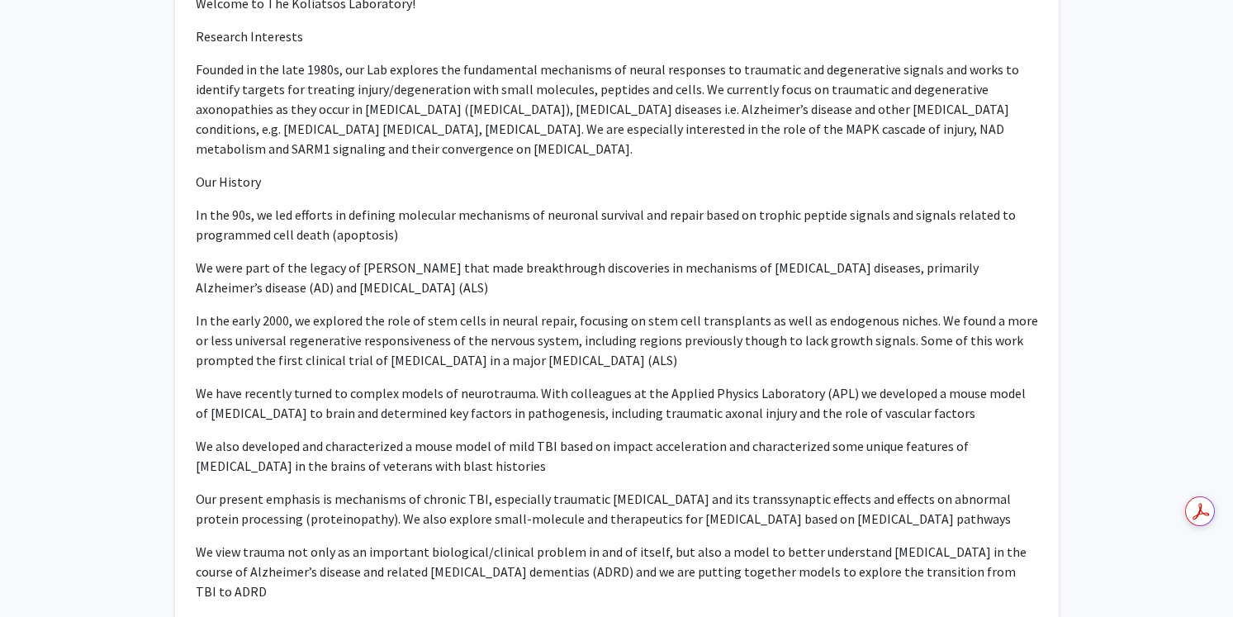
scroll to position [853, 0]
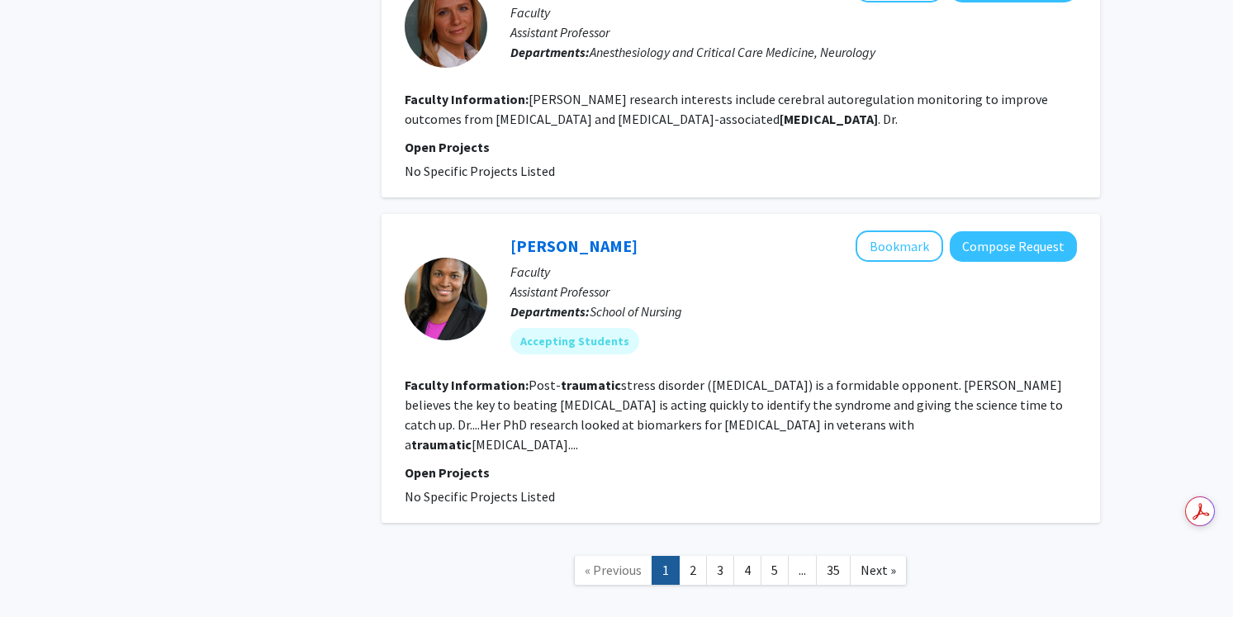
scroll to position [2626, 0]
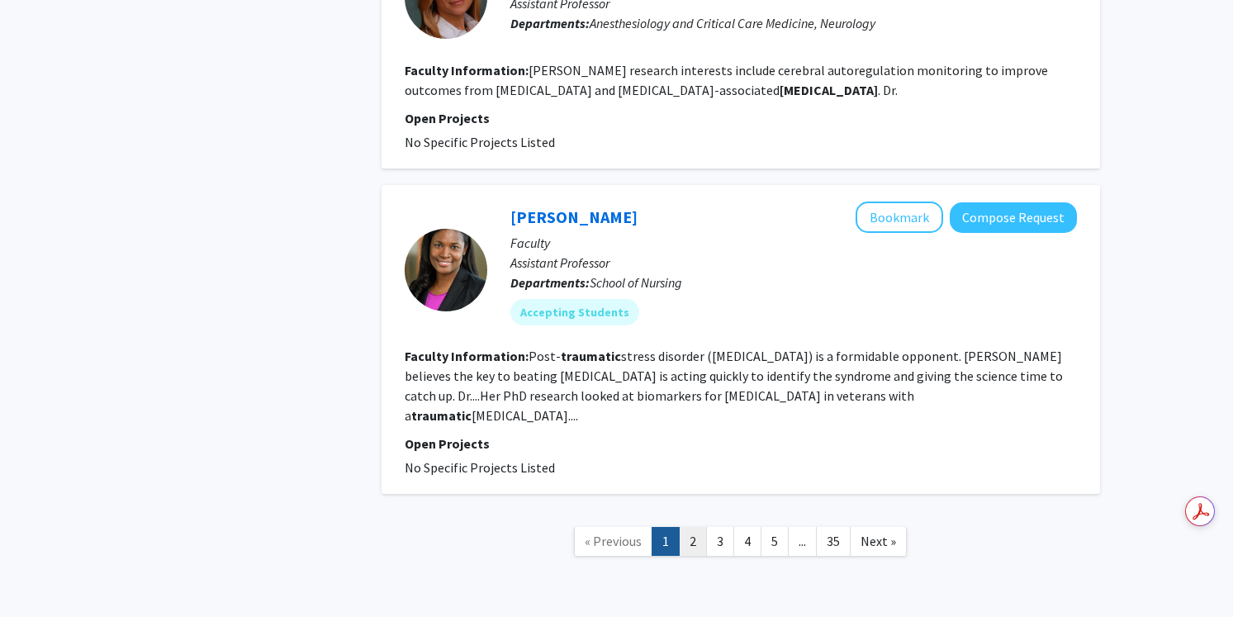
click at [693, 527] on link "2" at bounding box center [693, 541] width 28 height 29
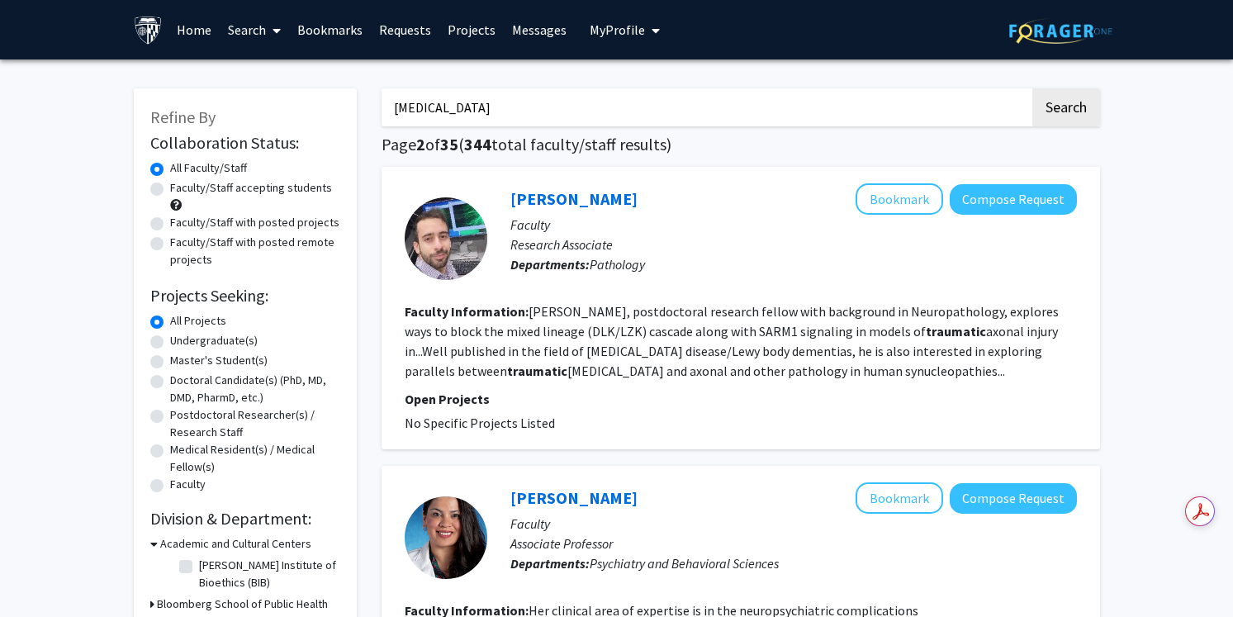
click at [540, 96] on input "[MEDICAL_DATA]" at bounding box center [706, 107] width 648 height 38
type input "digital pathology"
click at [1032, 88] on button "Search" at bounding box center [1066, 107] width 68 height 38
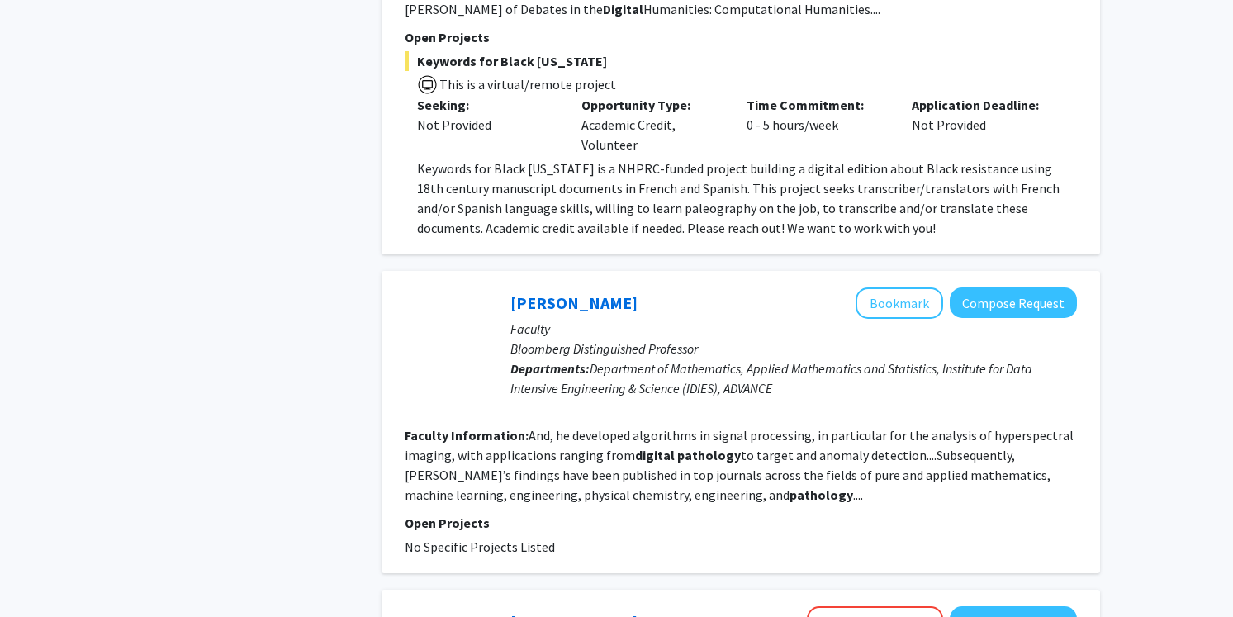
scroll to position [1945, 0]
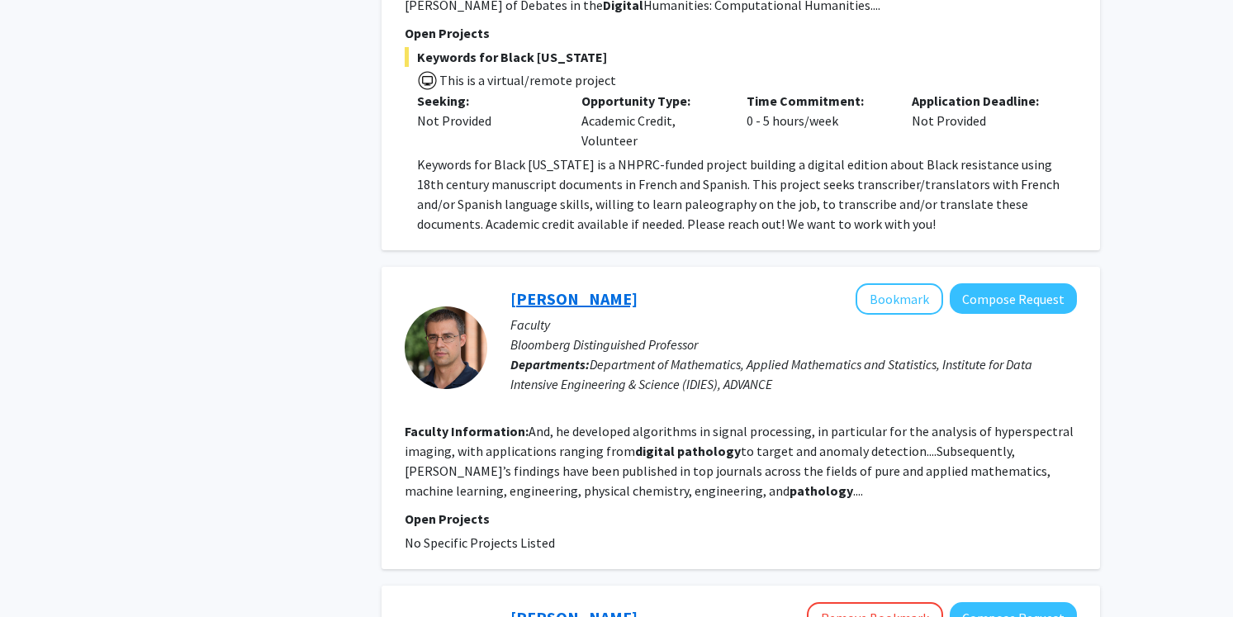
click at [586, 288] on link "[PERSON_NAME]" at bounding box center [573, 298] width 127 height 21
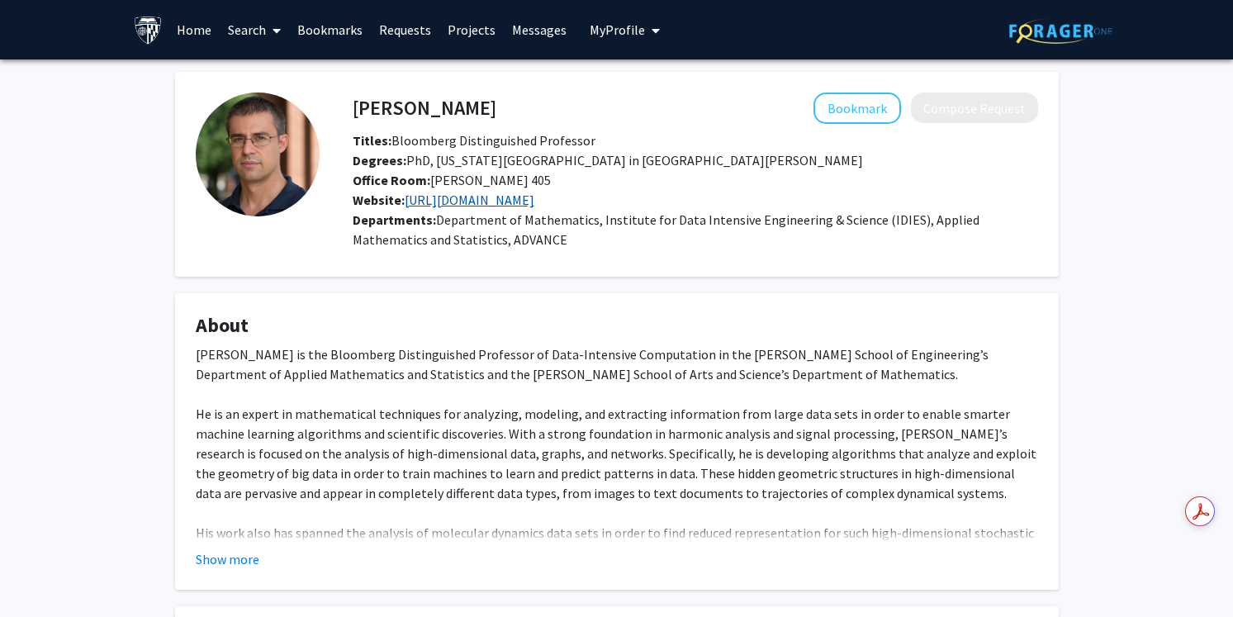
click at [534, 192] on link "[URL][DOMAIN_NAME]" at bounding box center [470, 200] width 130 height 17
click at [223, 562] on button "Show more" at bounding box center [228, 559] width 64 height 20
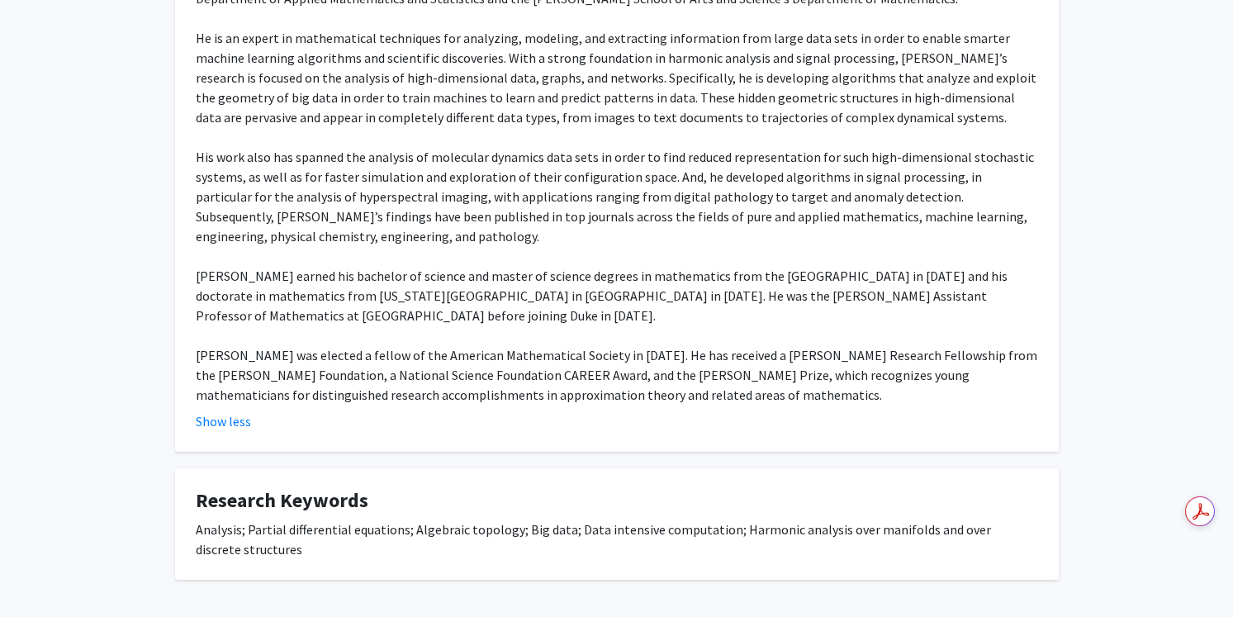
scroll to position [441, 0]
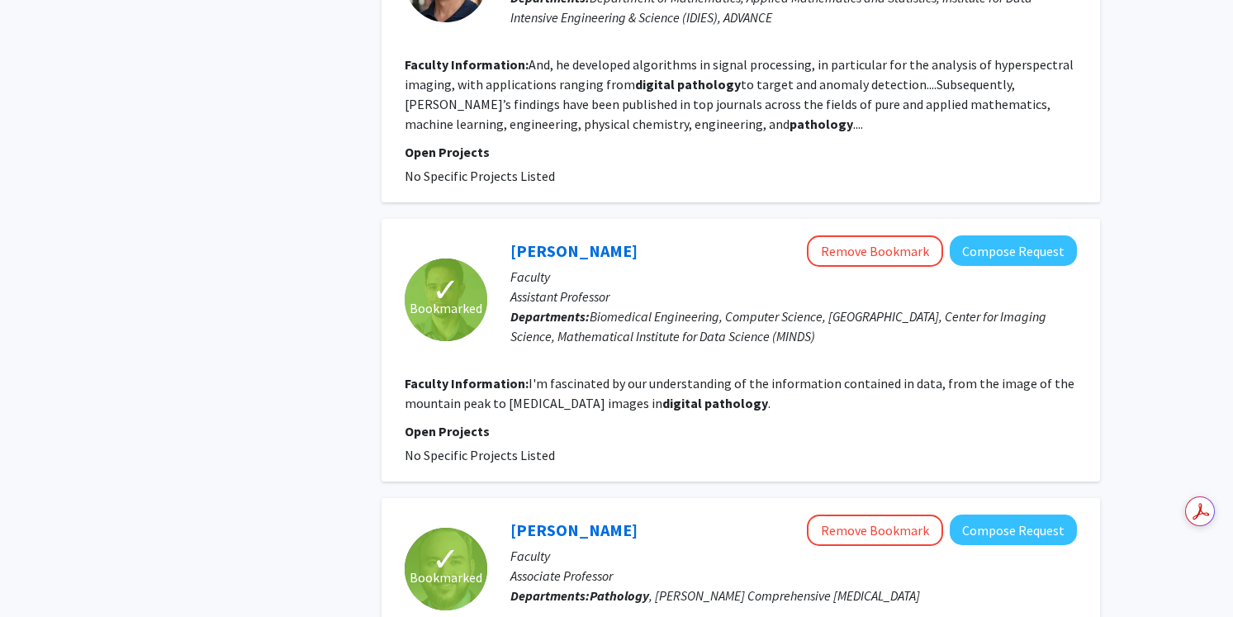
scroll to position [2332, 0]
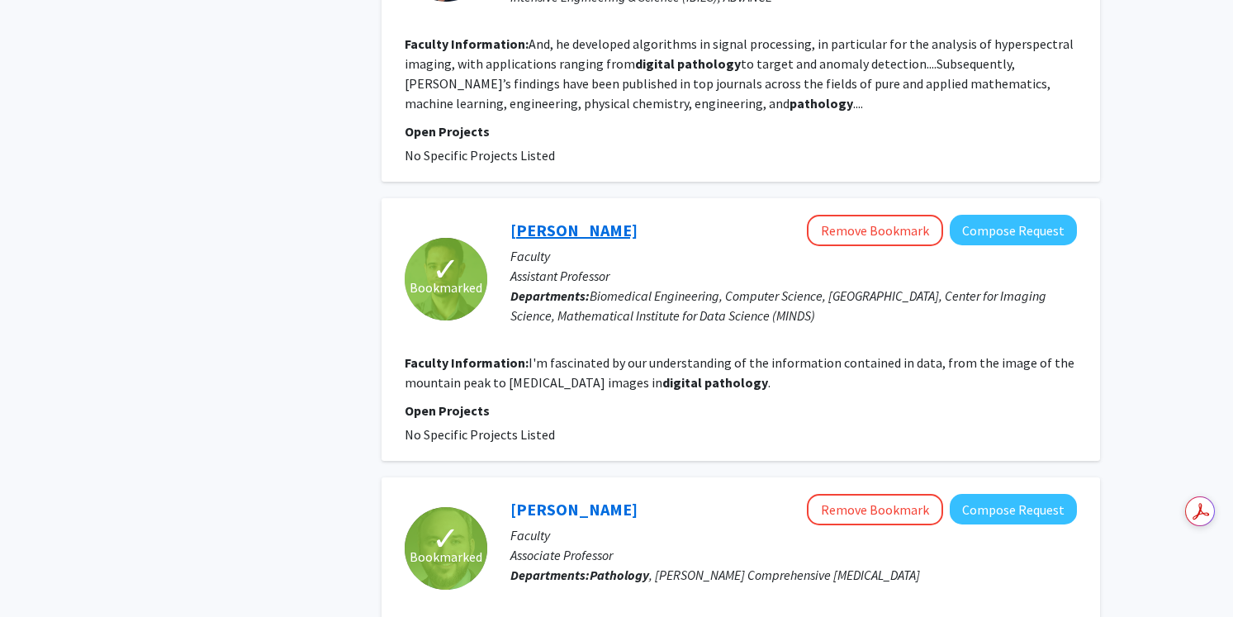
click at [562, 220] on link "[PERSON_NAME]" at bounding box center [573, 230] width 127 height 21
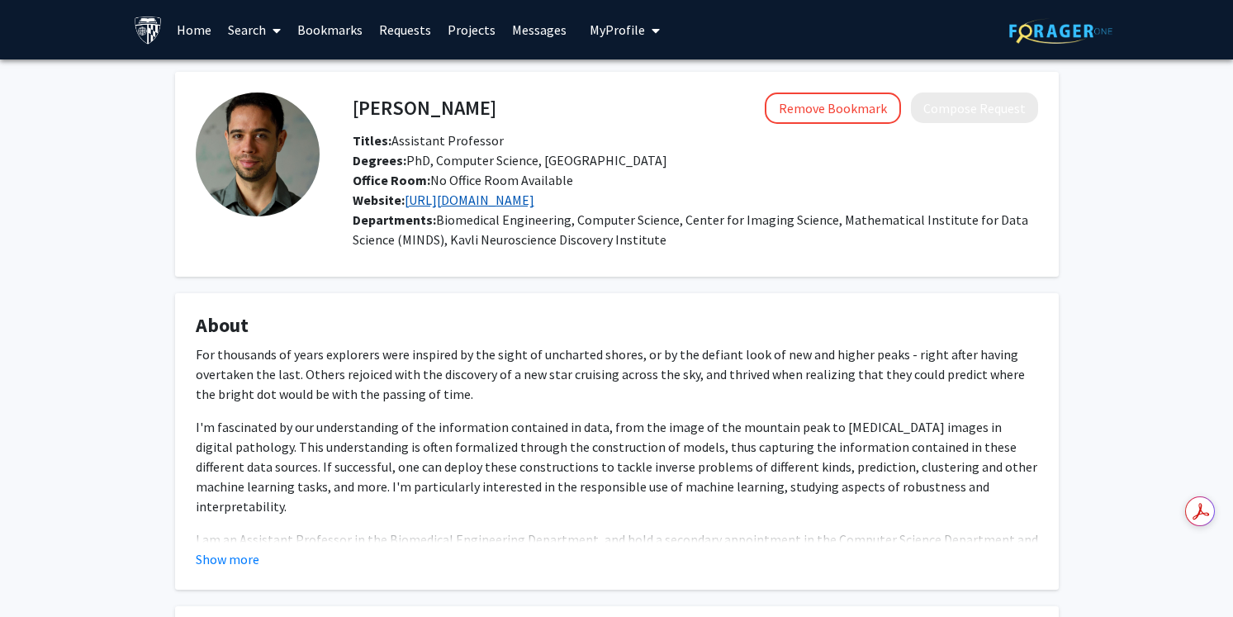
click at [472, 203] on link "[URL][DOMAIN_NAME]" at bounding box center [470, 200] width 130 height 17
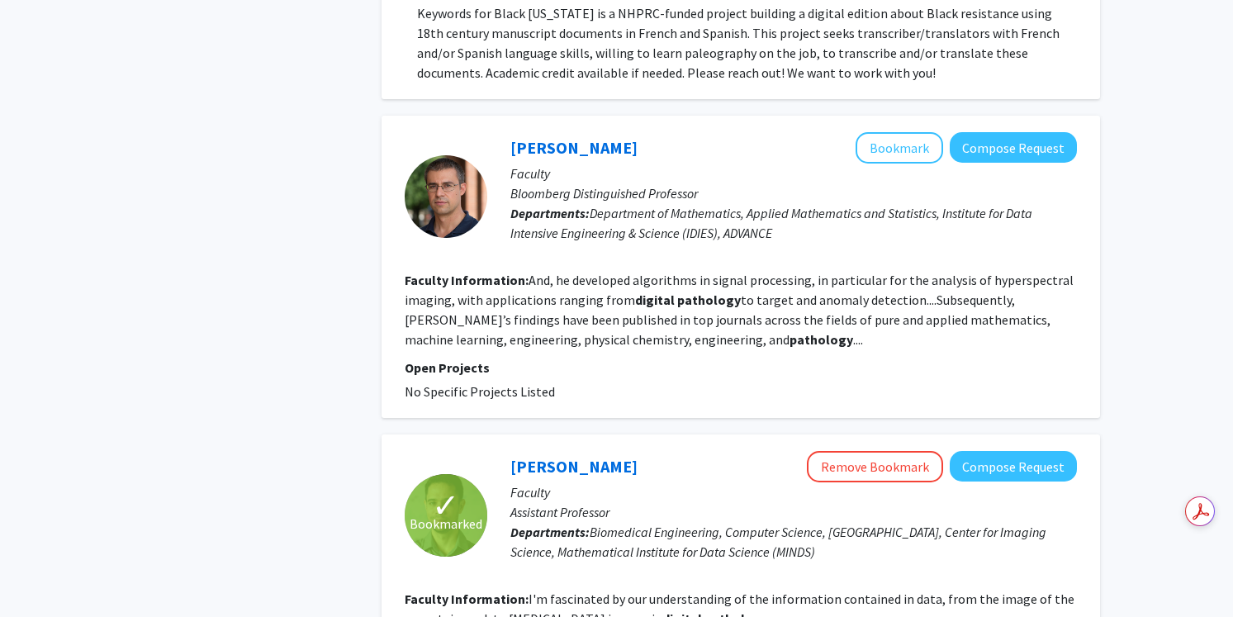
scroll to position [1882, 0]
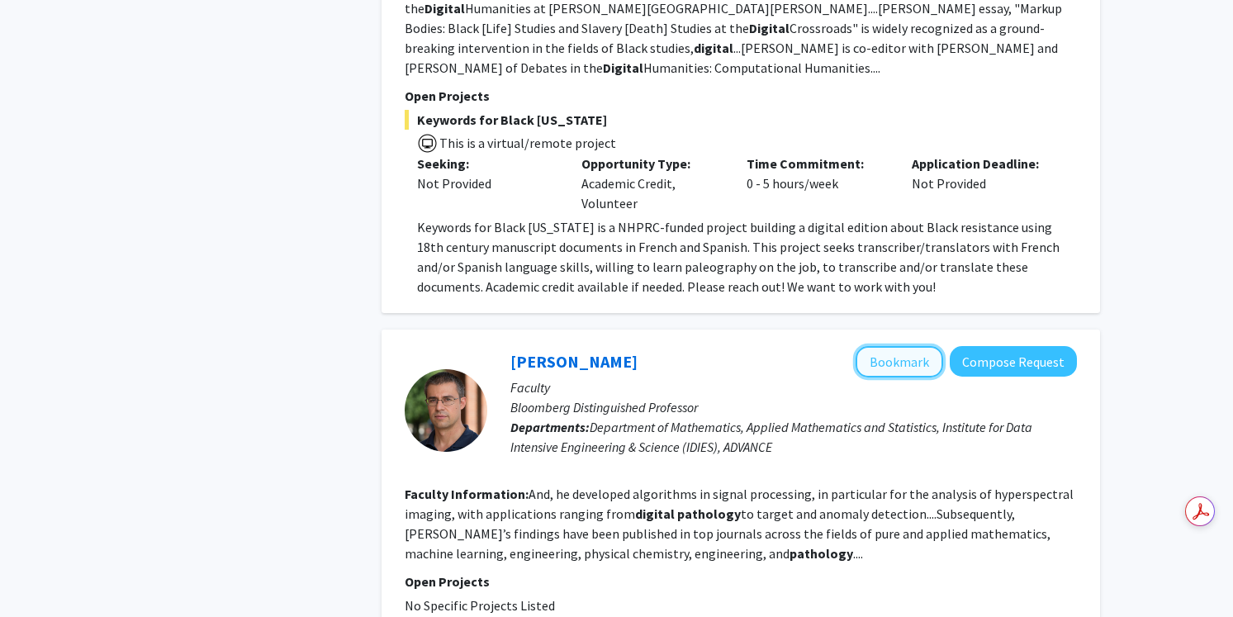
click at [924, 346] on button "Bookmark" at bounding box center [899, 361] width 88 height 31
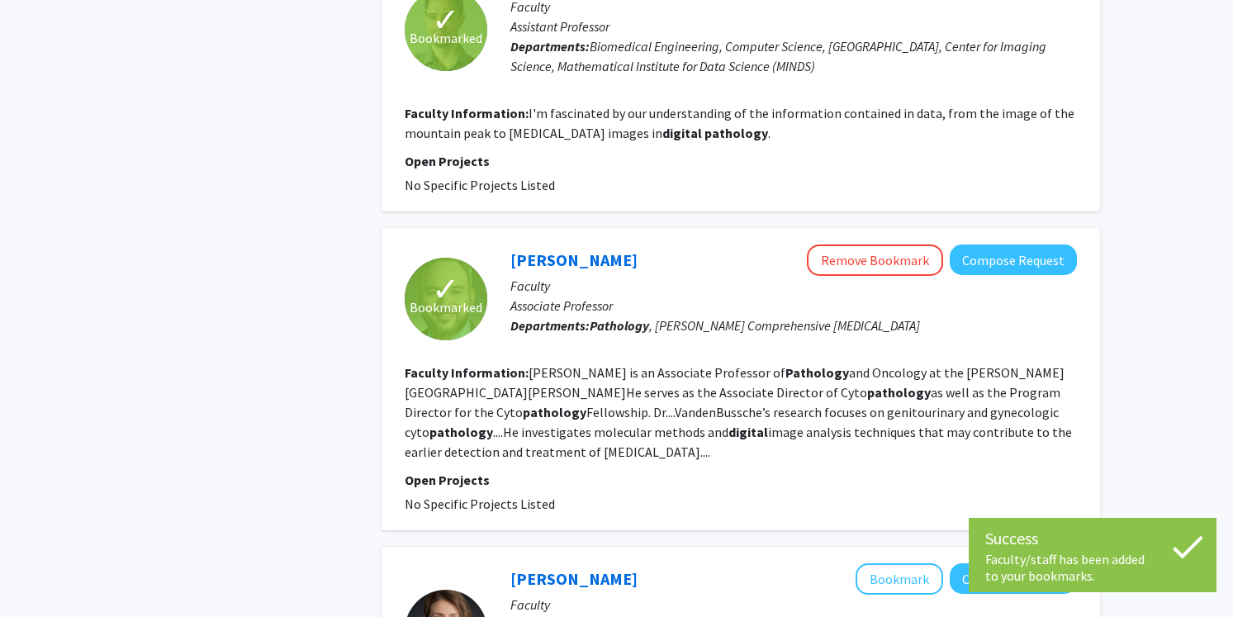
scroll to position [2585, 0]
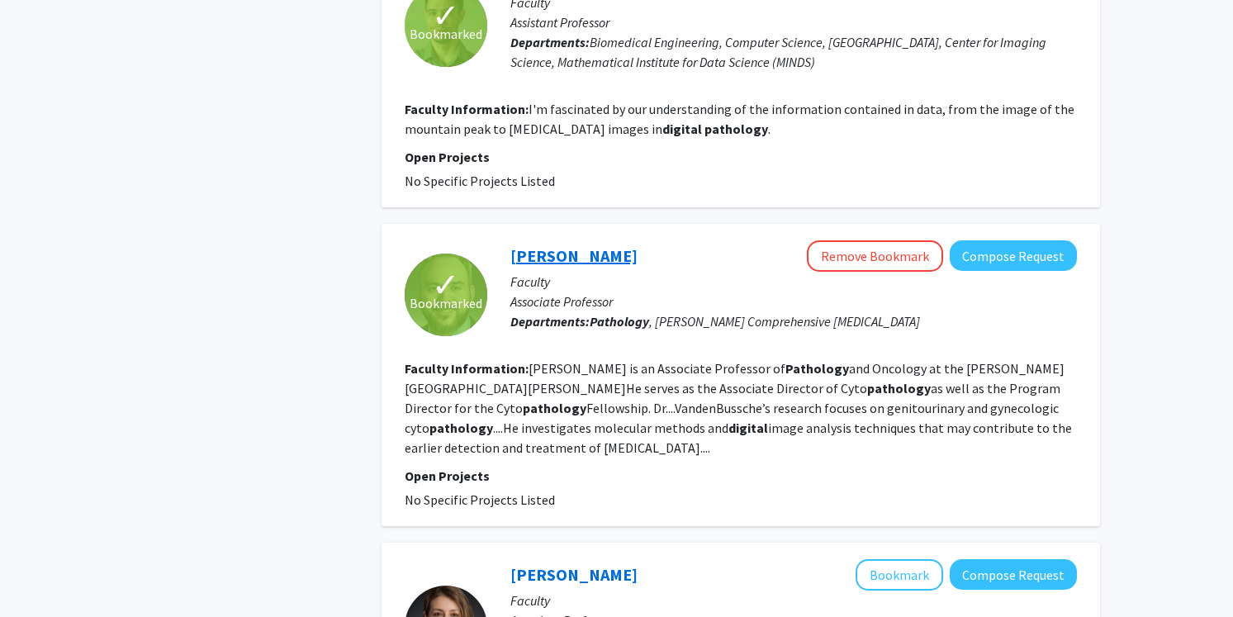
click at [619, 245] on link "[PERSON_NAME]" at bounding box center [573, 255] width 127 height 21
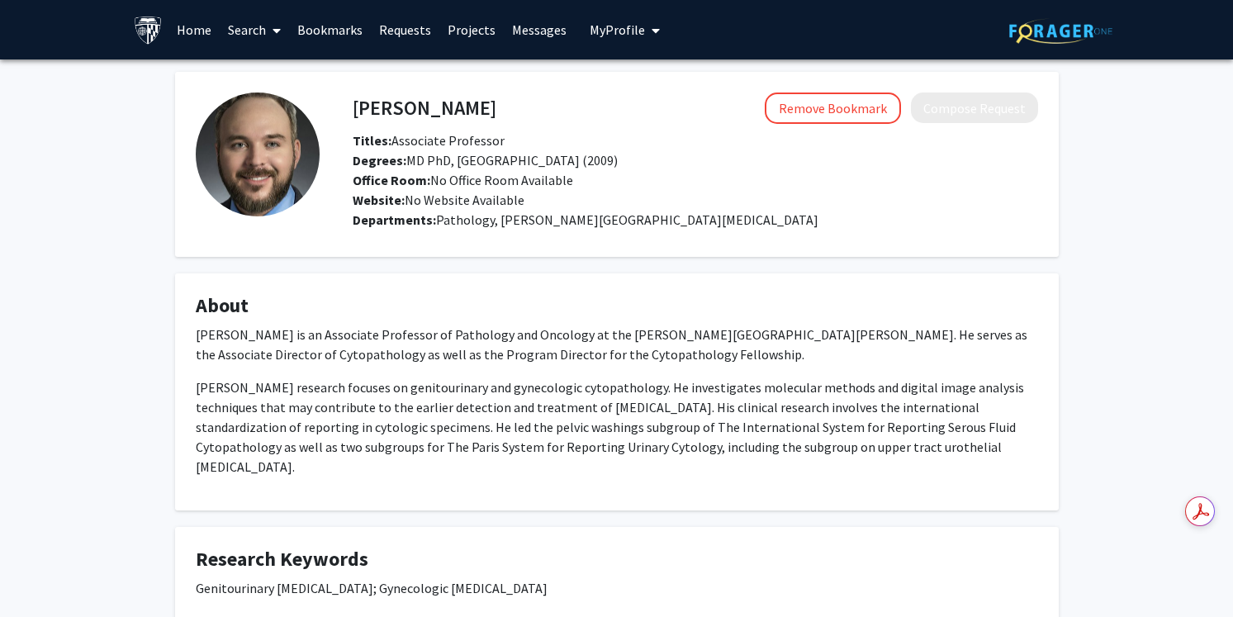
drag, startPoint x: 578, startPoint y: 106, endPoint x: 357, endPoint y: 105, distance: 221.3
click at [357, 105] on h4 "[PERSON_NAME]" at bounding box center [425, 107] width 144 height 31
copy h4 "[PERSON_NAME]"
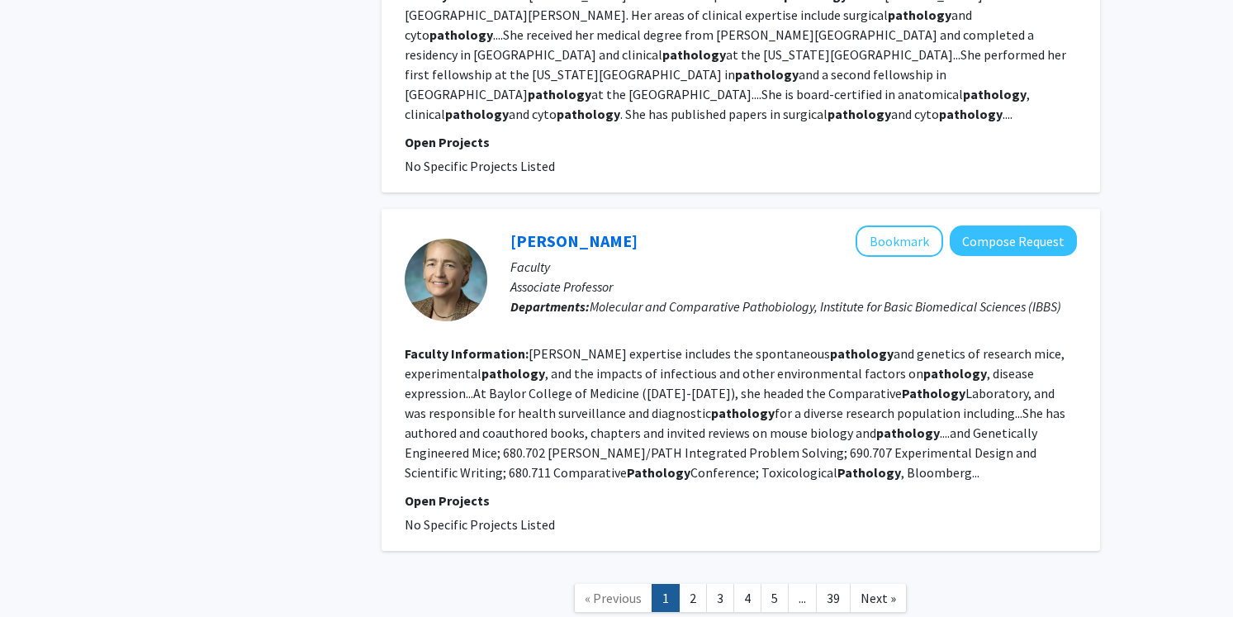
scroll to position [3321, 0]
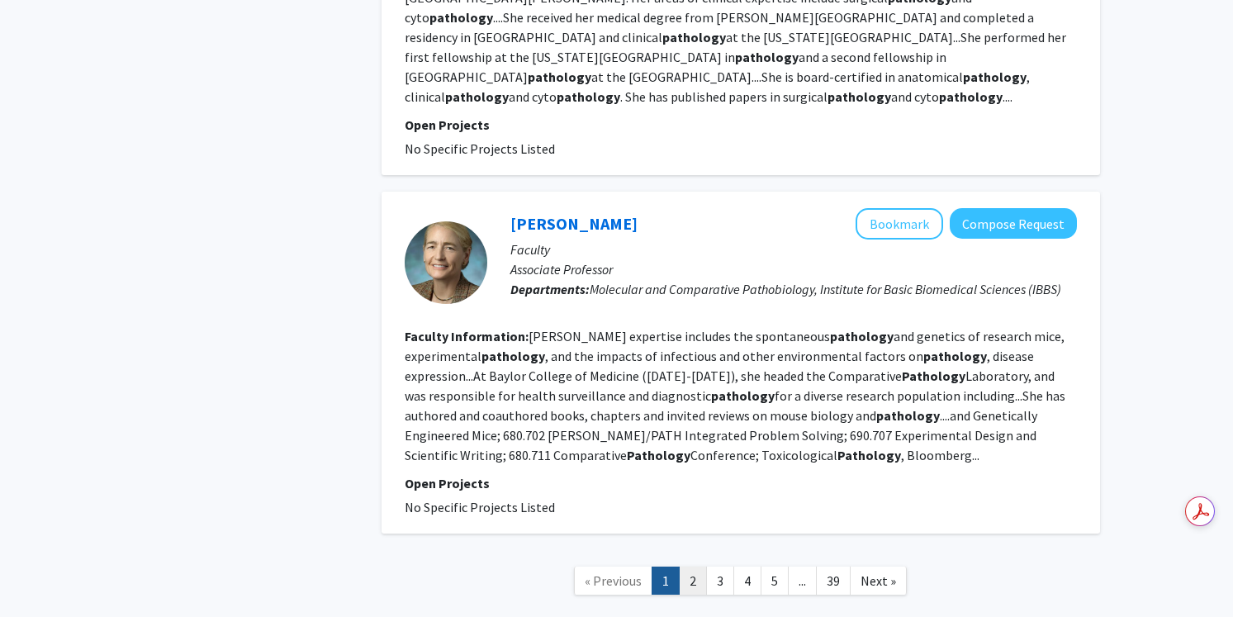
click at [694, 566] on link "2" at bounding box center [693, 580] width 28 height 29
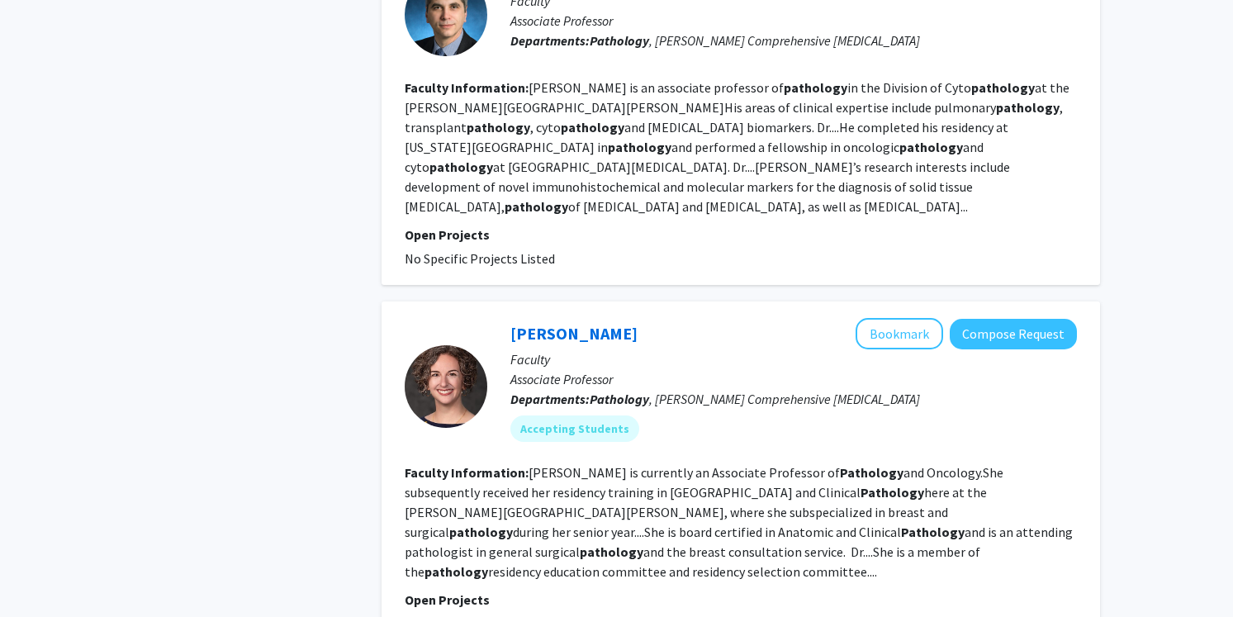
scroll to position [2937, 0]
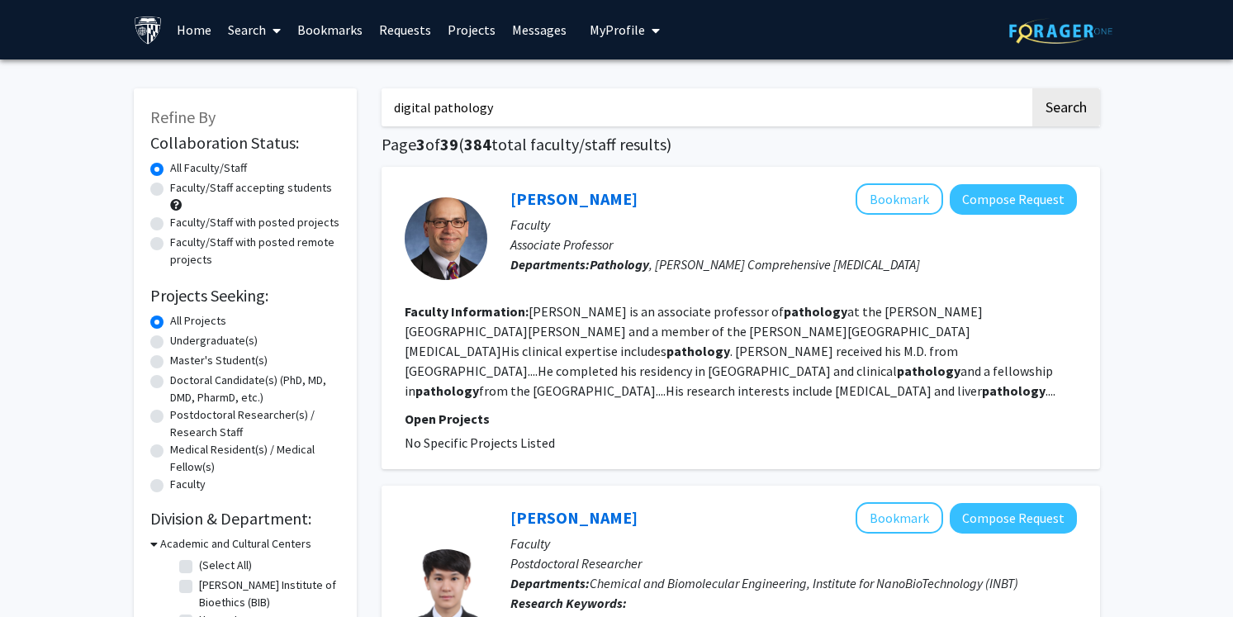
click at [552, 106] on input "digital pathology" at bounding box center [706, 107] width 648 height 38
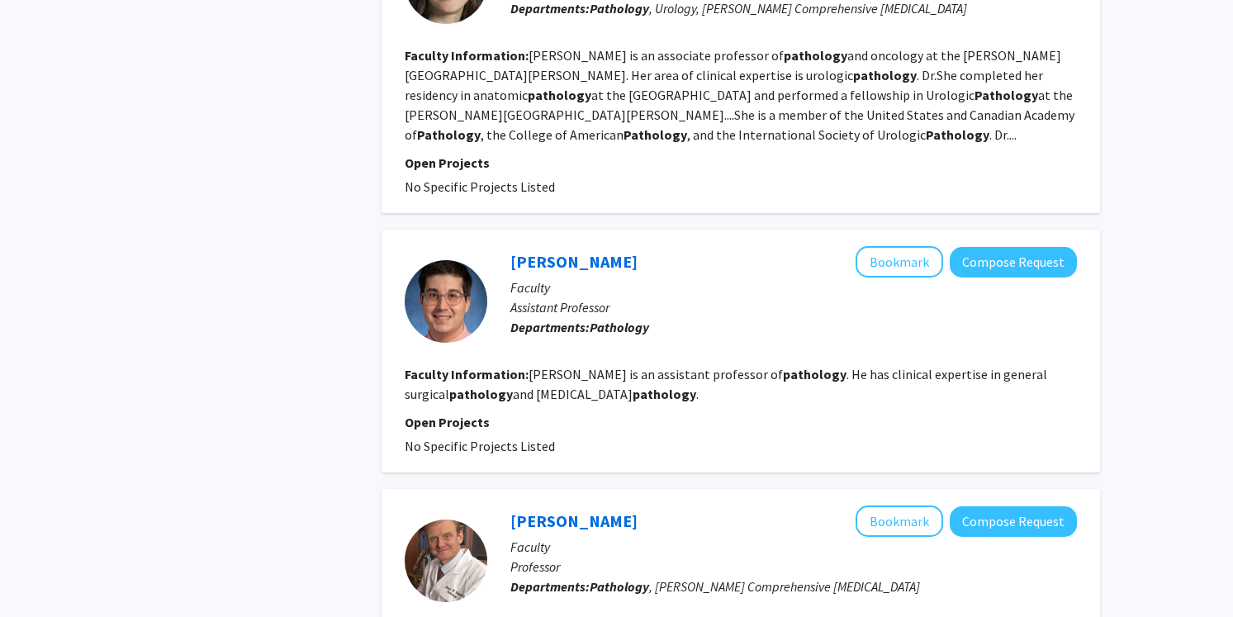
scroll to position [2851, 0]
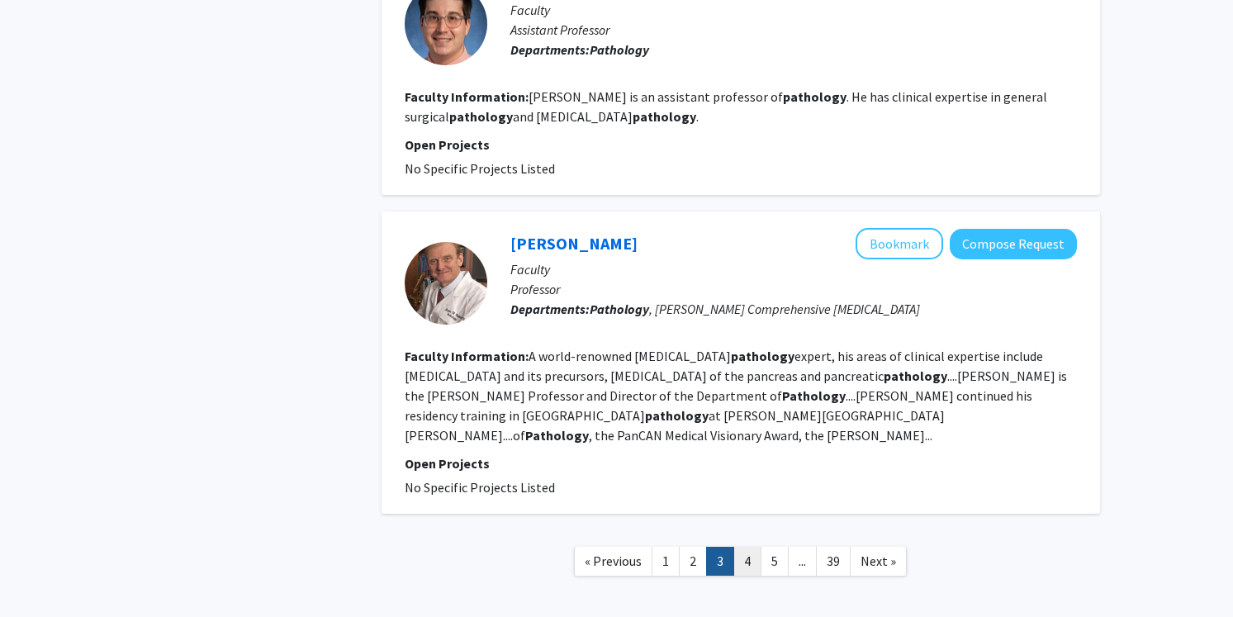
click at [742, 547] on link "4" at bounding box center [747, 561] width 28 height 29
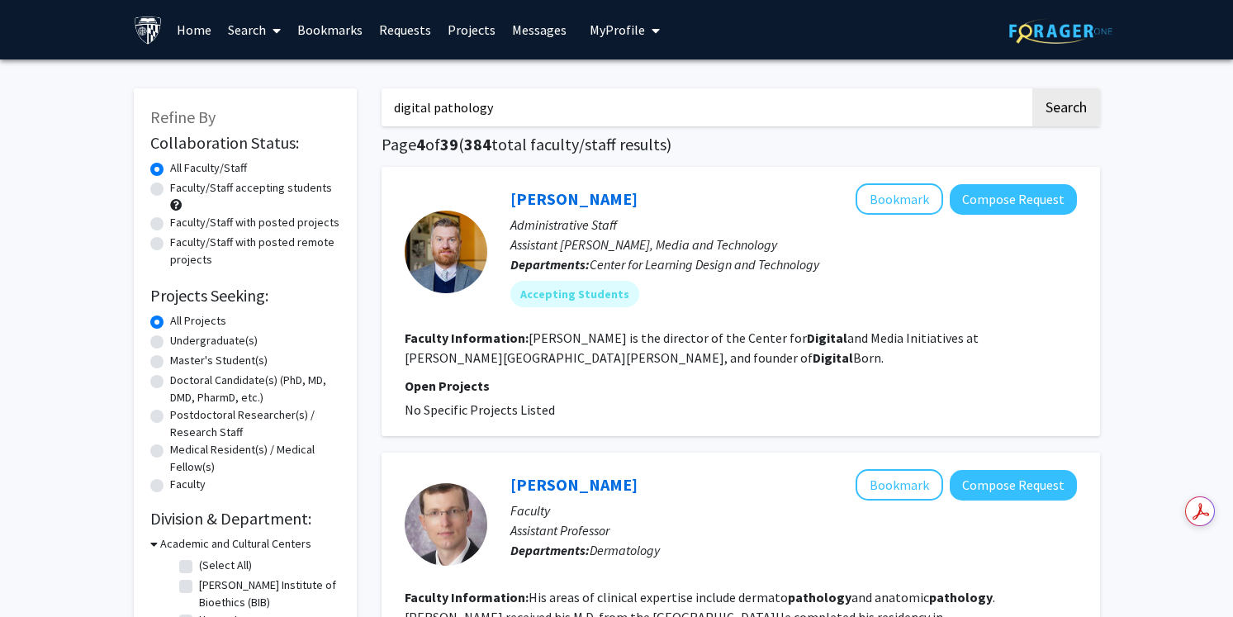
click at [470, 28] on link "Projects" at bounding box center [471, 30] width 64 height 58
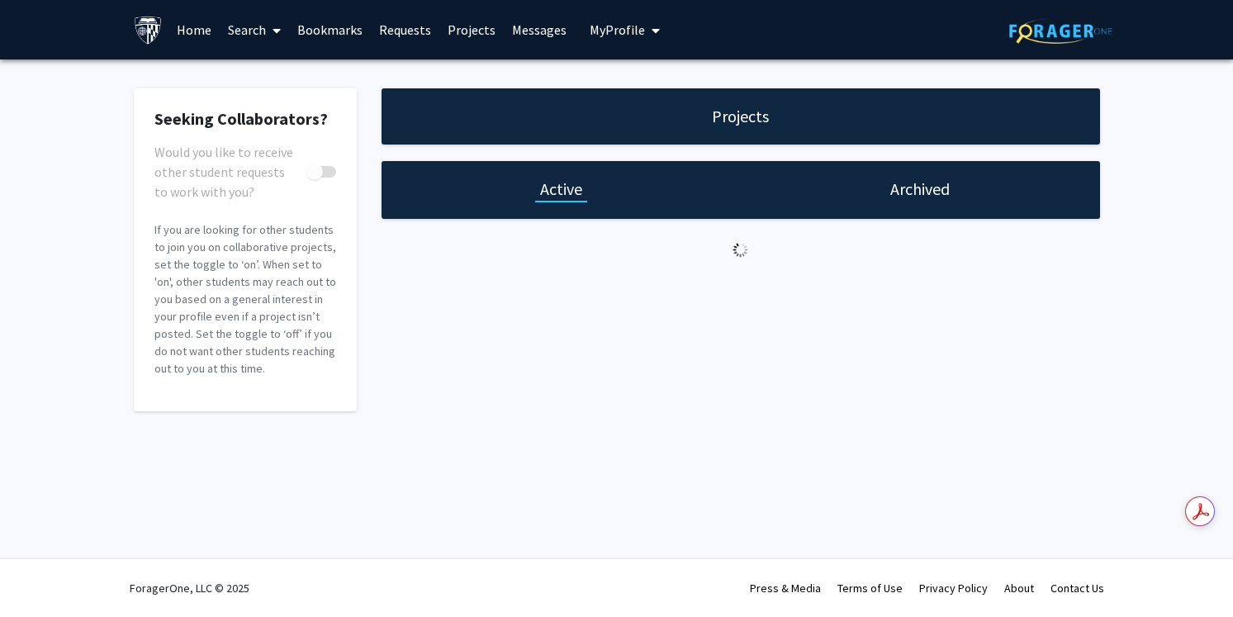
checkbox input "true"
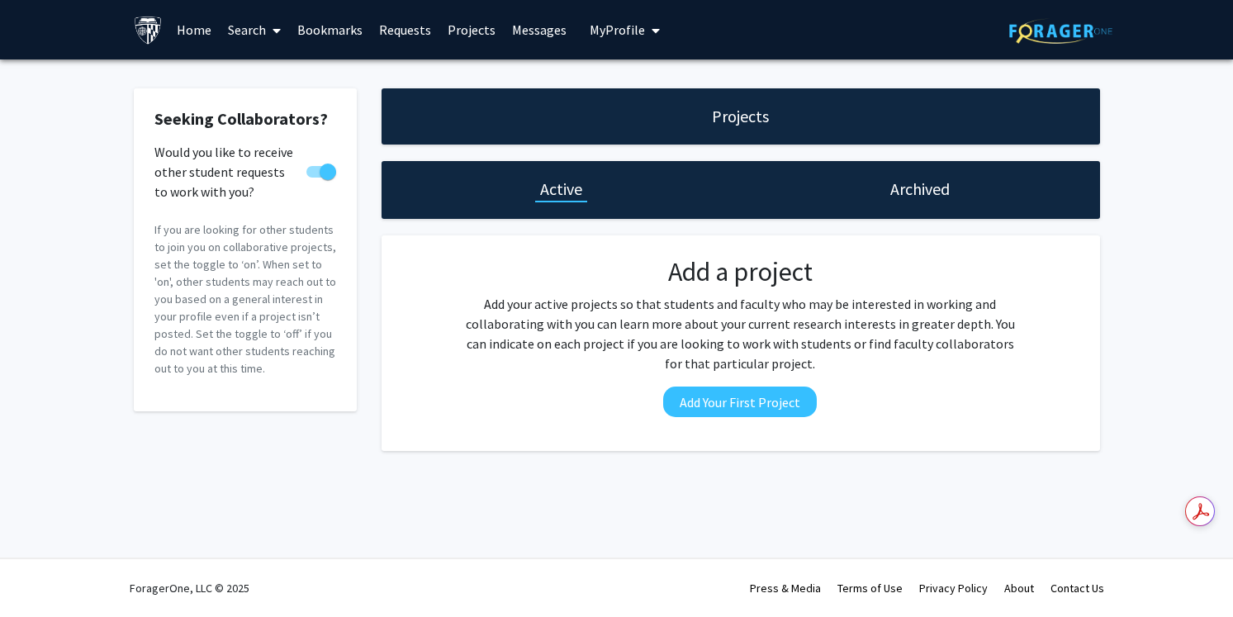
click at [254, 32] on link "Search" at bounding box center [254, 30] width 69 height 58
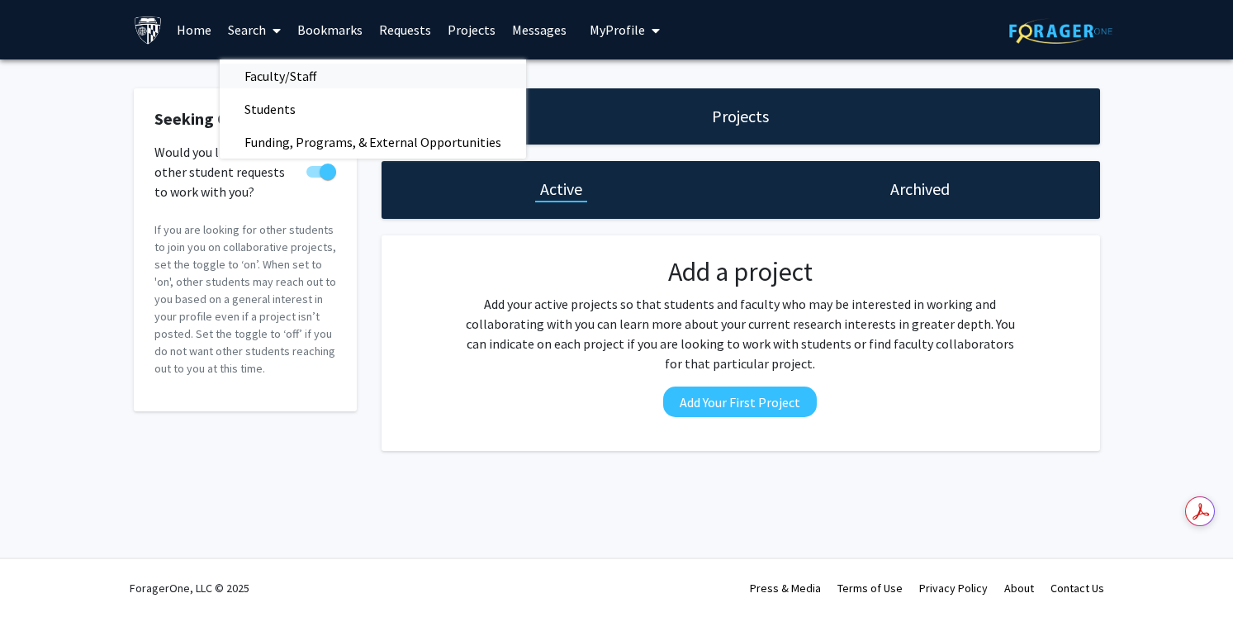
click at [255, 75] on span "Faculty/Staff" at bounding box center [280, 75] width 121 height 33
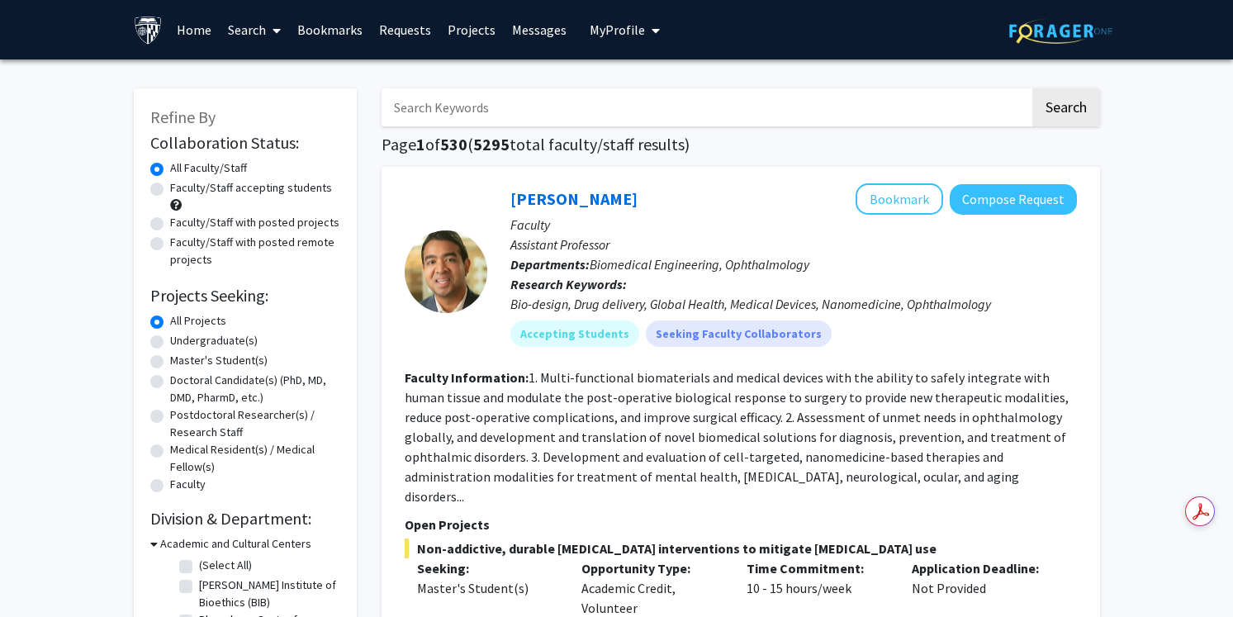
click at [524, 103] on input "Search Keywords" at bounding box center [706, 107] width 648 height 38
paste input "[PERSON_NAME], MD, PhD"
type input "[PERSON_NAME], MD, PhD"
click at [1032, 88] on button "Search" at bounding box center [1066, 107] width 68 height 38
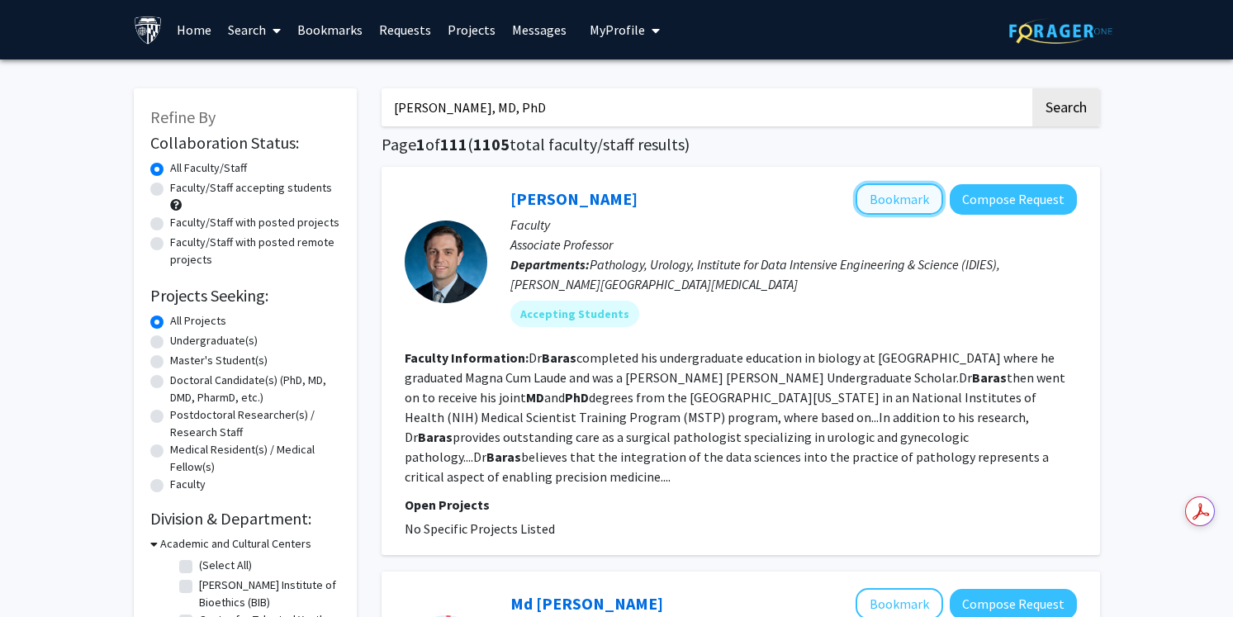
click at [896, 198] on button "Bookmark" at bounding box center [899, 198] width 88 height 31
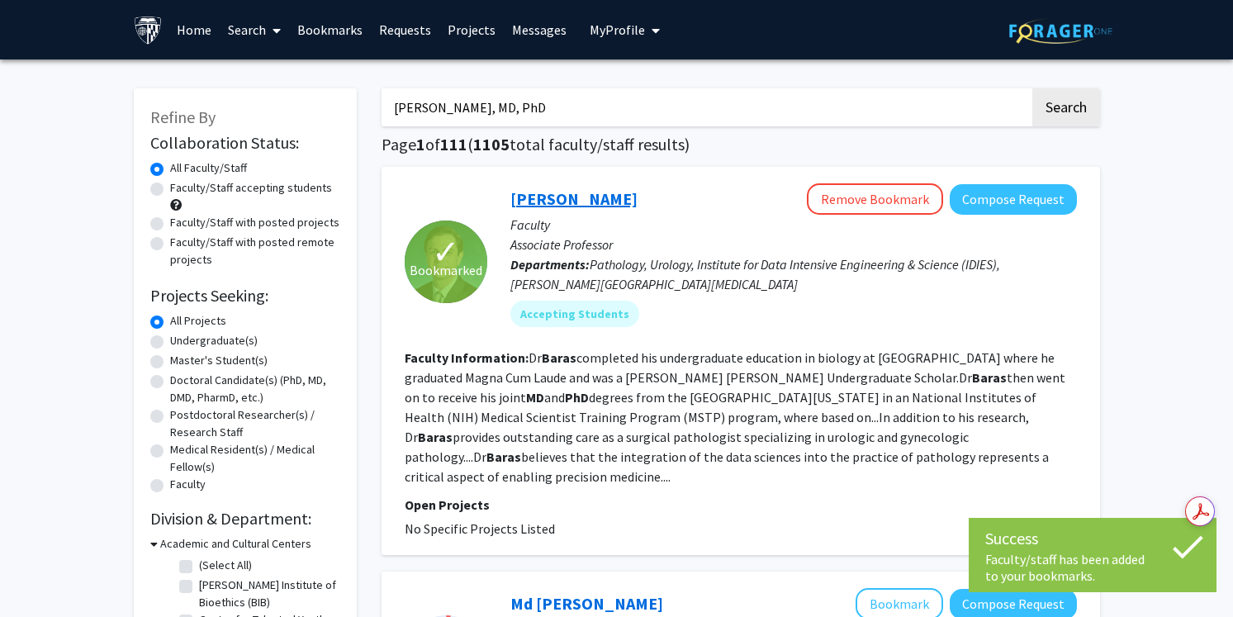
click at [585, 201] on link "[PERSON_NAME]" at bounding box center [573, 198] width 127 height 21
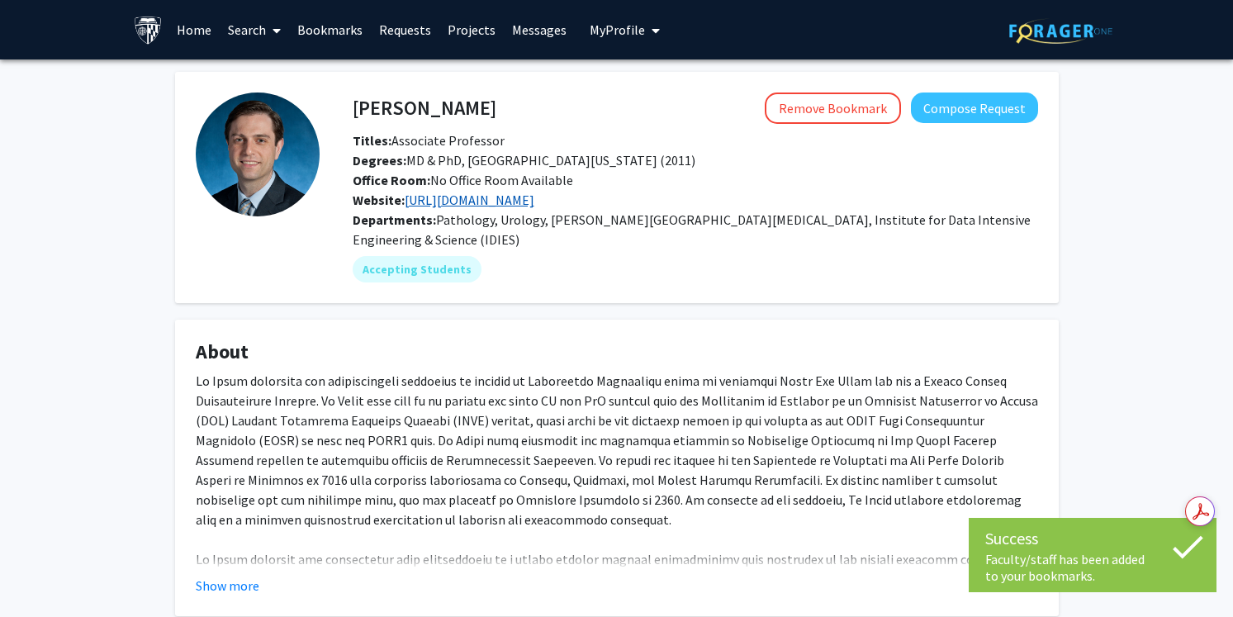
click at [534, 194] on link "[URL][DOMAIN_NAME]" at bounding box center [470, 200] width 130 height 17
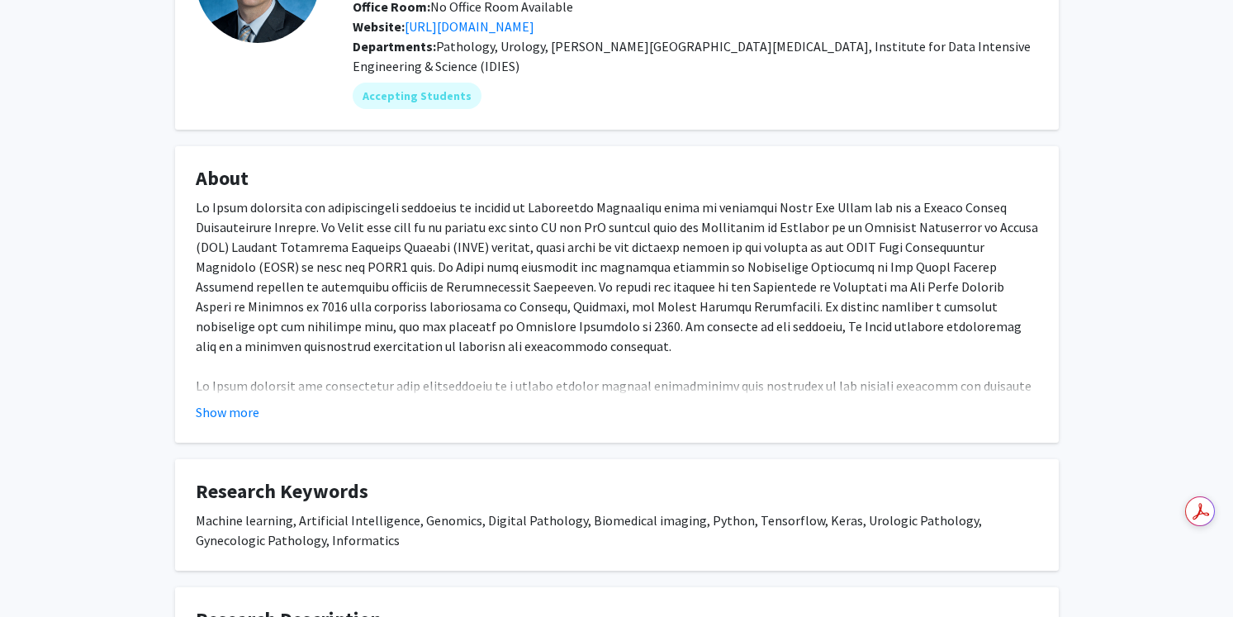
scroll to position [180, 0]
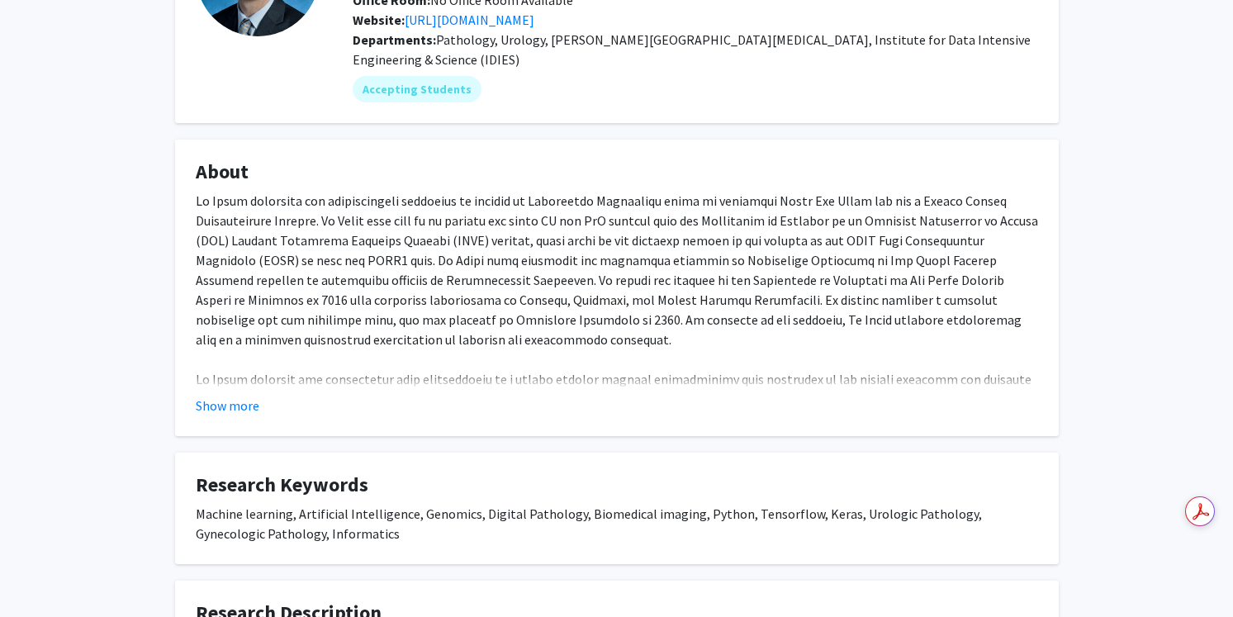
click at [212, 417] on fg-card "About Show more" at bounding box center [617, 288] width 884 height 296
click at [223, 410] on button "Show more" at bounding box center [228, 406] width 64 height 20
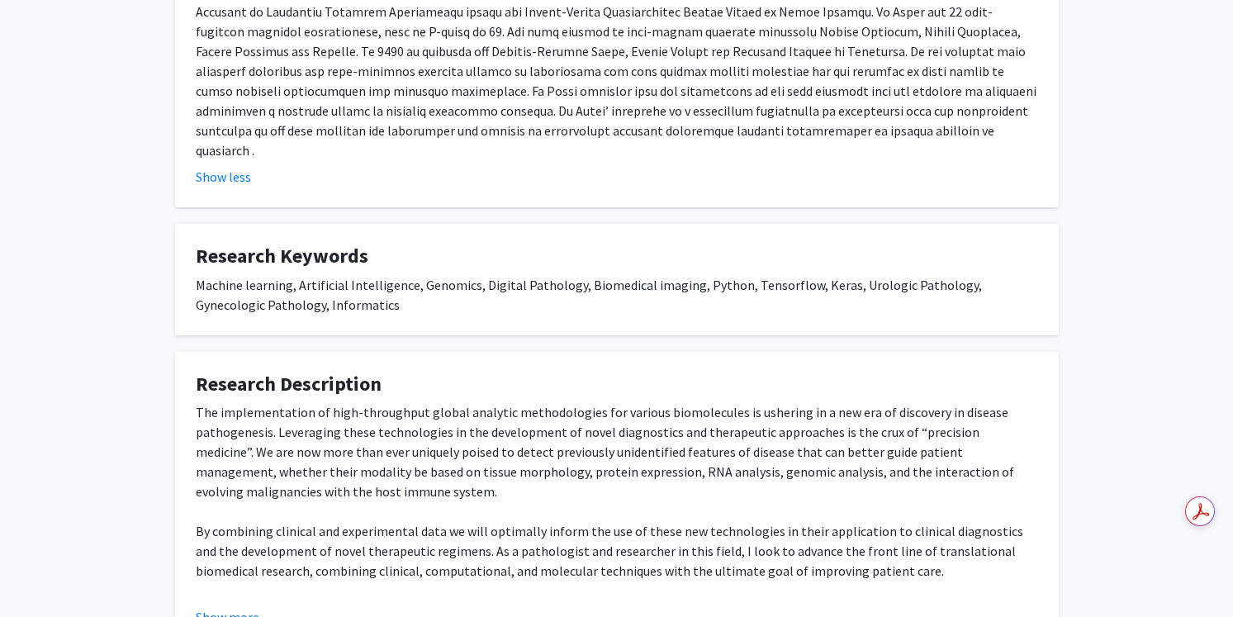
scroll to position [701, 0]
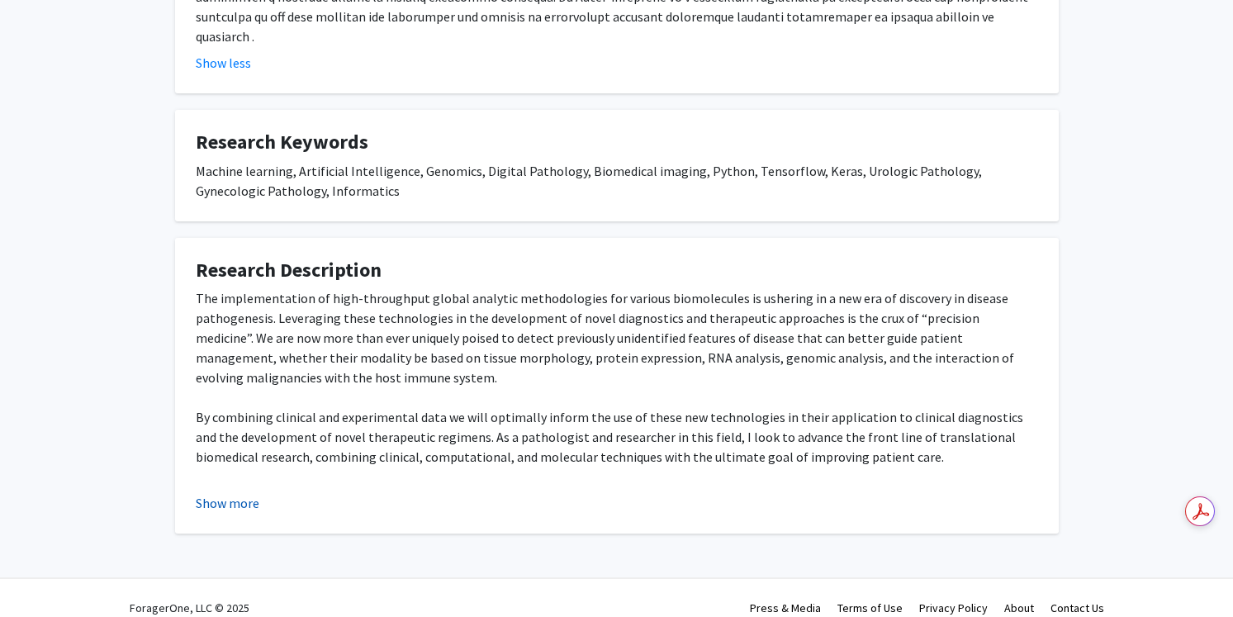
click at [200, 493] on button "Show more" at bounding box center [228, 503] width 64 height 20
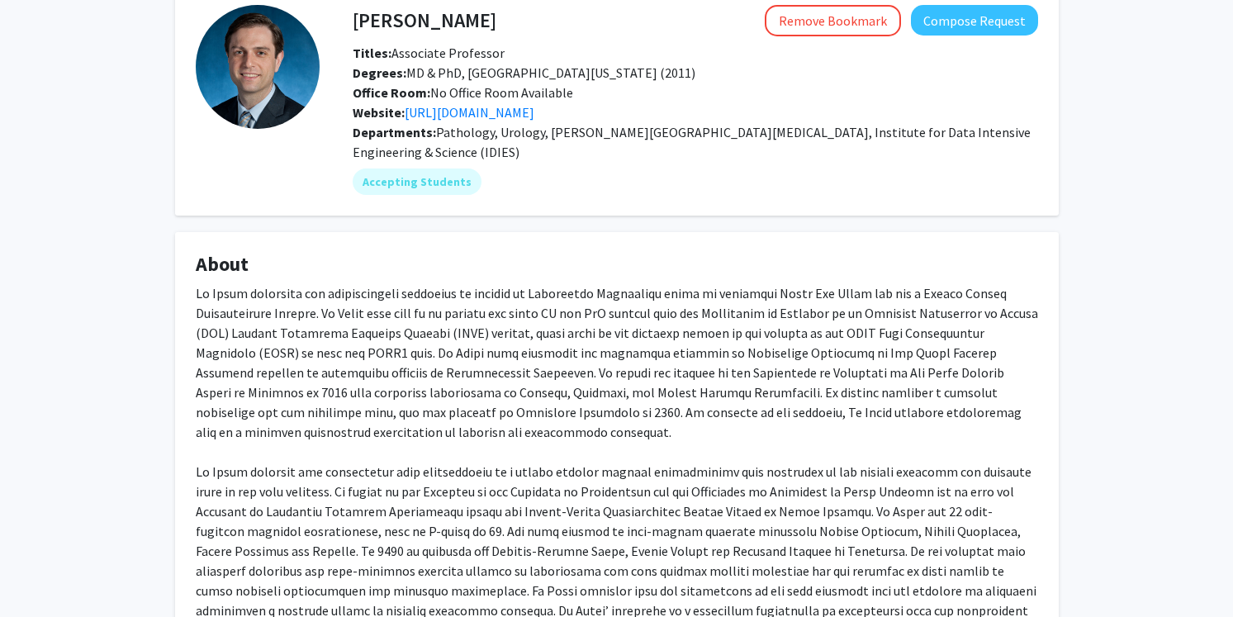
scroll to position [0, 0]
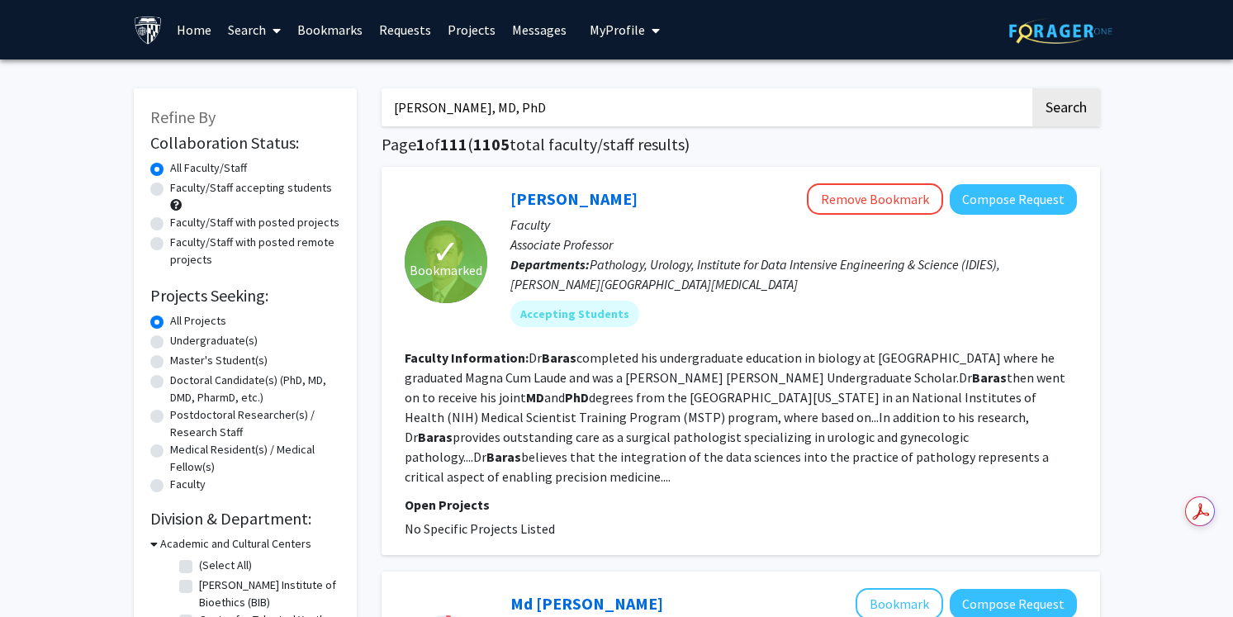
click at [454, 34] on link "Projects" at bounding box center [471, 30] width 64 height 58
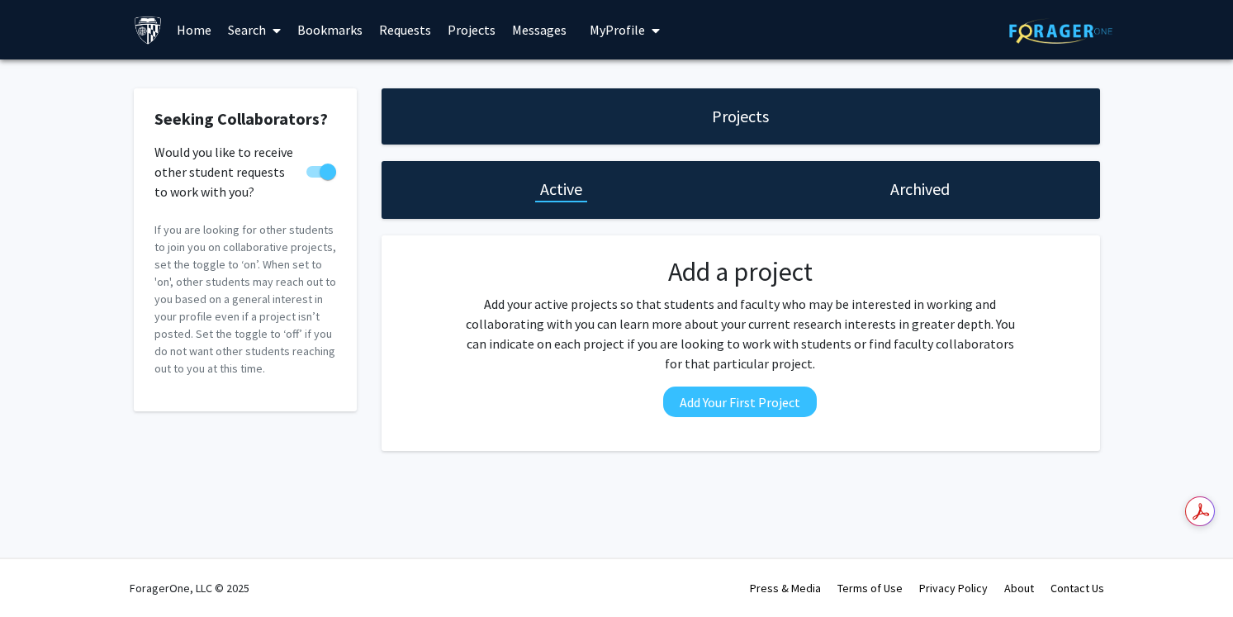
click at [262, 35] on link "Search" at bounding box center [254, 30] width 69 height 58
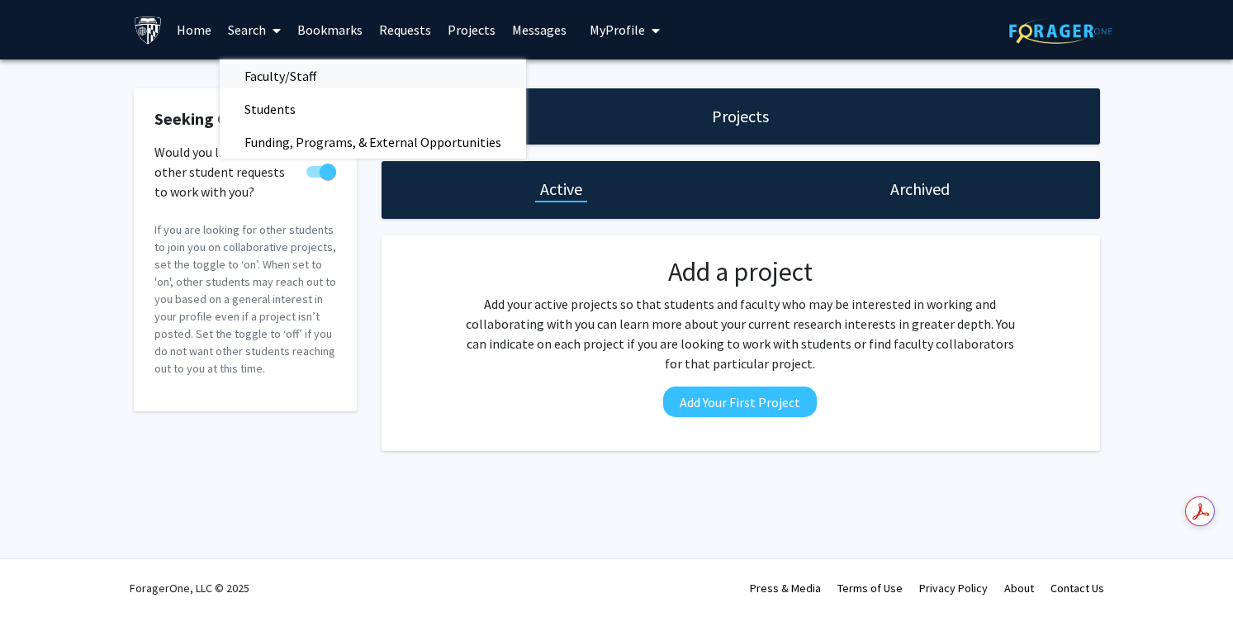
click at [266, 75] on span "Faculty/Staff" at bounding box center [280, 75] width 121 height 33
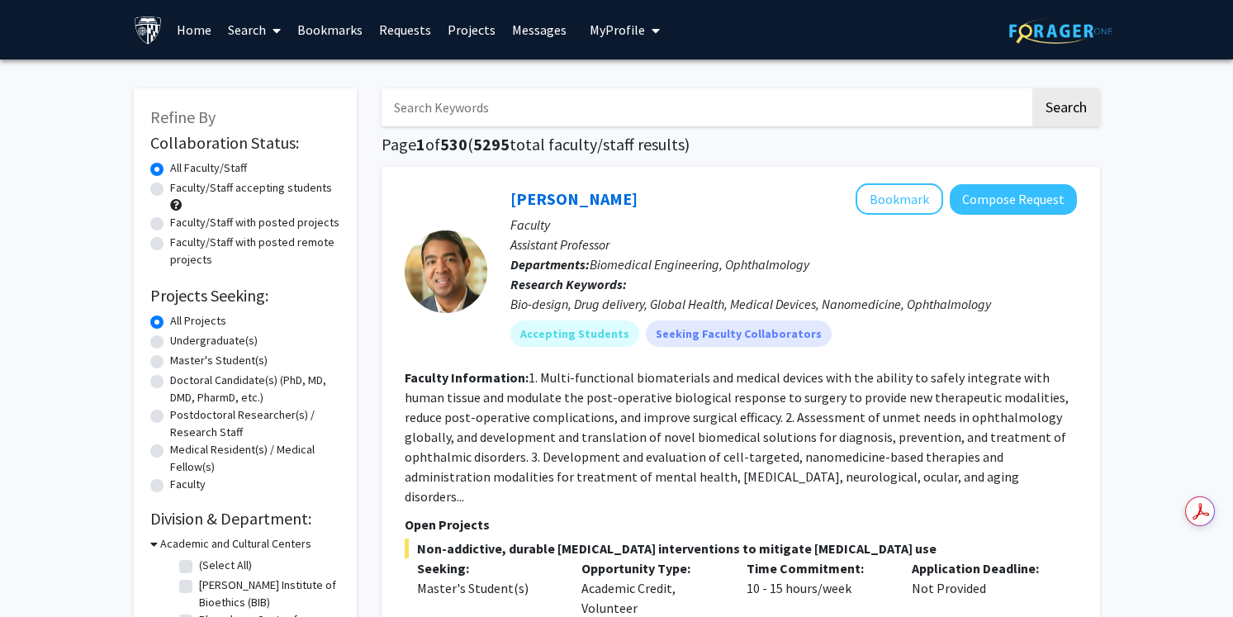
click at [195, 260] on label "Faculty/Staff with posted remote projects" at bounding box center [255, 251] width 170 height 35
click at [181, 244] on input "Faculty/Staff with posted remote projects" at bounding box center [175, 239] width 11 height 11
radio input "true"
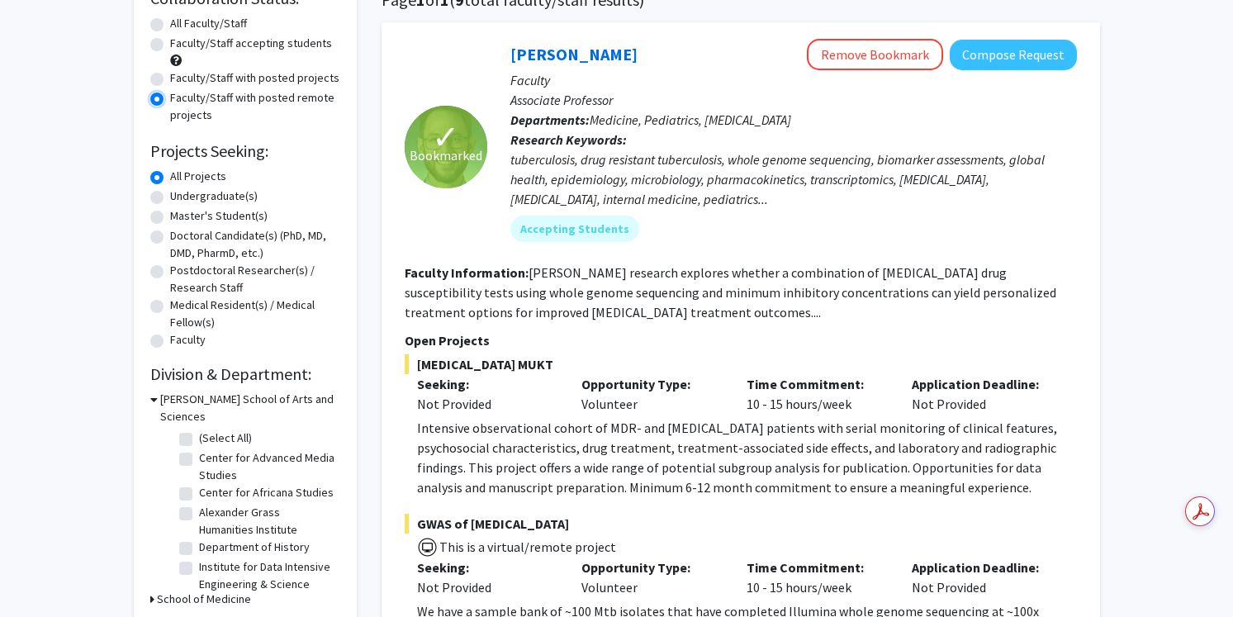
scroll to position [149, 0]
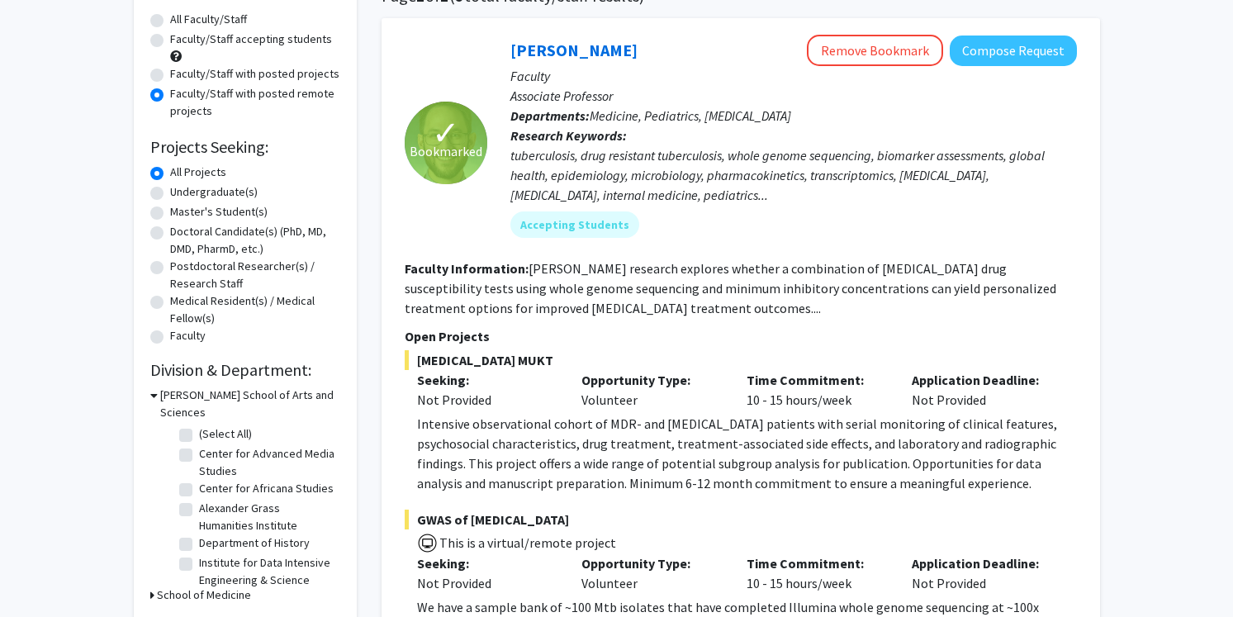
click at [235, 216] on label "Master's Student(s)" at bounding box center [218, 211] width 97 height 17
click at [181, 214] on input "Master's Student(s)" at bounding box center [175, 208] width 11 height 11
radio input "true"
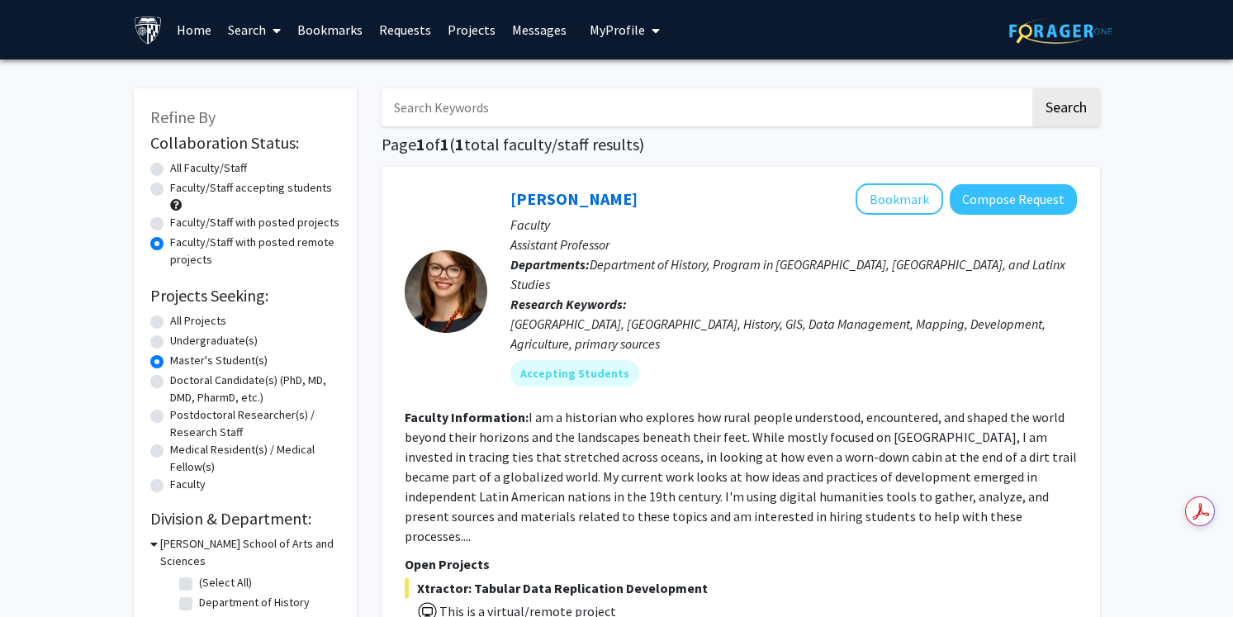
click at [757, 268] on span "Department of History, Program in [GEOGRAPHIC_DATA], [GEOGRAPHIC_DATA], and Lat…" at bounding box center [787, 274] width 555 height 36
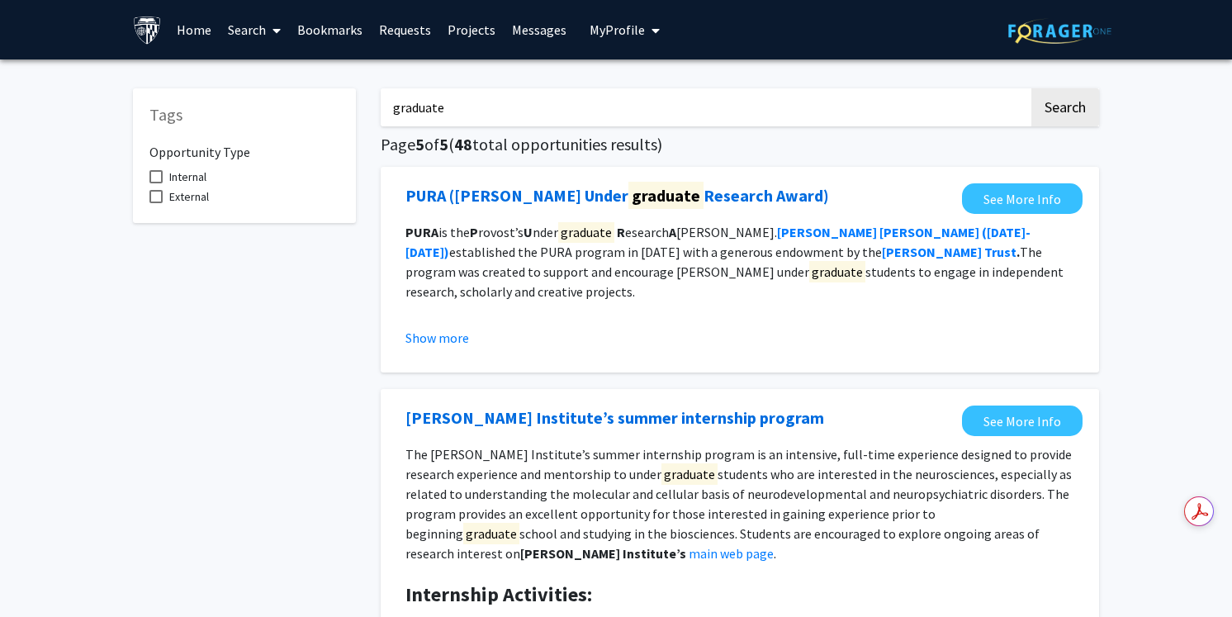
scroll to position [2704, 0]
